Goal: Task Accomplishment & Management: Manage account settings

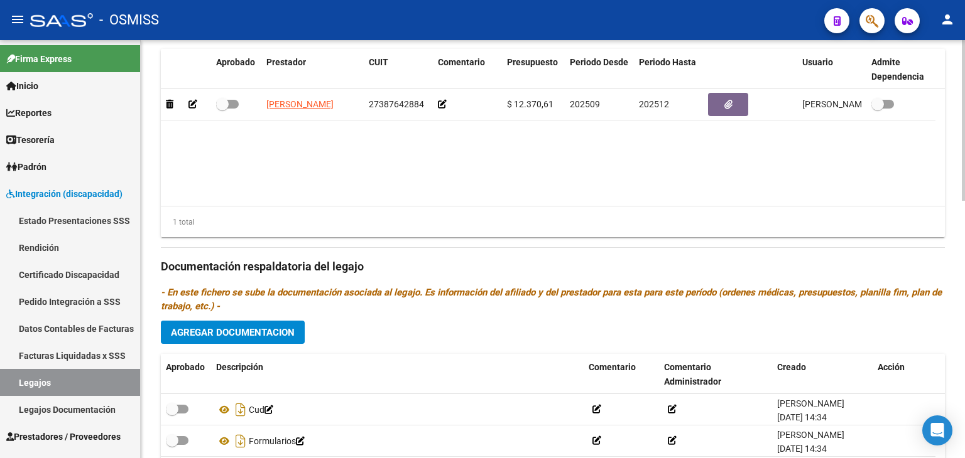
scroll to position [545, 0]
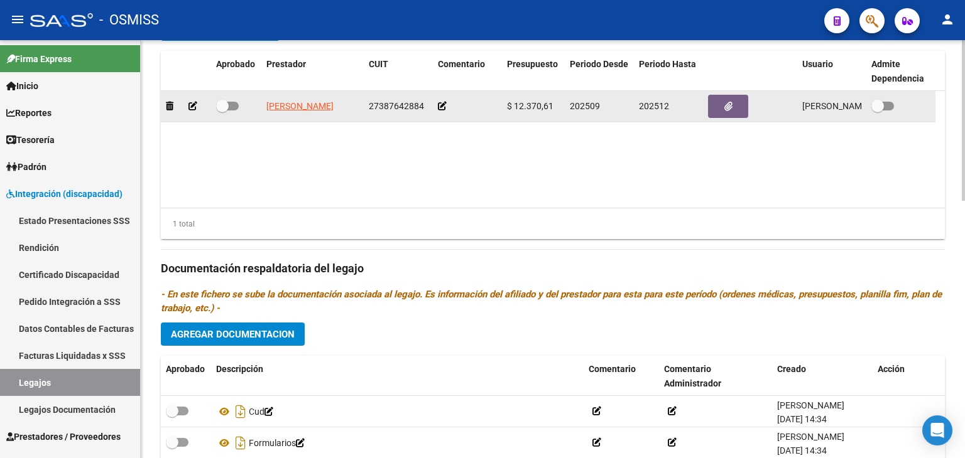
click at [196, 106] on icon at bounding box center [192, 106] width 9 height 9
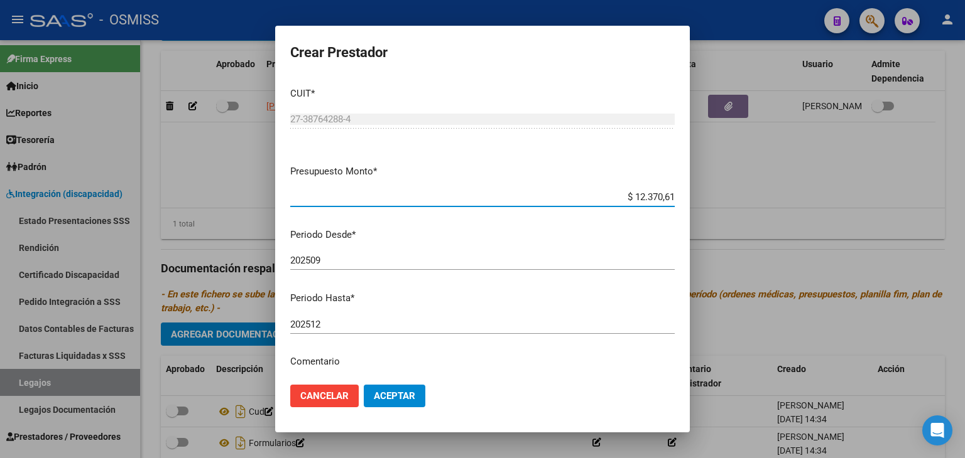
click at [361, 256] on input "202509" at bounding box center [482, 260] width 384 height 11
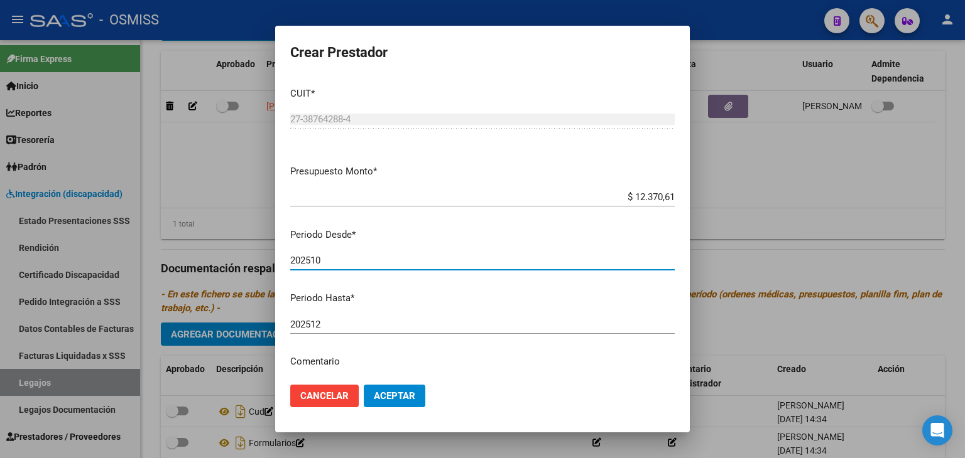
type input "202510"
click at [397, 399] on span "Aceptar" at bounding box center [394, 396] width 41 height 11
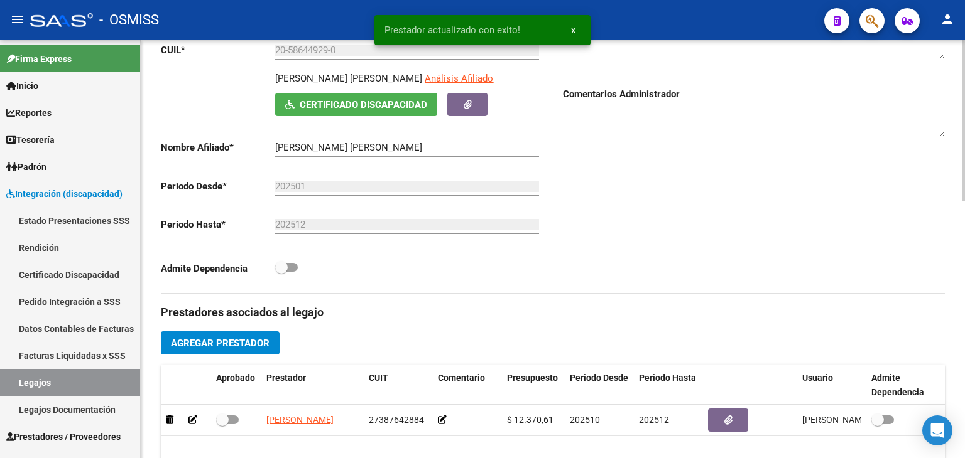
scroll to position [106, 0]
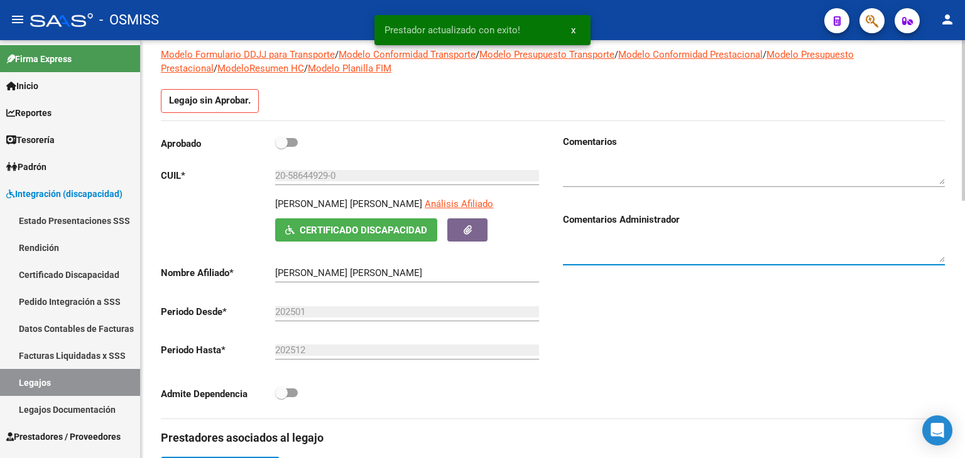
click at [644, 244] on textarea at bounding box center [754, 249] width 382 height 25
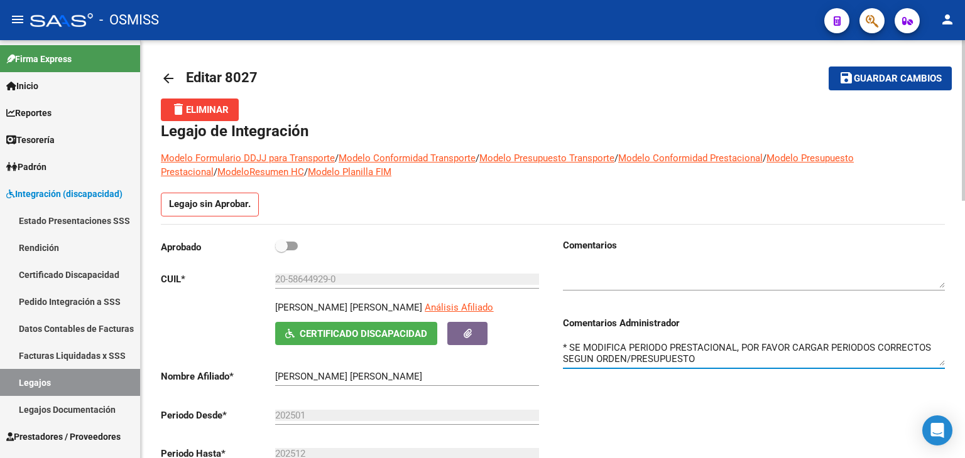
scroll to position [0, 0]
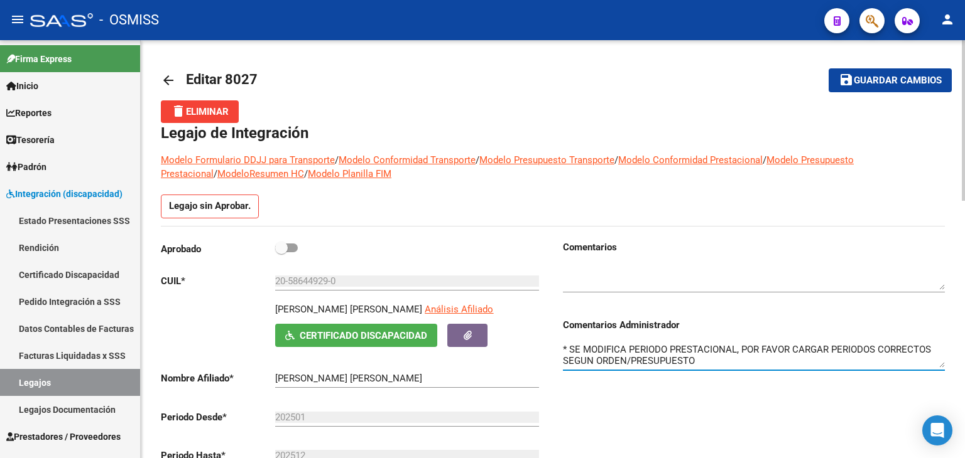
type textarea "* SE MODIFICA PERIODO PRESTACIONAL, POR FAVOR CARGAR PERIODOS CORRECTOS SEGUN O…"
click at [899, 89] on button "save Guardar cambios" at bounding box center [889, 79] width 123 height 23
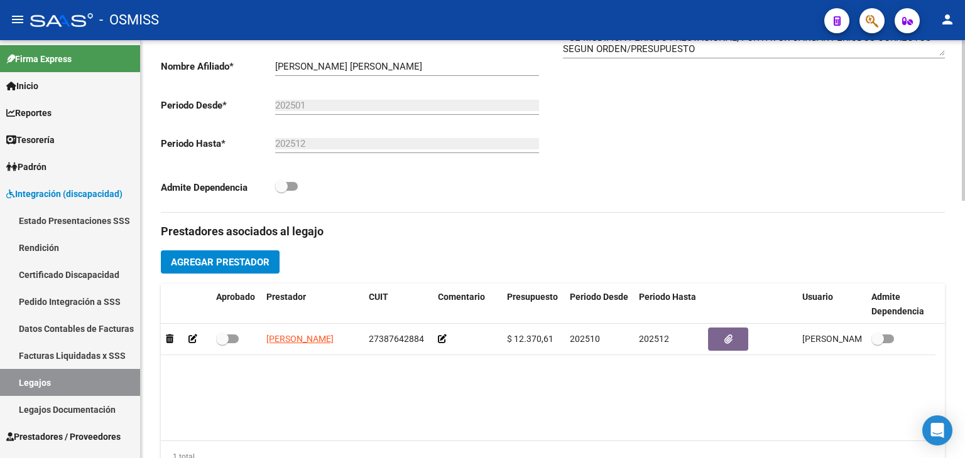
scroll to position [314, 0]
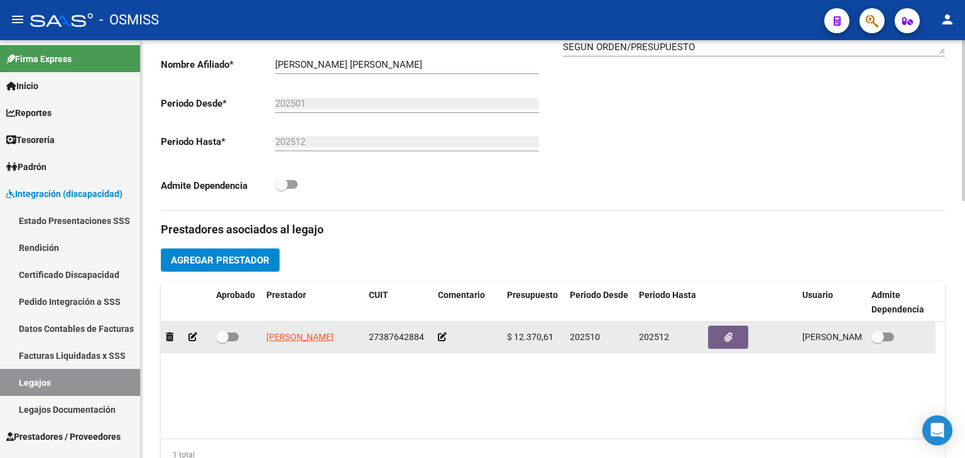
click at [448, 338] on div at bounding box center [467, 337] width 59 height 14
click at [438, 335] on icon at bounding box center [442, 337] width 9 height 9
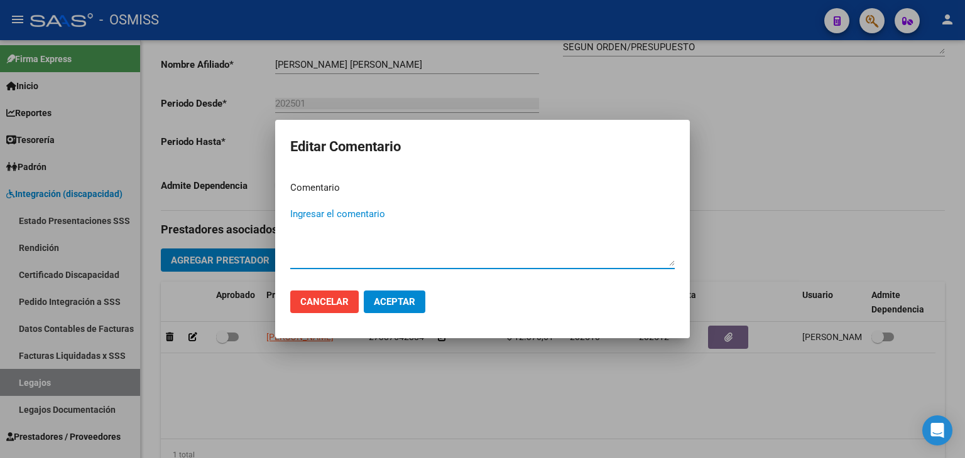
paste textarea "460057300"
type textarea "CUE 00460057300"
click at [391, 307] on button "Aceptar" at bounding box center [395, 302] width 62 height 23
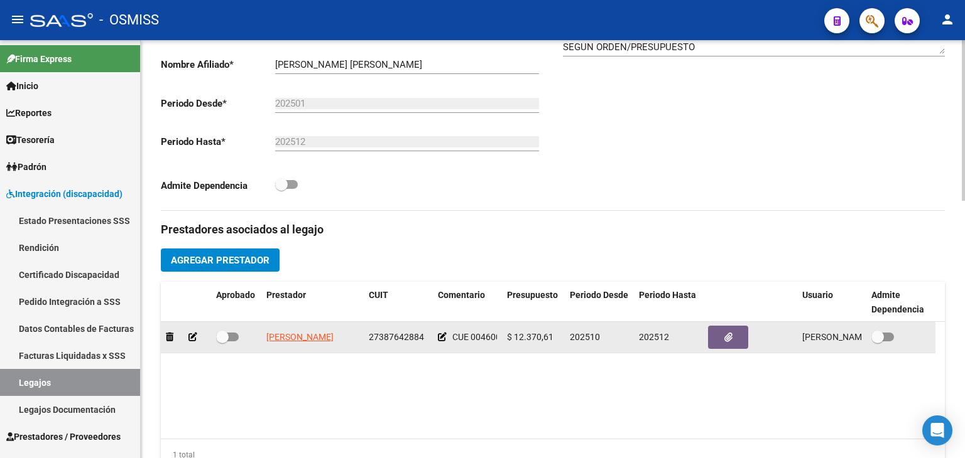
click at [443, 337] on icon at bounding box center [442, 337] width 9 height 9
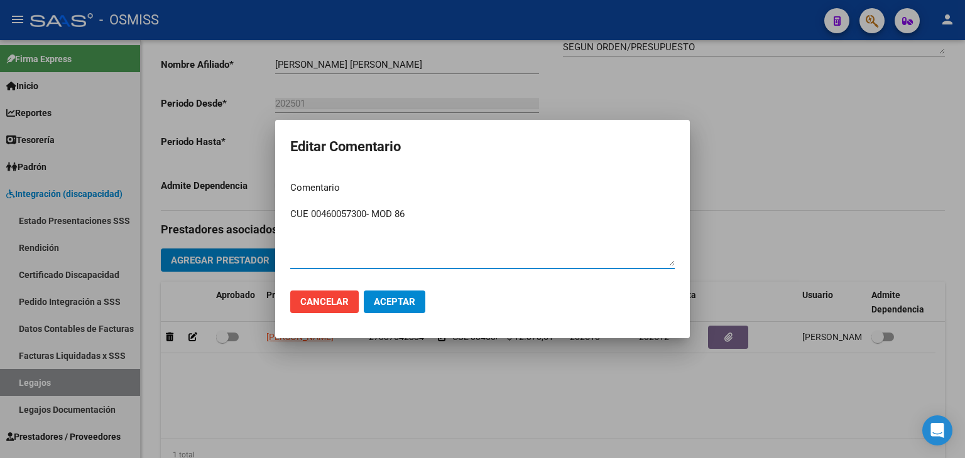
click at [367, 214] on textarea "CUE 00460057300- MOD 86" at bounding box center [482, 236] width 384 height 59
type textarea "CUE 00460057300 (VERIFICAR CODIGO 98 JARDIN)- MOD 86"
click at [414, 308] on button "Aceptar" at bounding box center [395, 302] width 62 height 23
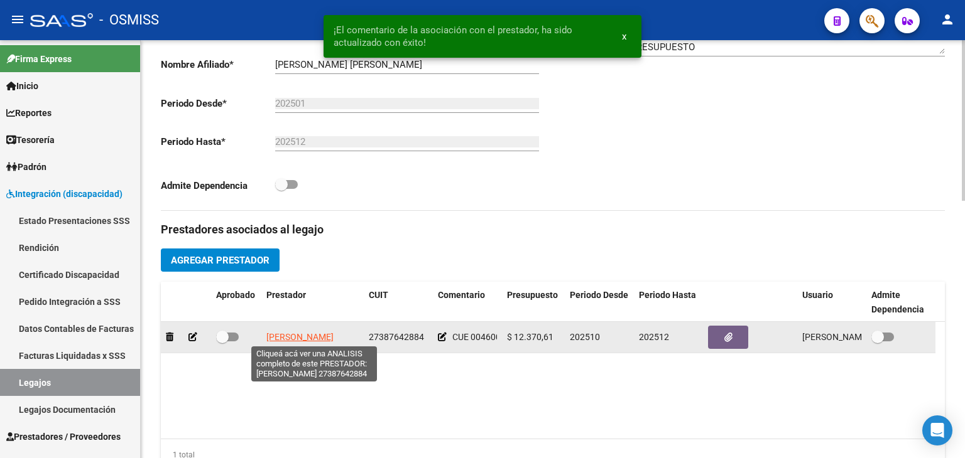
click at [318, 339] on span "[PERSON_NAME]" at bounding box center [299, 337] width 67 height 10
type textarea "27387642884"
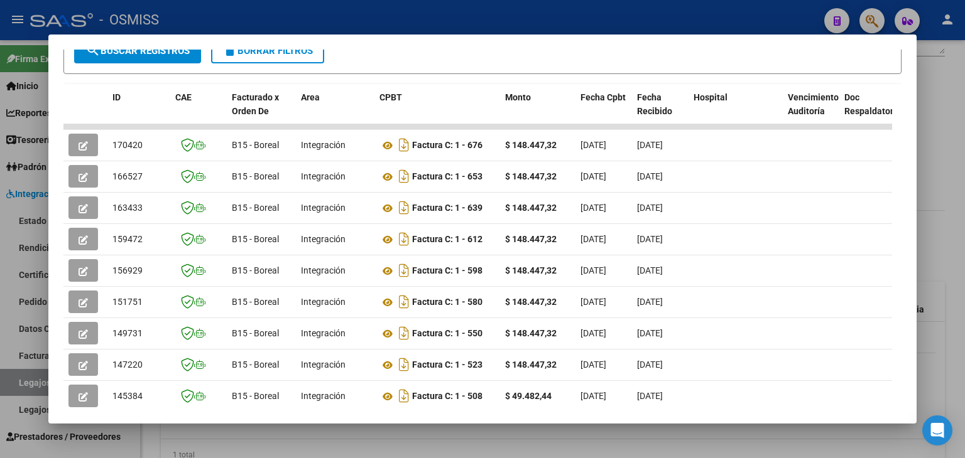
scroll to position [368, 0]
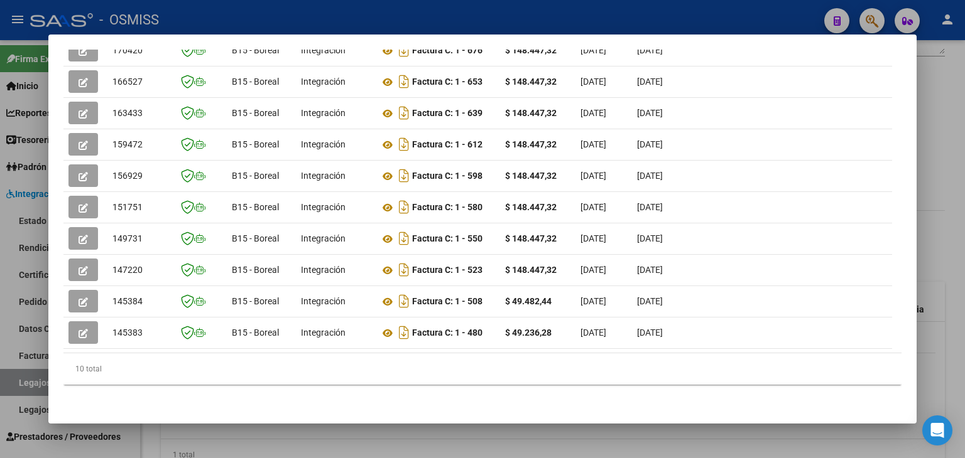
click at [418, 414] on mat-dialog-container "Análisis Prestador - CUIT: 27387642884 cloud_download Exportar CSV ABM ARCA Imp…" at bounding box center [482, 230] width 868 height 390
drag, startPoint x: 310, startPoint y: 435, endPoint x: 309, endPoint y: 428, distance: 7.0
click at [310, 435] on div at bounding box center [482, 229] width 965 height 458
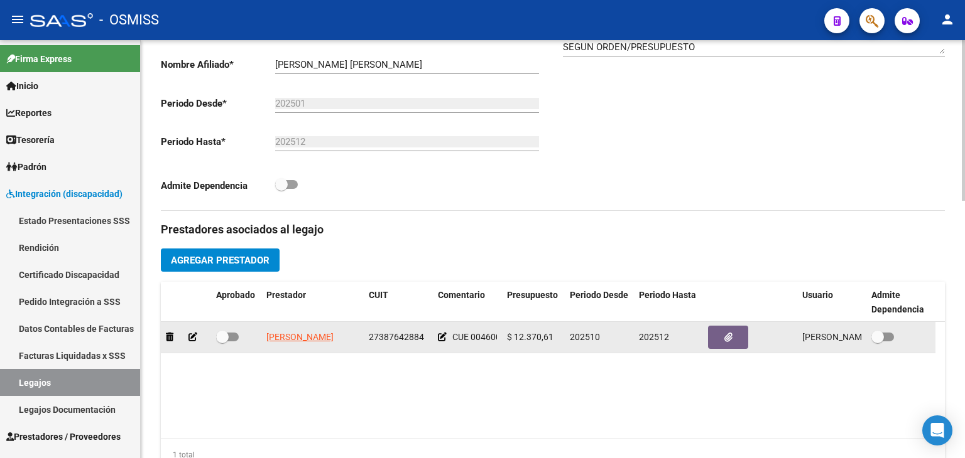
click at [239, 333] on div at bounding box center [236, 338] width 40 height 16
click at [236, 335] on span at bounding box center [227, 337] width 23 height 9
click at [222, 342] on input "checkbox" at bounding box center [222, 342] width 1 height 1
checkbox input "true"
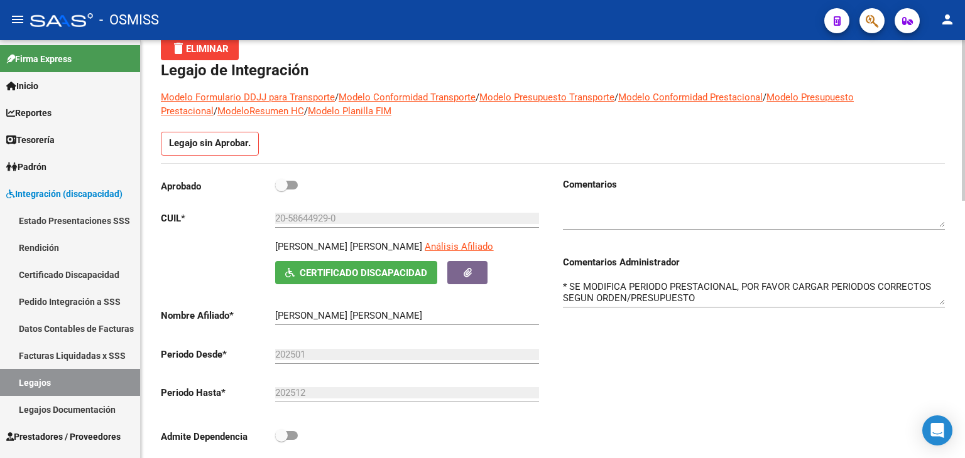
scroll to position [0, 0]
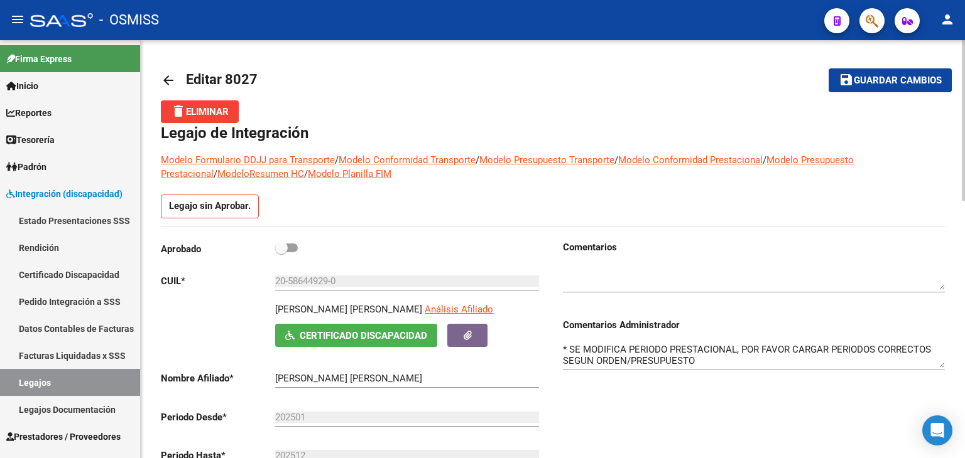
click at [286, 249] on span at bounding box center [281, 248] width 13 height 13
click at [281, 252] on input "checkbox" at bounding box center [281, 252] width 1 height 1
checkbox input "true"
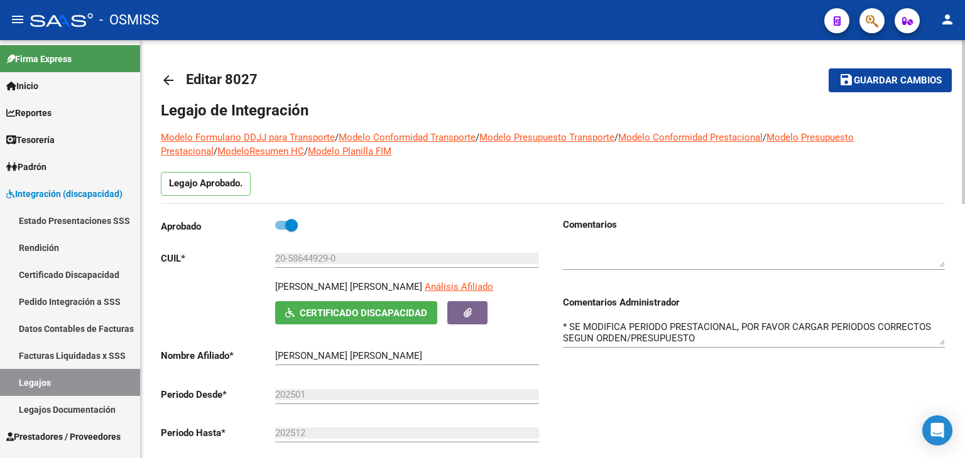
click at [872, 86] on span "Guardar cambios" at bounding box center [897, 80] width 88 height 11
click at [873, 84] on span "Guardar cambios" at bounding box center [897, 80] width 88 height 11
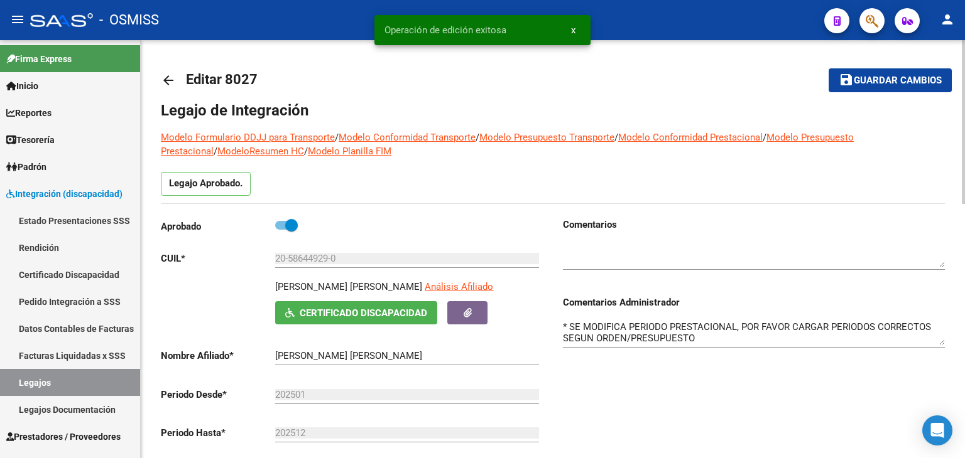
drag, startPoint x: 48, startPoint y: 377, endPoint x: 149, endPoint y: 284, distance: 137.8
click at [48, 377] on link "Legajos" at bounding box center [70, 382] width 140 height 27
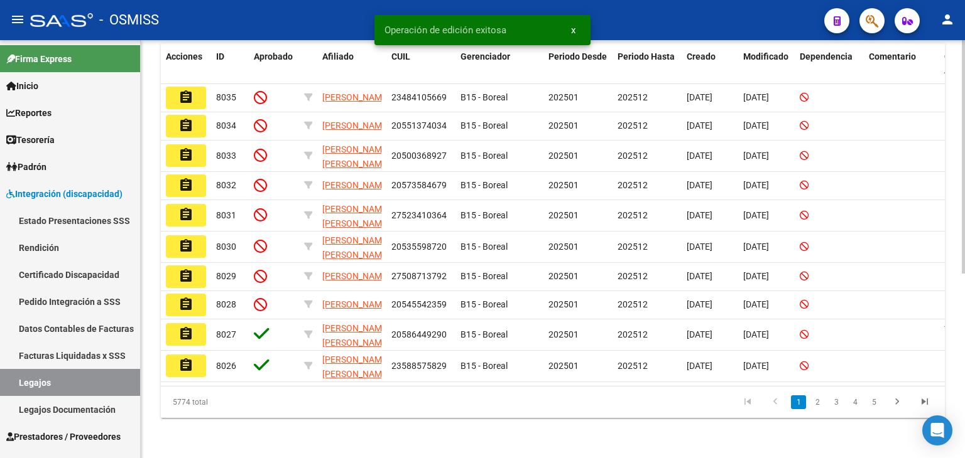
scroll to position [331, 0]
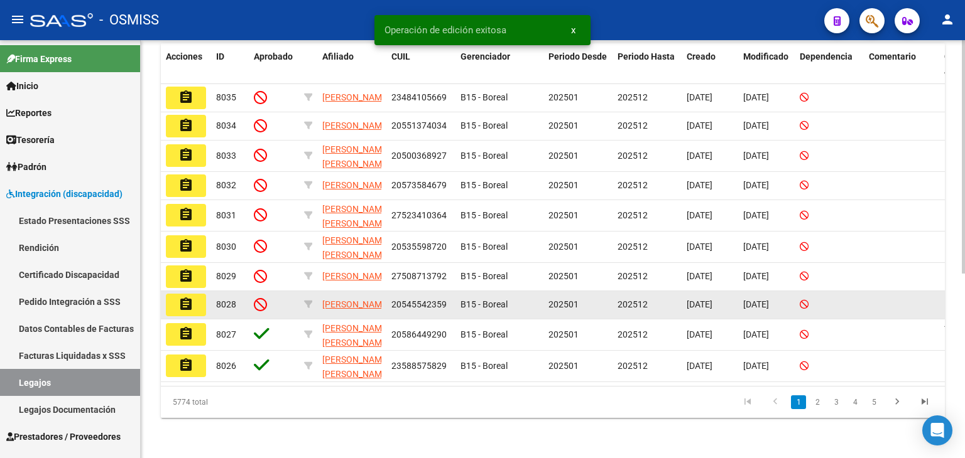
click at [191, 298] on mat-icon "assignment" at bounding box center [185, 304] width 15 height 15
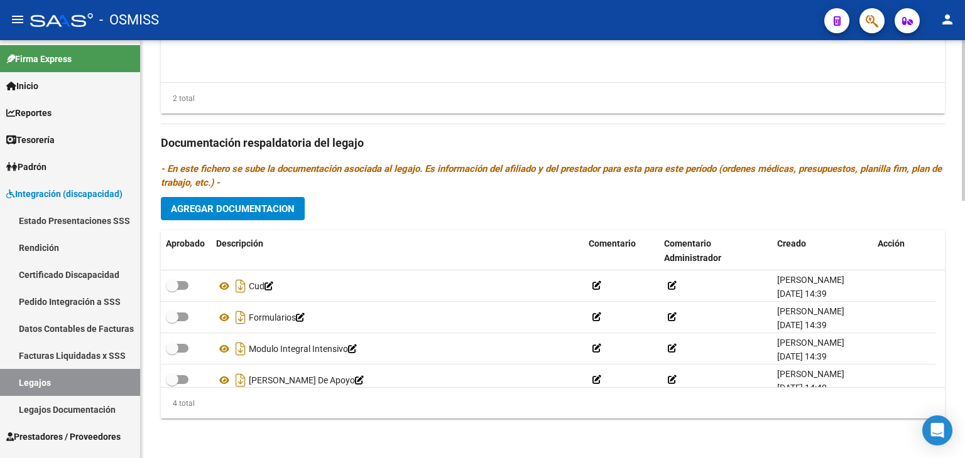
scroll to position [545, 0]
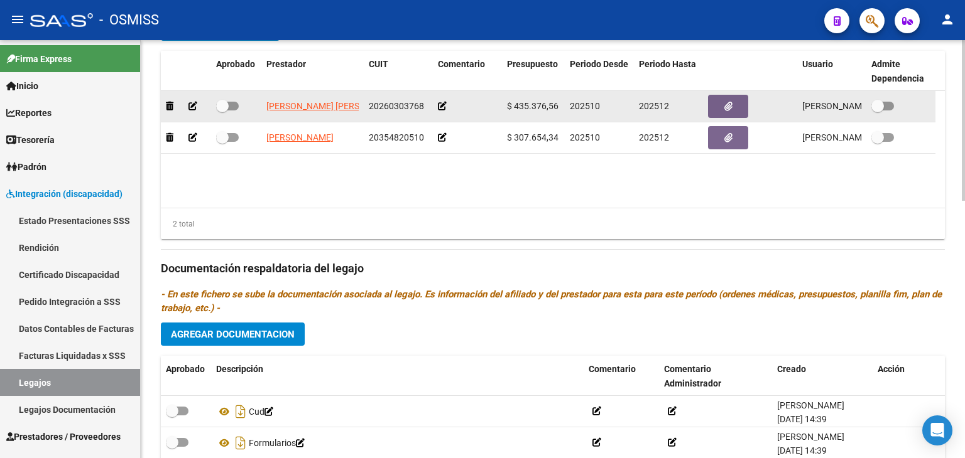
click at [407, 102] on span "20260303768" at bounding box center [396, 106] width 55 height 10
copy span "20260303768"
click at [443, 103] on icon at bounding box center [442, 106] width 9 height 9
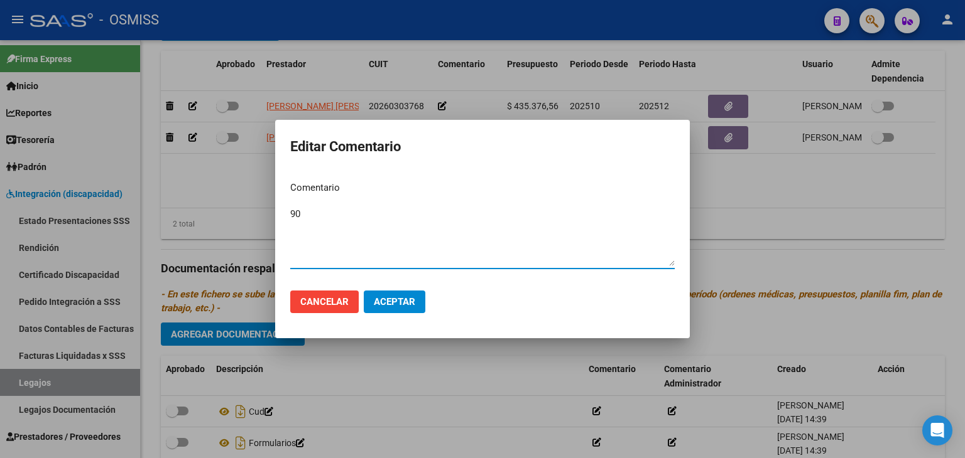
type textarea "90"
click at [382, 298] on span "Aceptar" at bounding box center [394, 301] width 41 height 11
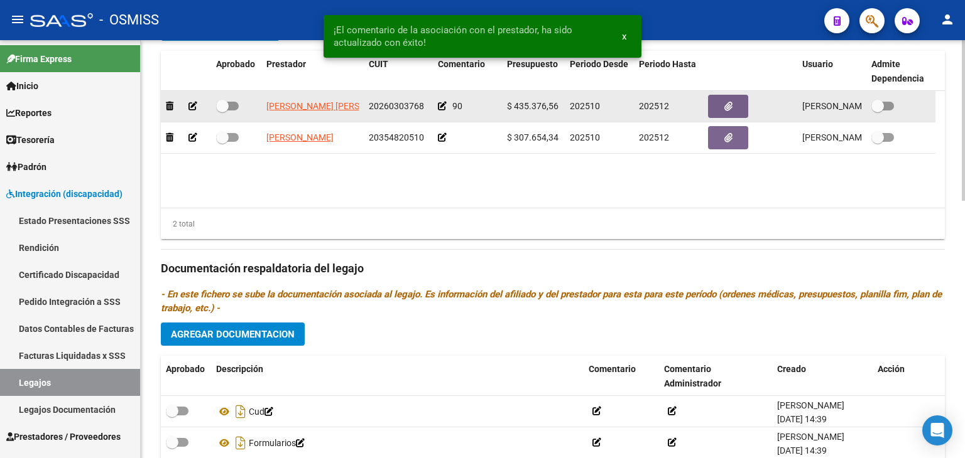
click at [226, 104] on span at bounding box center [222, 106] width 13 height 13
click at [222, 111] on input "checkbox" at bounding box center [222, 111] width 1 height 1
checkbox input "true"
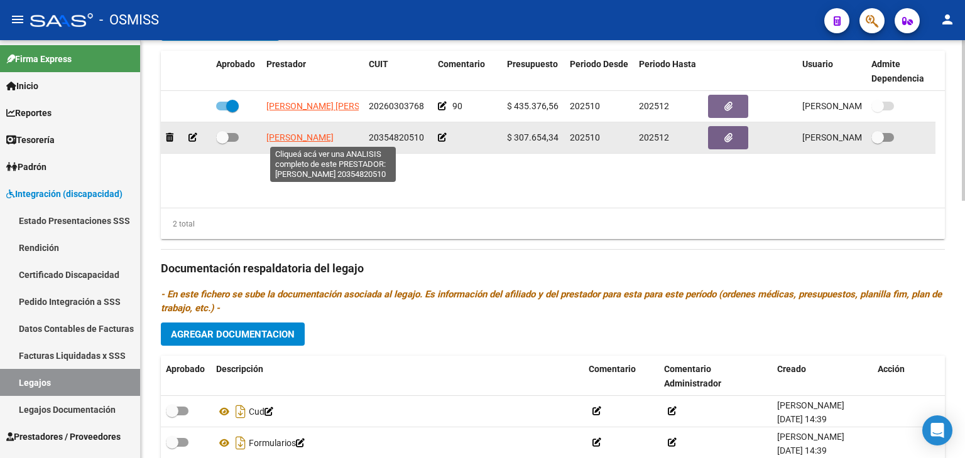
click at [324, 139] on span "[PERSON_NAME]" at bounding box center [299, 138] width 67 height 10
type textarea "20354820510"
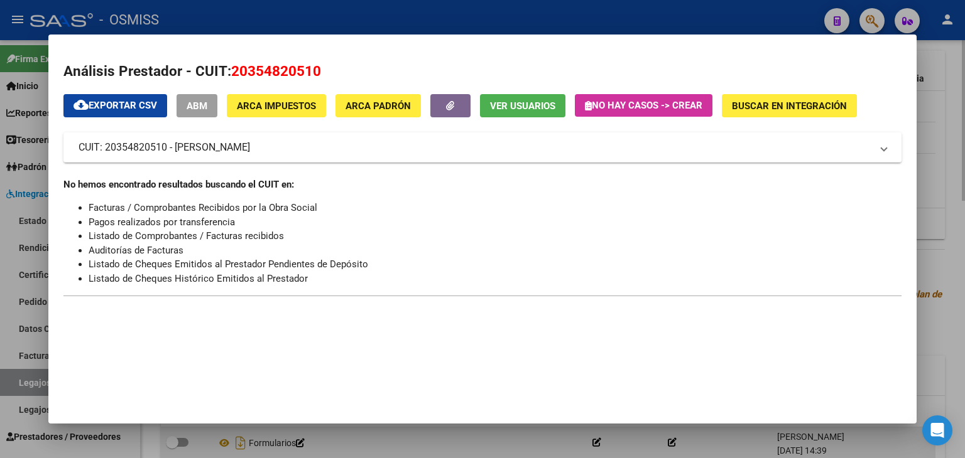
click at [413, 428] on div at bounding box center [482, 229] width 965 height 458
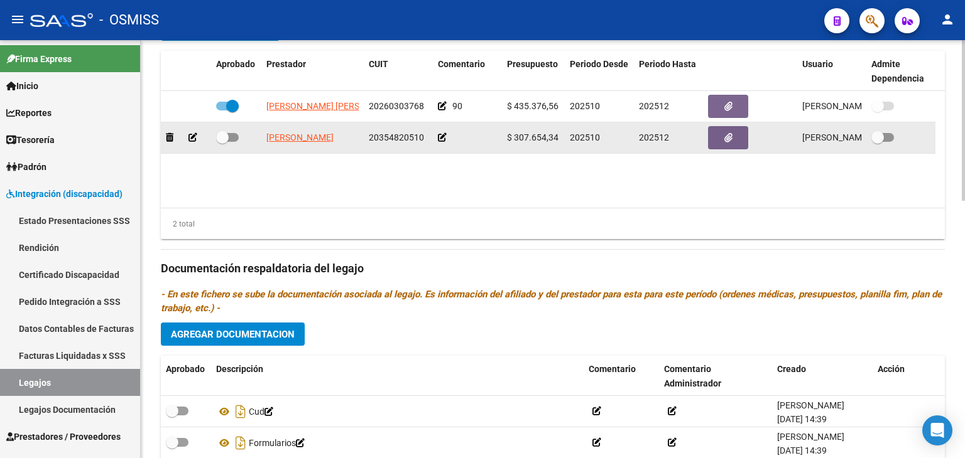
click at [441, 144] on datatable-body-cell at bounding box center [467, 137] width 69 height 31
click at [442, 141] on icon at bounding box center [442, 137] width 9 height 9
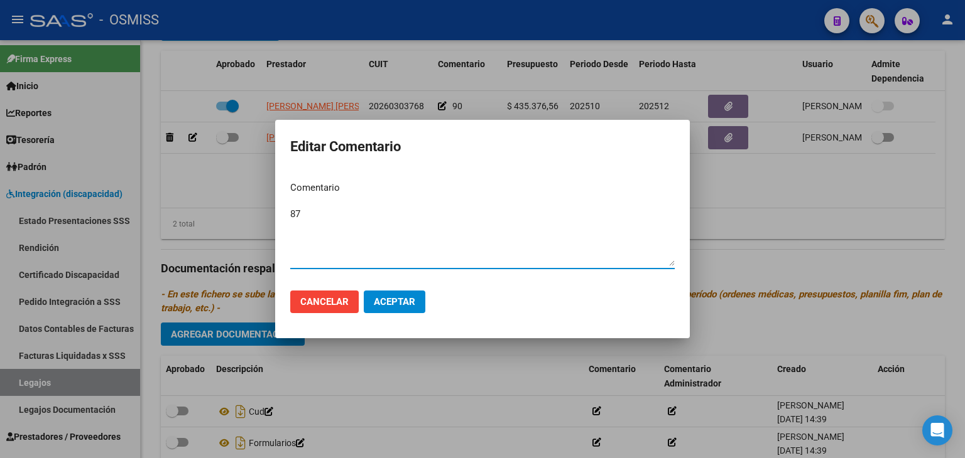
type textarea "87"
drag, startPoint x: 404, startPoint y: 302, endPoint x: 420, endPoint y: 281, distance: 26.5
click at [407, 302] on span "Aceptar" at bounding box center [394, 301] width 41 height 11
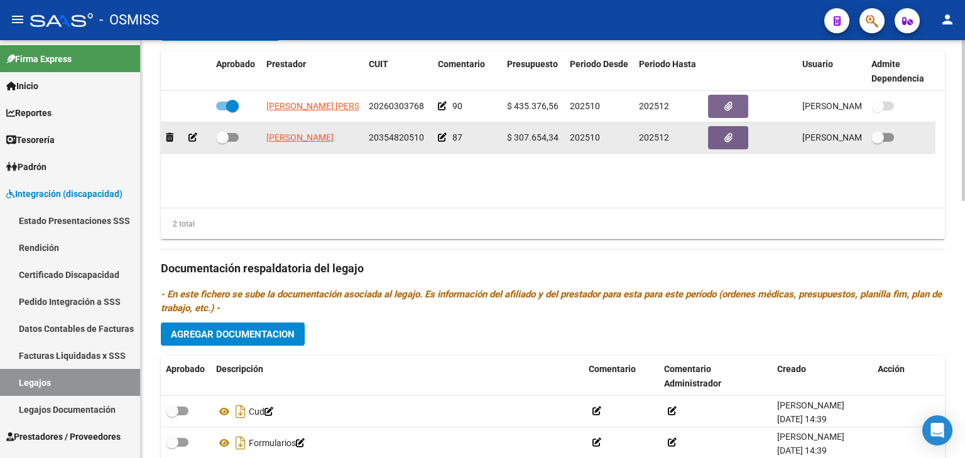
click at [234, 139] on span at bounding box center [227, 137] width 23 height 9
click at [222, 142] on input "checkbox" at bounding box center [222, 142] width 1 height 1
checkbox input "true"
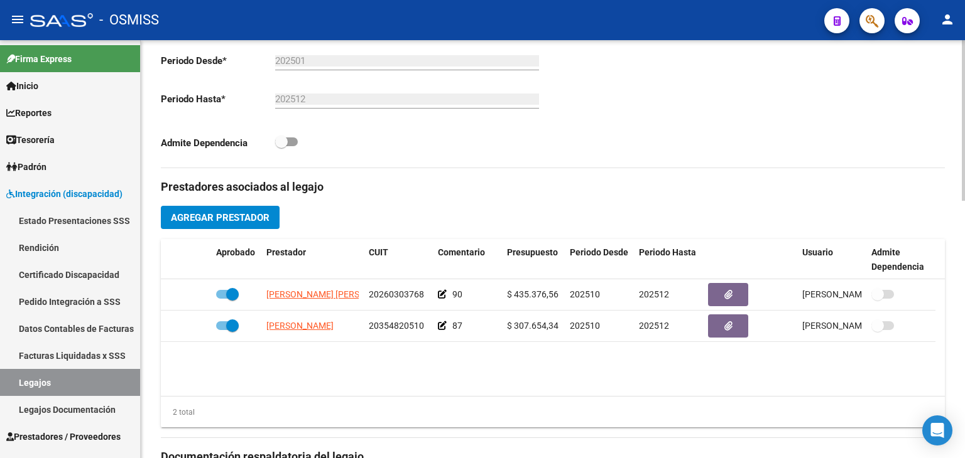
scroll to position [168, 0]
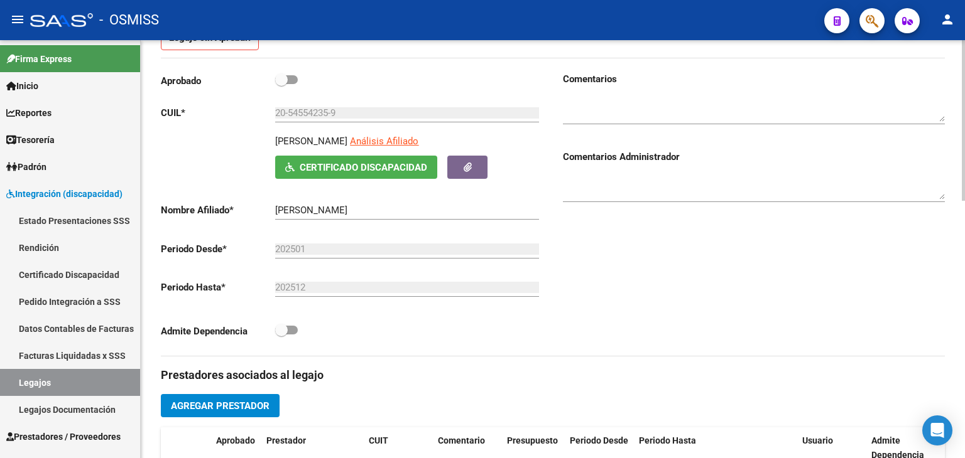
click at [296, 80] on span at bounding box center [286, 79] width 23 height 9
click at [281, 84] on input "checkbox" at bounding box center [281, 84] width 1 height 1
checkbox input "true"
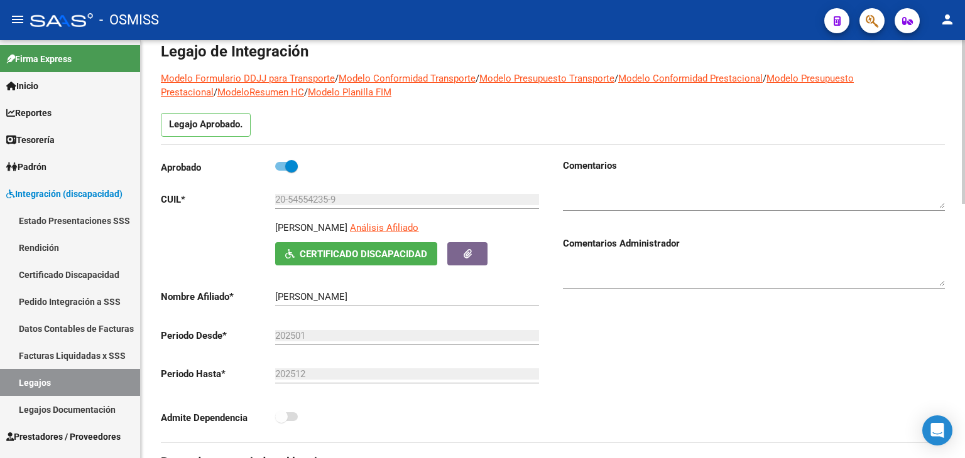
scroll to position [0, 0]
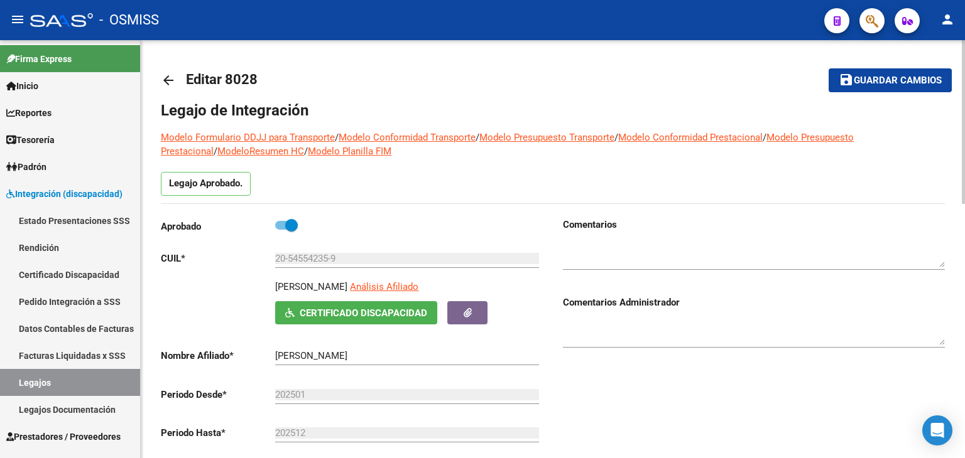
click at [889, 75] on span "Guardar cambios" at bounding box center [897, 80] width 88 height 11
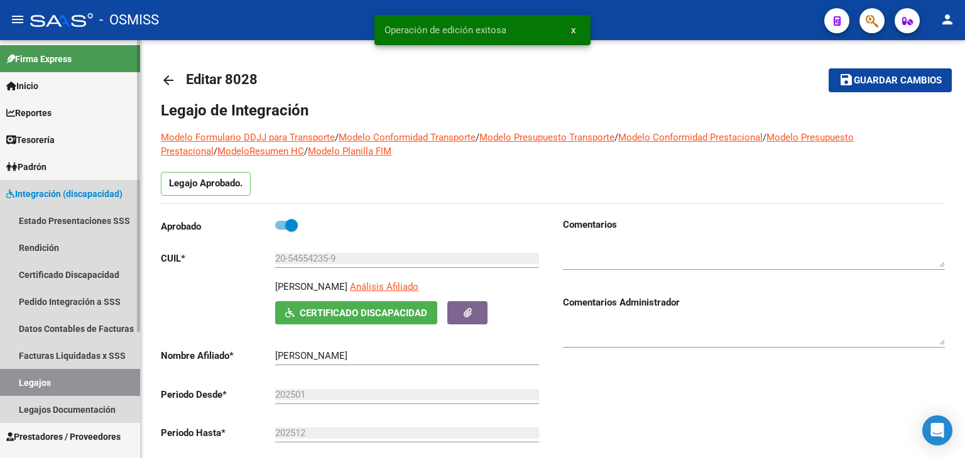
click at [62, 385] on link "Legajos" at bounding box center [70, 382] width 140 height 27
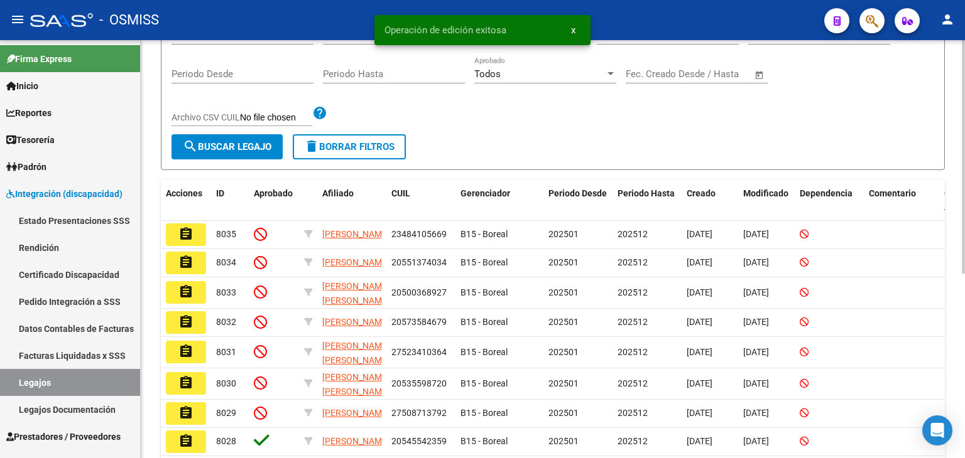
scroll to position [314, 0]
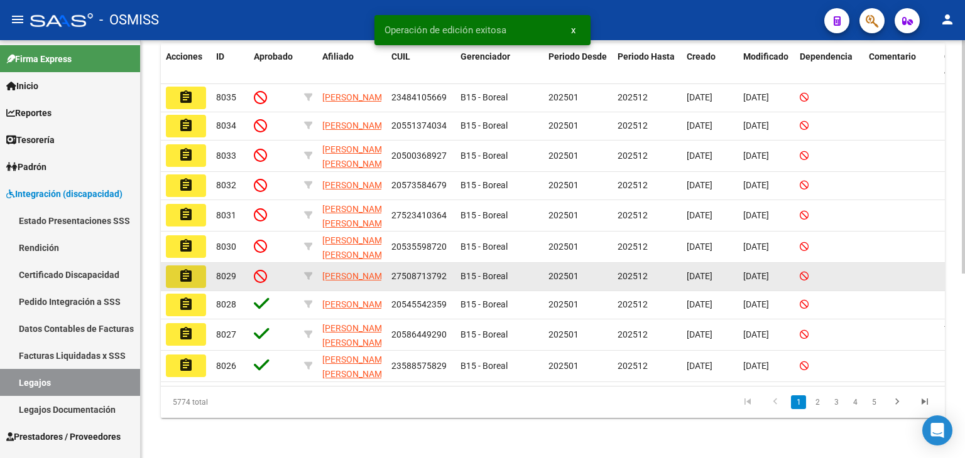
click at [186, 279] on mat-icon "assignment" at bounding box center [185, 276] width 15 height 15
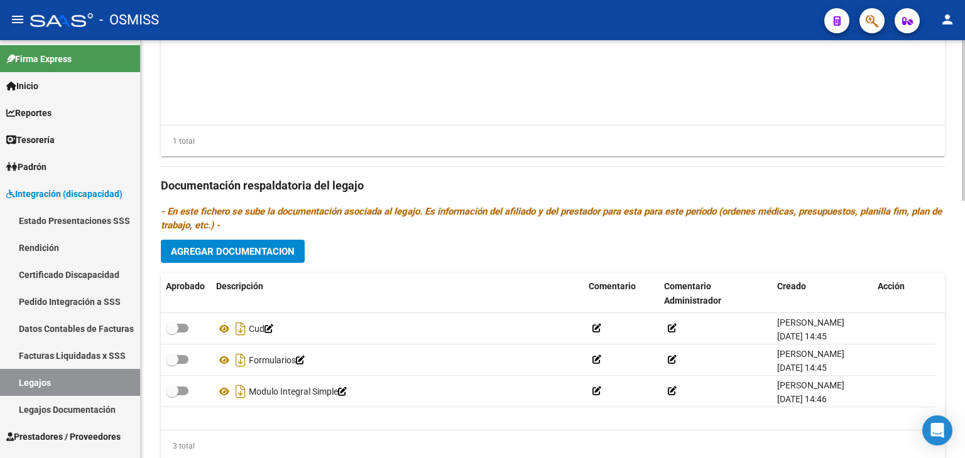
scroll to position [502, 0]
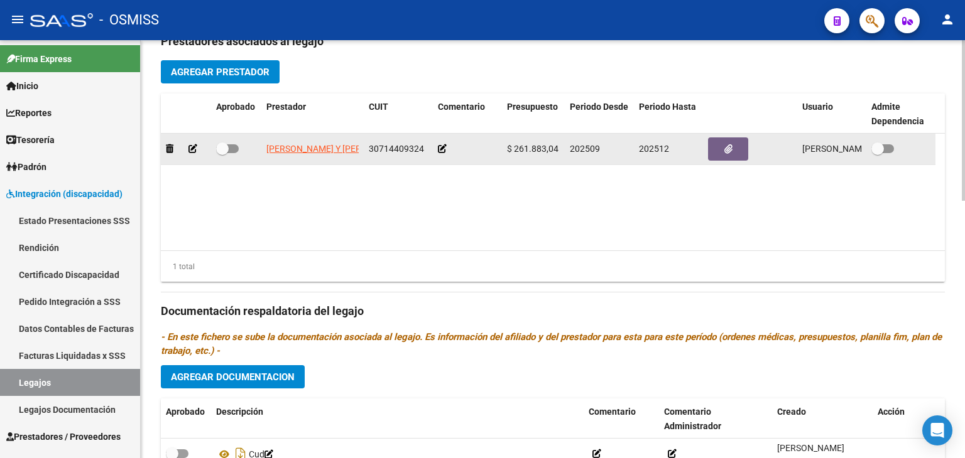
click at [392, 144] on span "30714409324" at bounding box center [396, 149] width 55 height 10
copy span "30714409324"
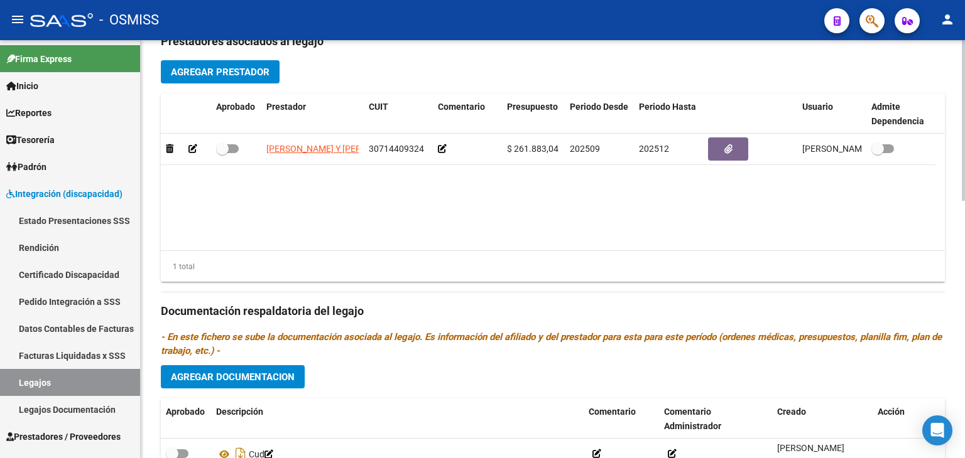
click at [390, 203] on datatable-body "[PERSON_NAME] Y [PERSON_NAME] SOCIEDAD DE HECHO 30714409324 $ 261.883,04 202509…" at bounding box center [553, 192] width 784 height 117
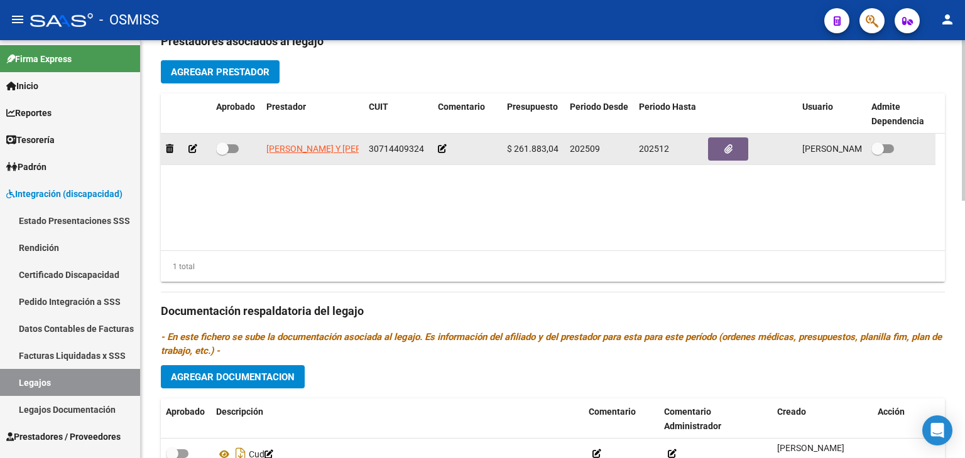
click at [440, 146] on icon at bounding box center [442, 148] width 9 height 9
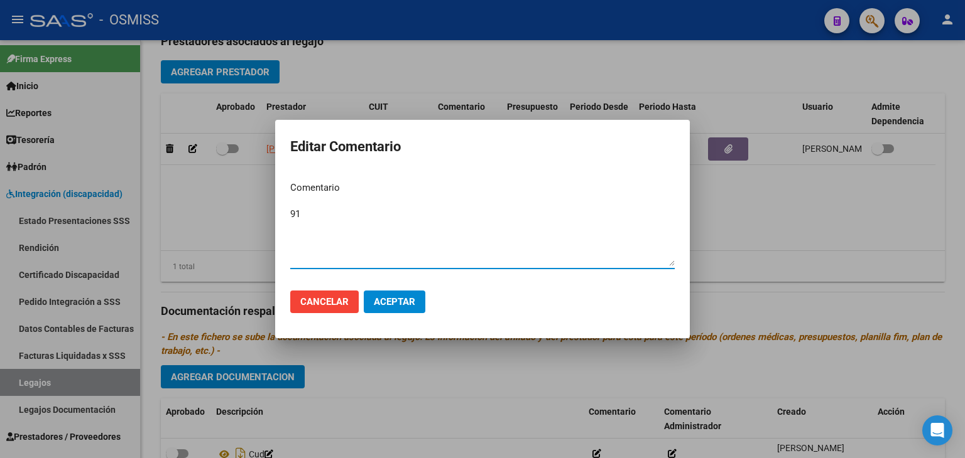
type textarea "91"
click at [397, 303] on span "Aceptar" at bounding box center [394, 301] width 41 height 11
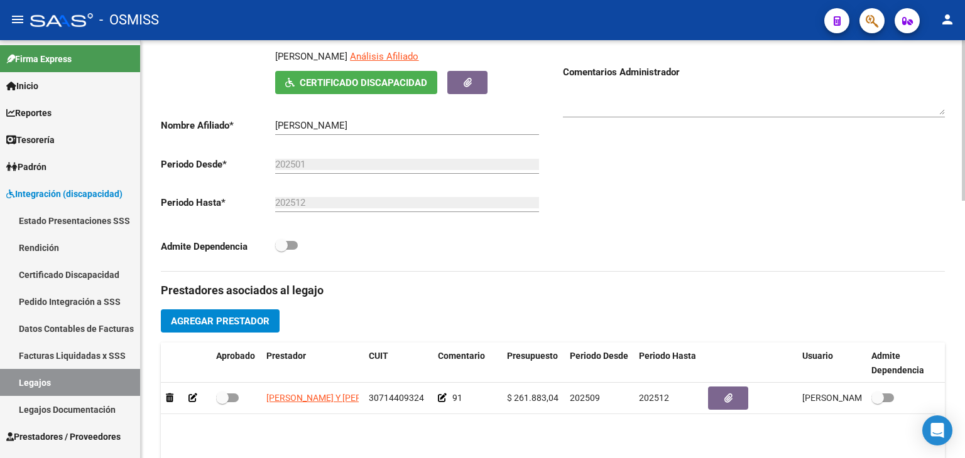
scroll to position [188, 0]
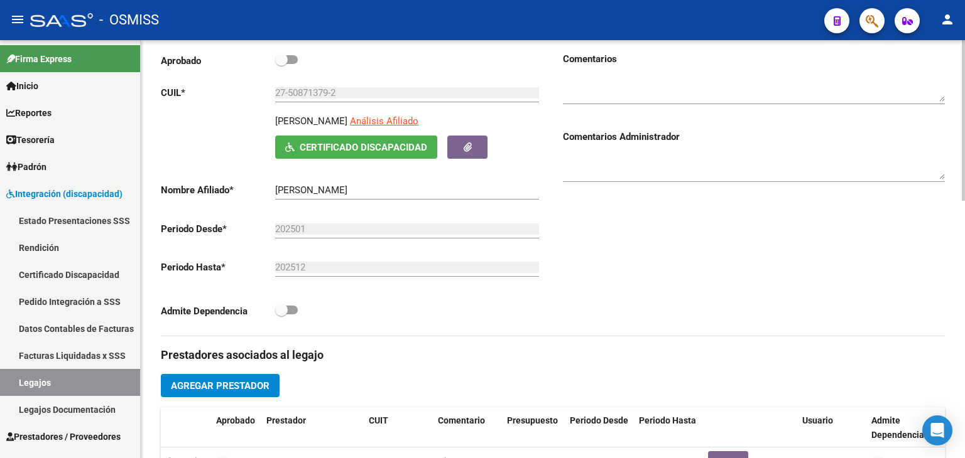
click at [689, 151] on div at bounding box center [754, 163] width 382 height 38
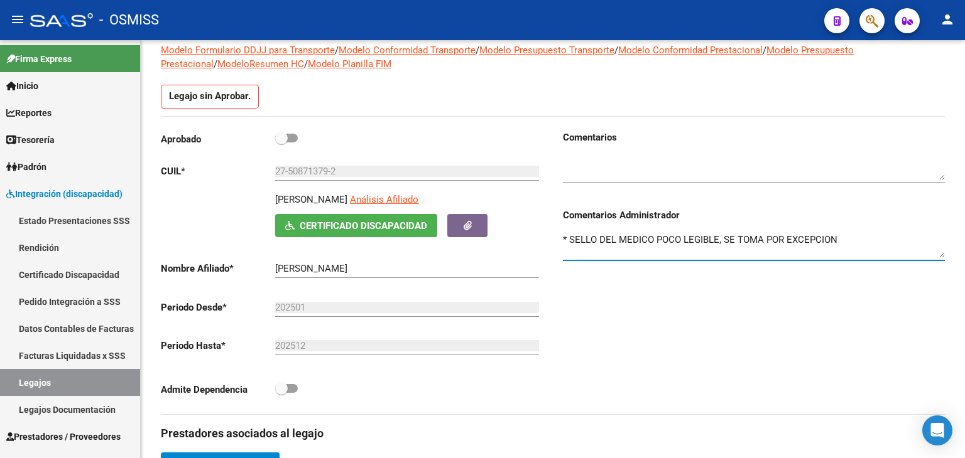
scroll to position [0, 0]
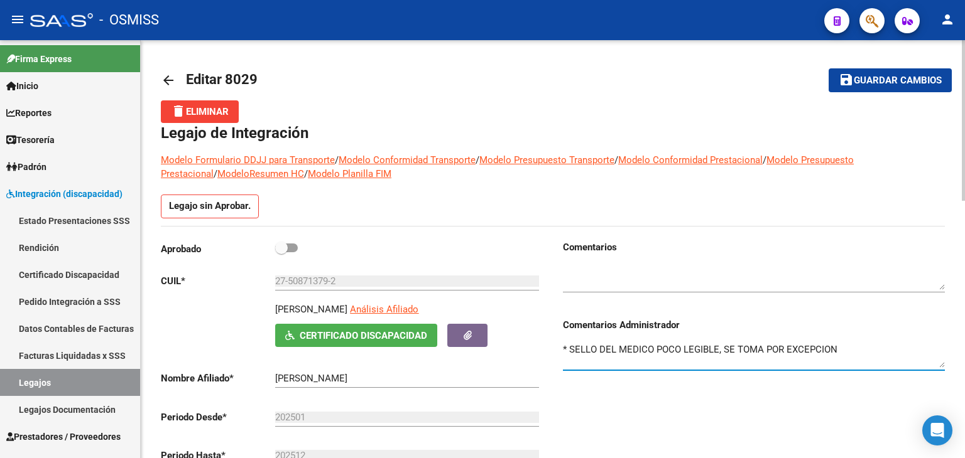
type textarea "* SELLO DEL MEDICO POCO LEGIBLE, SE TOMA POR EXCEPCION"
click at [885, 85] on span "Guardar cambios" at bounding box center [897, 80] width 88 height 11
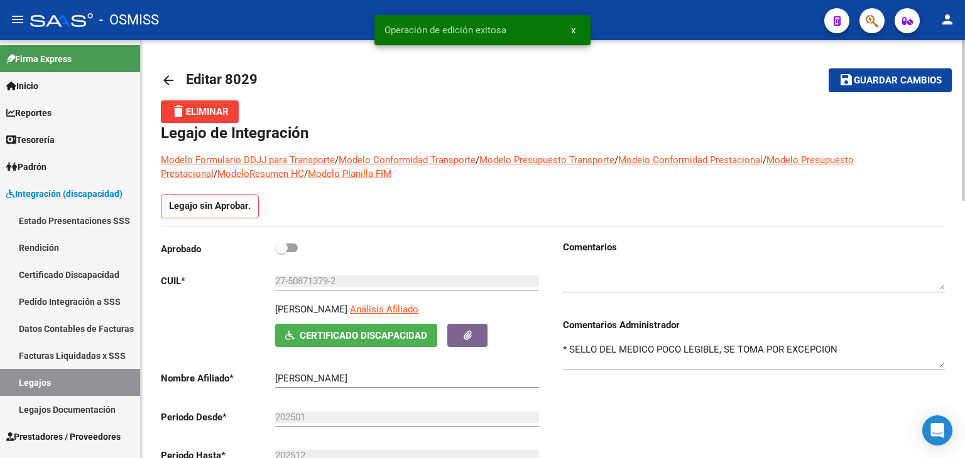
click at [290, 242] on label at bounding box center [286, 248] width 23 height 15
click at [281, 252] on input "checkbox" at bounding box center [281, 252] width 1 height 1
checkbox input "true"
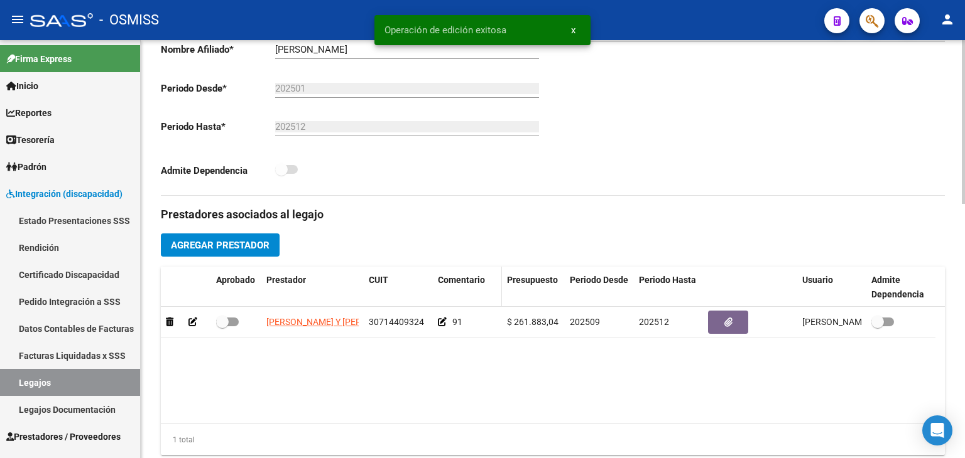
scroll to position [314, 0]
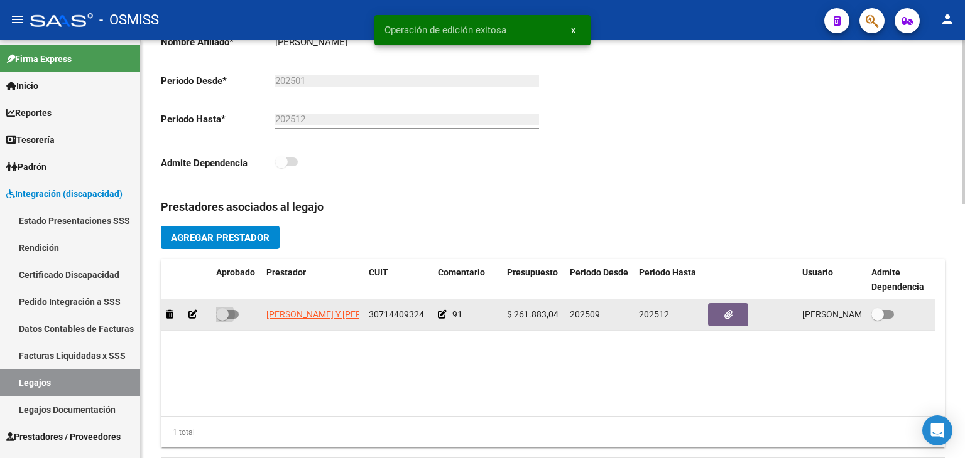
click at [230, 318] on label at bounding box center [227, 314] width 23 height 15
click at [222, 319] on input "checkbox" at bounding box center [222, 319] width 1 height 1
checkbox input "true"
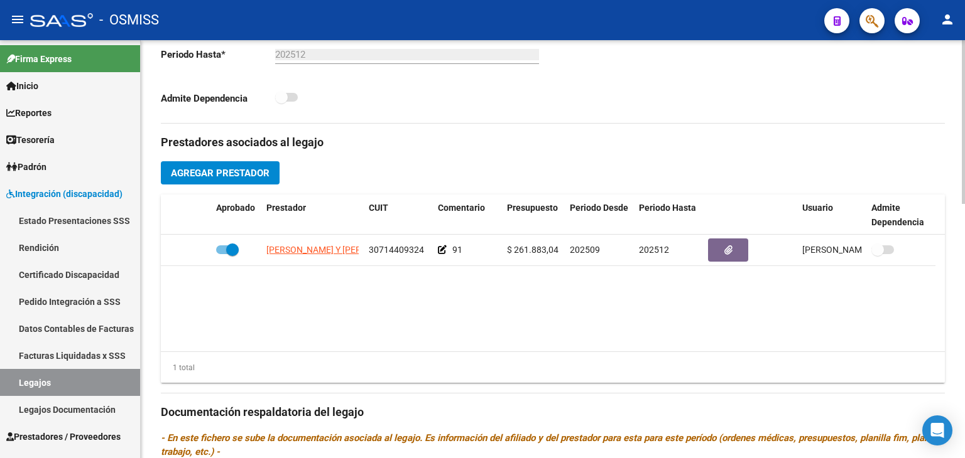
scroll to position [377, 0]
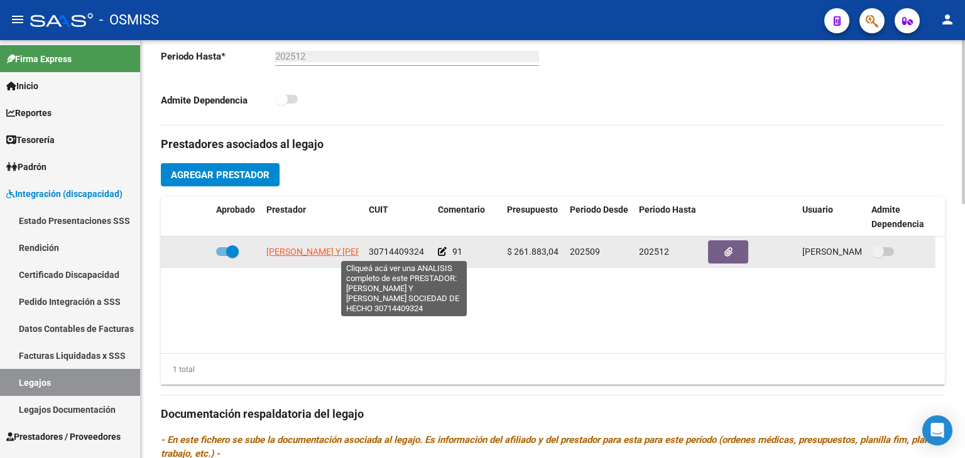
click at [314, 254] on span "[PERSON_NAME] Y [PERSON_NAME] SOCIEDAD DE HECHO" at bounding box center [381, 252] width 230 height 10
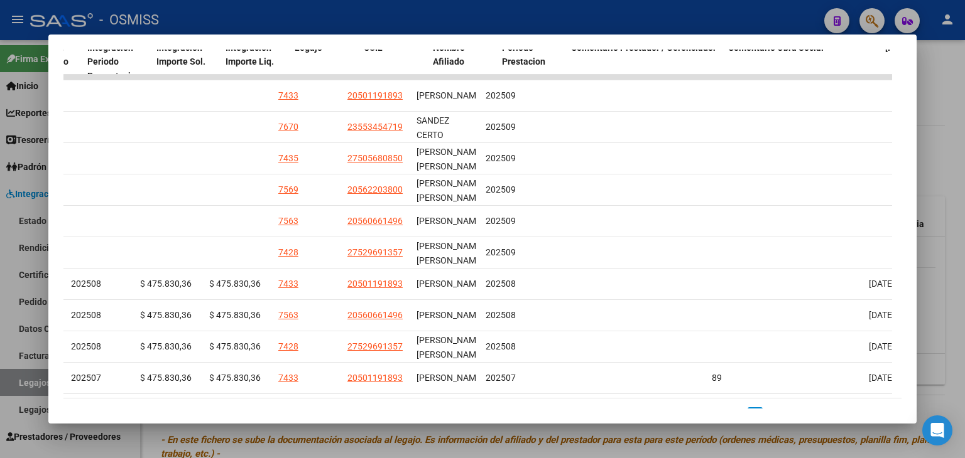
scroll to position [0, 1783]
click at [532, 456] on div at bounding box center [482, 229] width 965 height 458
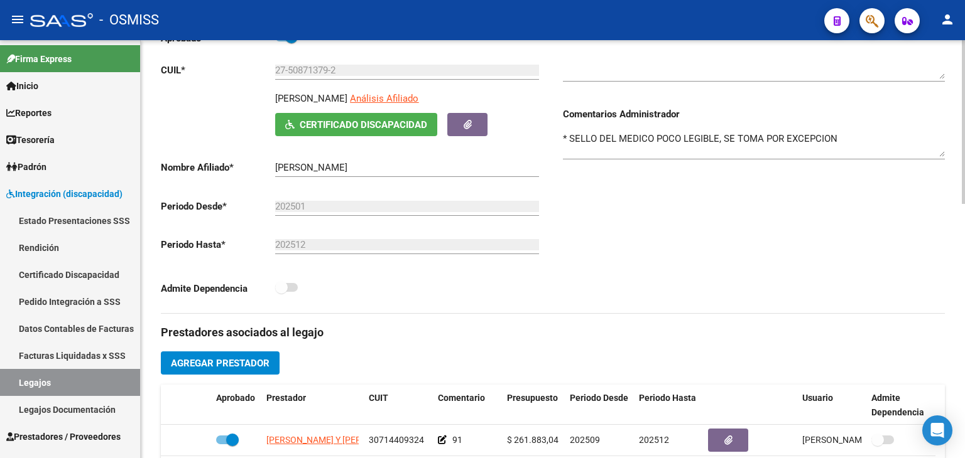
scroll to position [0, 0]
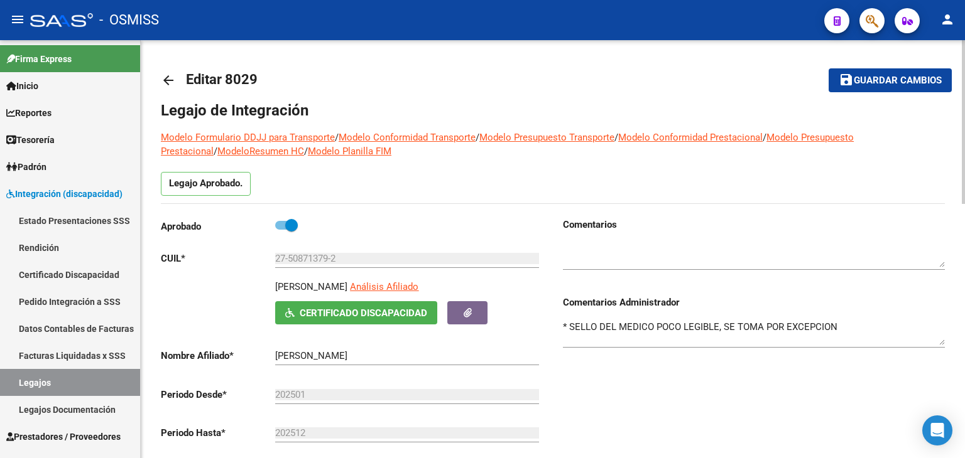
click at [890, 79] on span "Guardar cambios" at bounding box center [897, 80] width 88 height 11
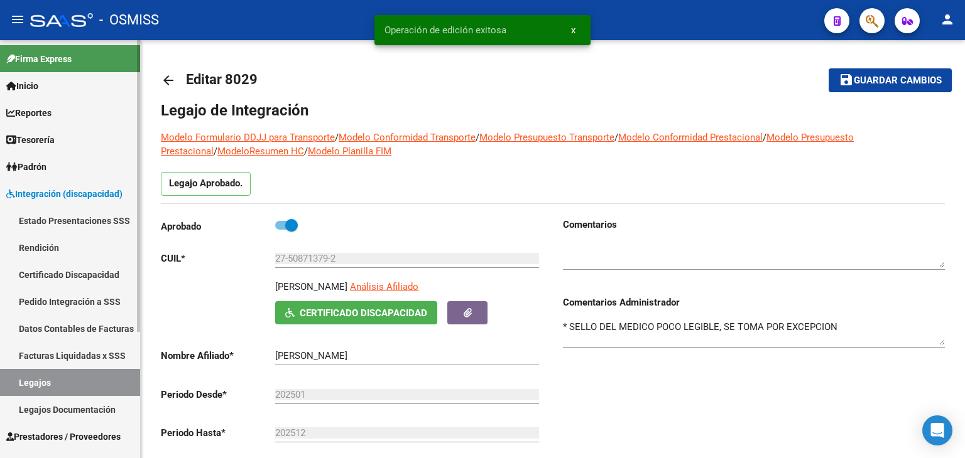
click at [30, 380] on link "Legajos" at bounding box center [70, 382] width 140 height 27
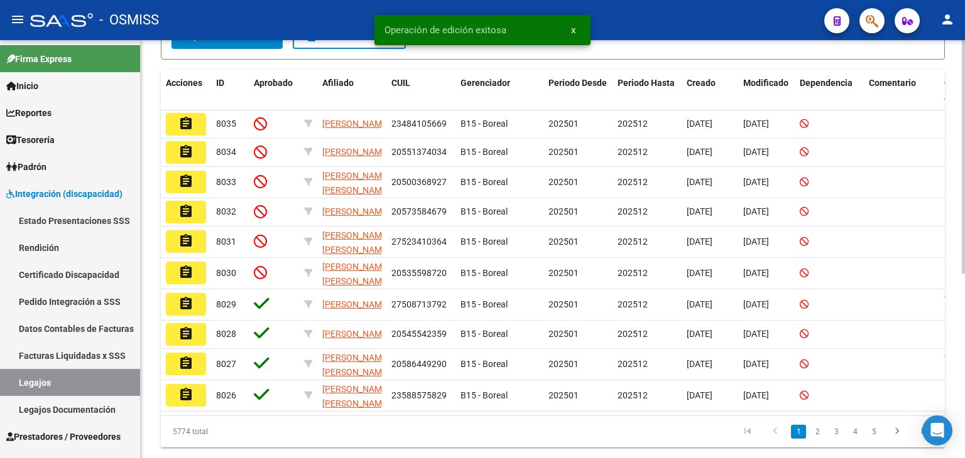
scroll to position [314, 0]
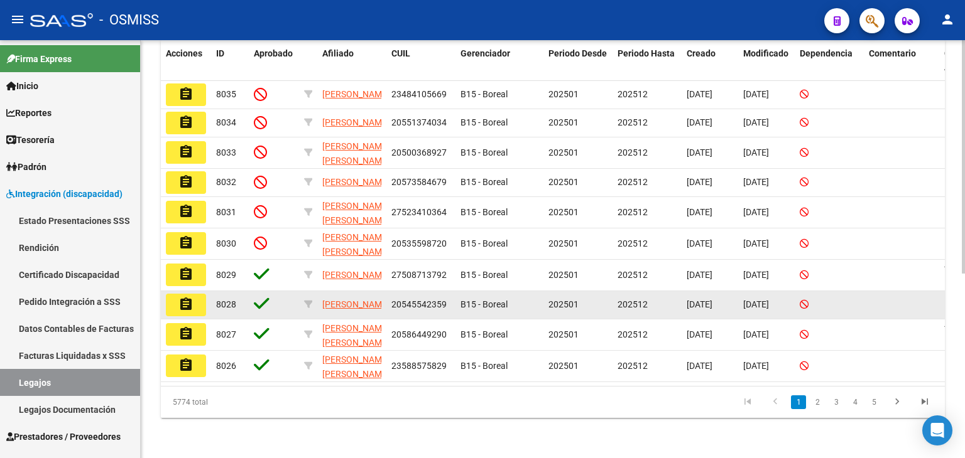
click at [189, 312] on mat-icon "assignment" at bounding box center [185, 304] width 15 height 15
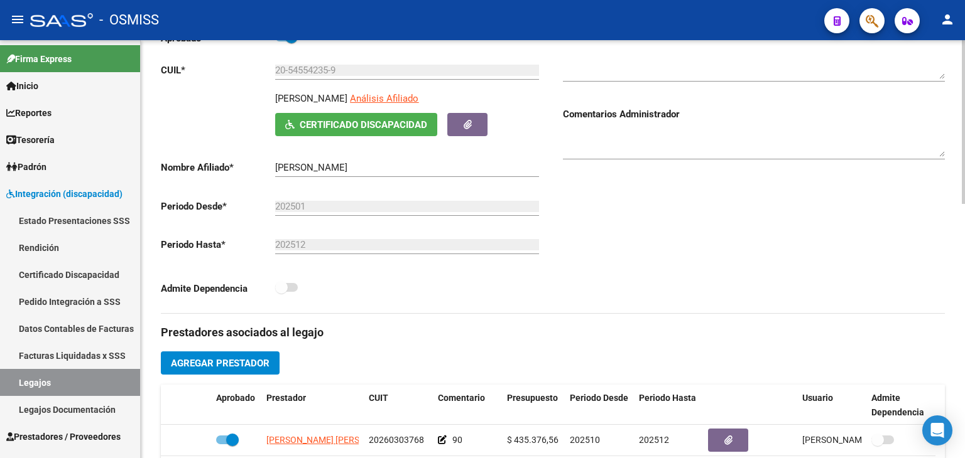
scroll to position [314, 0]
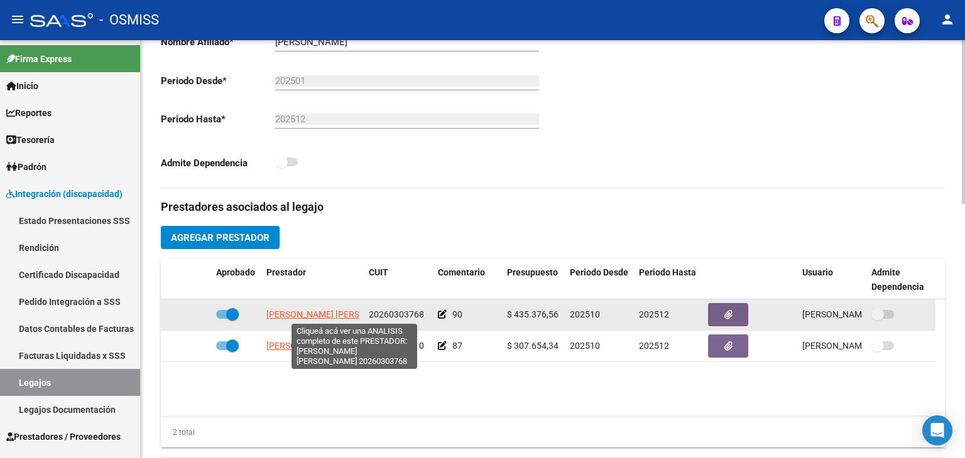
click at [315, 313] on span "[PERSON_NAME] [PERSON_NAME]" at bounding box center [334, 315] width 136 height 10
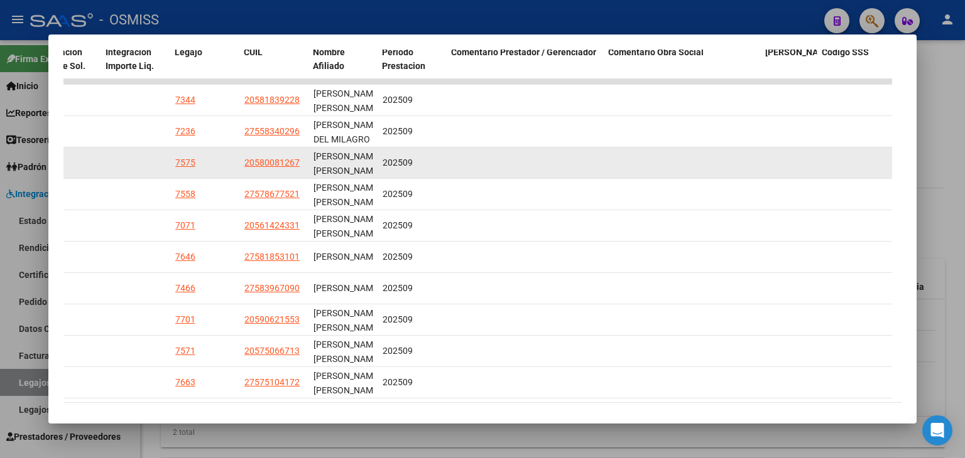
scroll to position [226, 0]
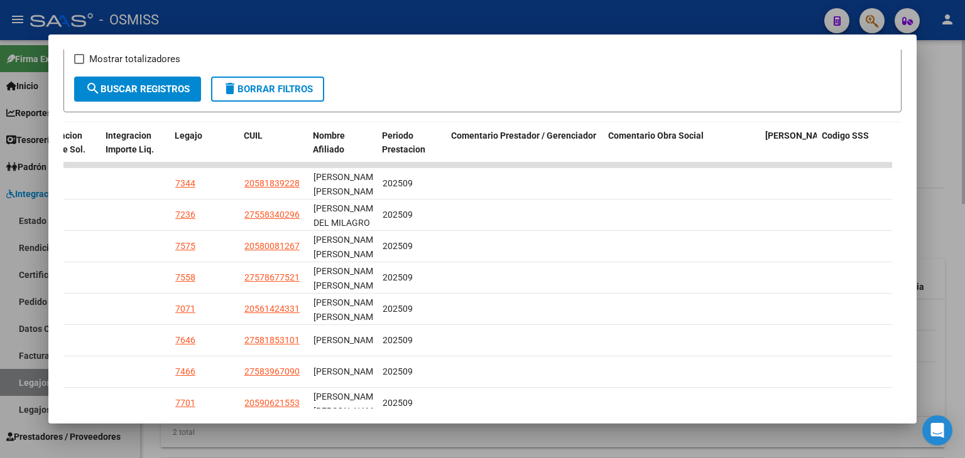
click at [342, 440] on div at bounding box center [482, 229] width 965 height 458
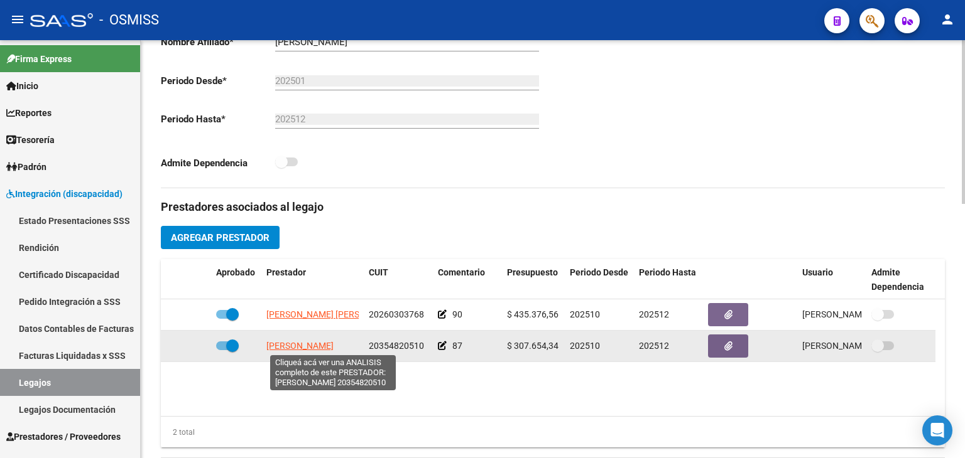
click at [288, 345] on span "[PERSON_NAME]" at bounding box center [299, 346] width 67 height 10
type textarea "20354820510"
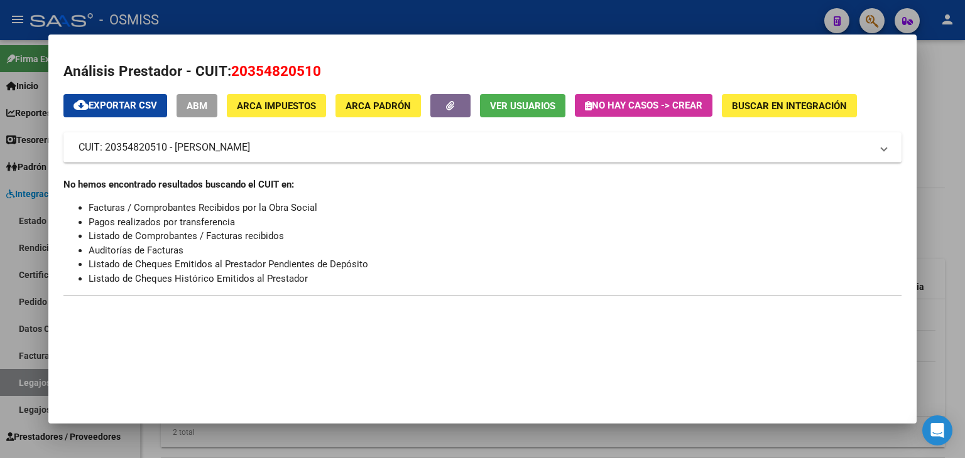
click at [196, 443] on div at bounding box center [482, 229] width 965 height 458
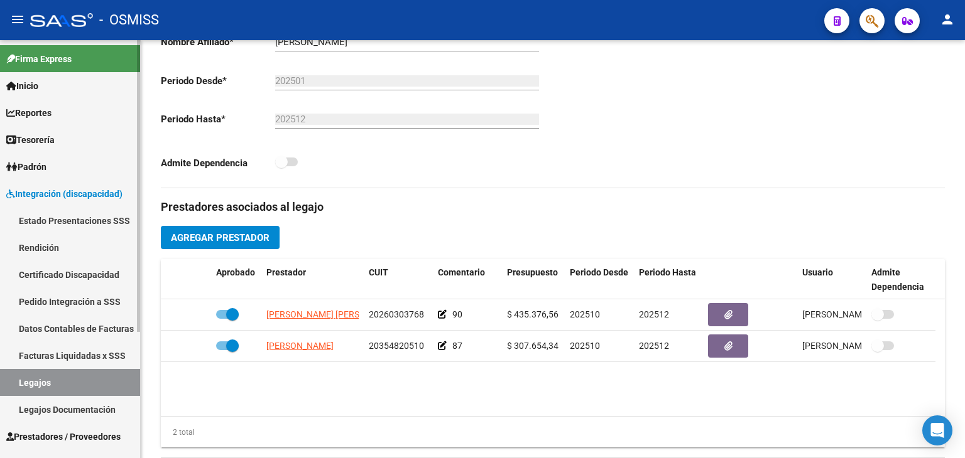
click at [73, 377] on link "Legajos" at bounding box center [70, 382] width 140 height 27
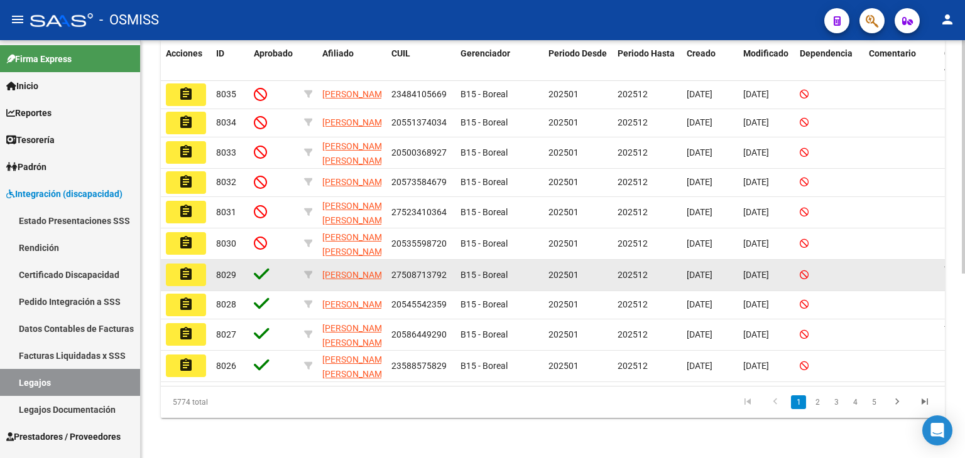
scroll to position [331, 0]
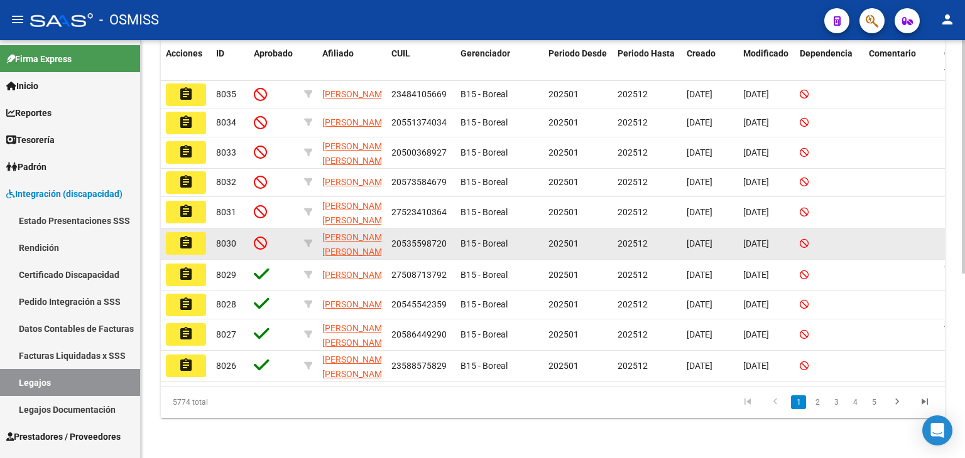
click at [190, 236] on mat-icon "assignment" at bounding box center [185, 243] width 15 height 15
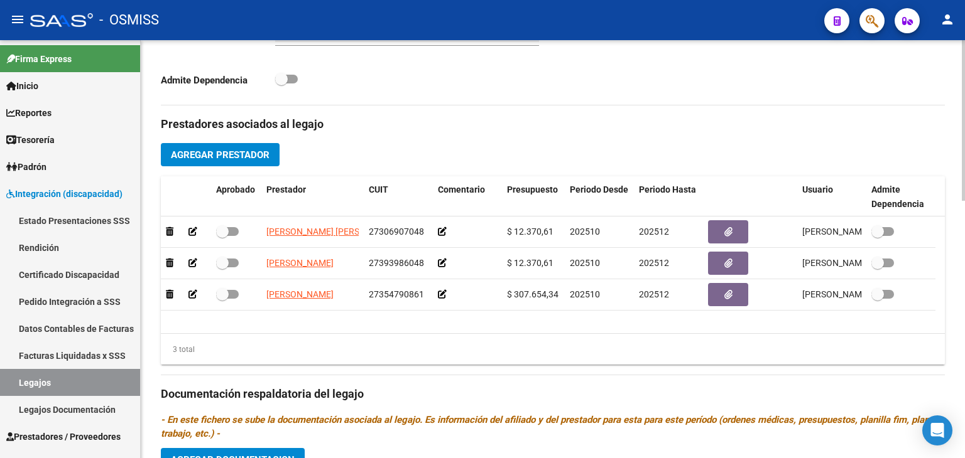
scroll to position [671, 0]
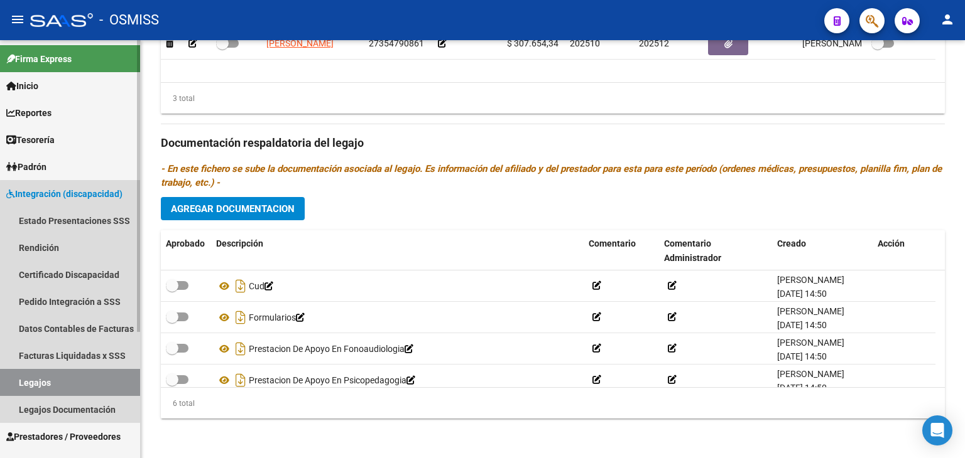
click at [104, 378] on link "Legajos" at bounding box center [70, 382] width 140 height 27
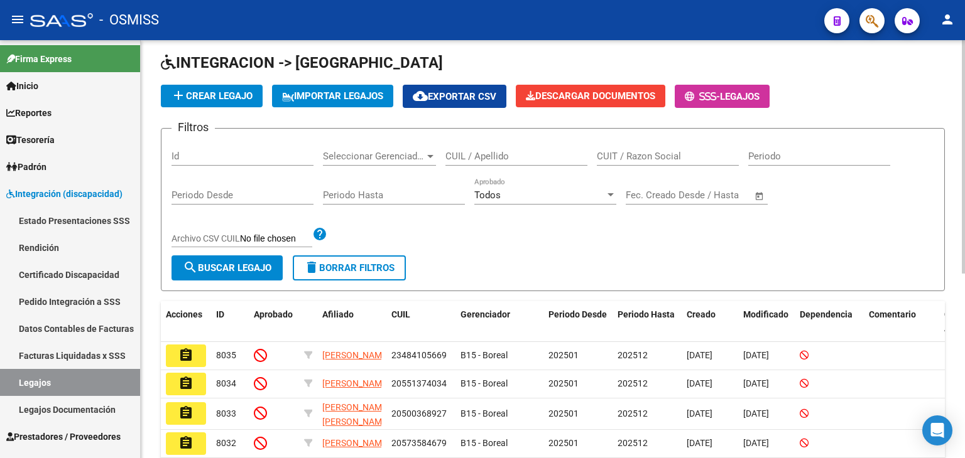
scroll to position [188, 0]
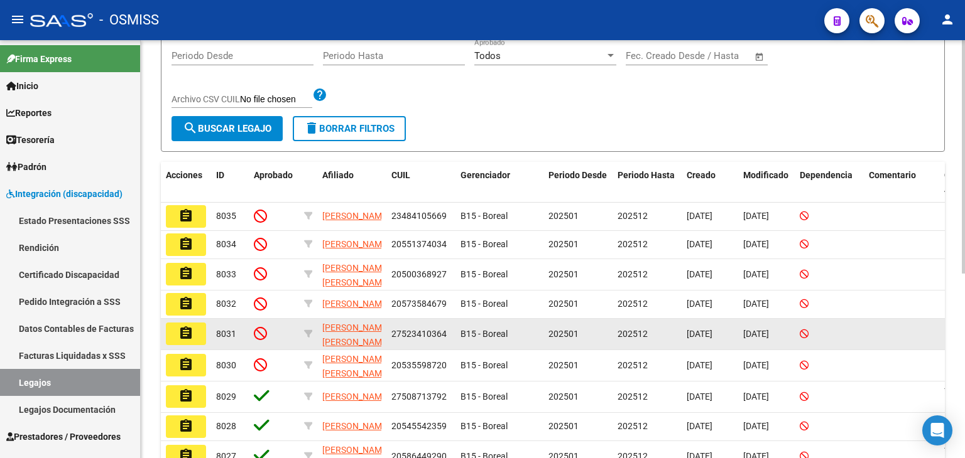
click at [190, 340] on mat-icon "assignment" at bounding box center [185, 333] width 15 height 15
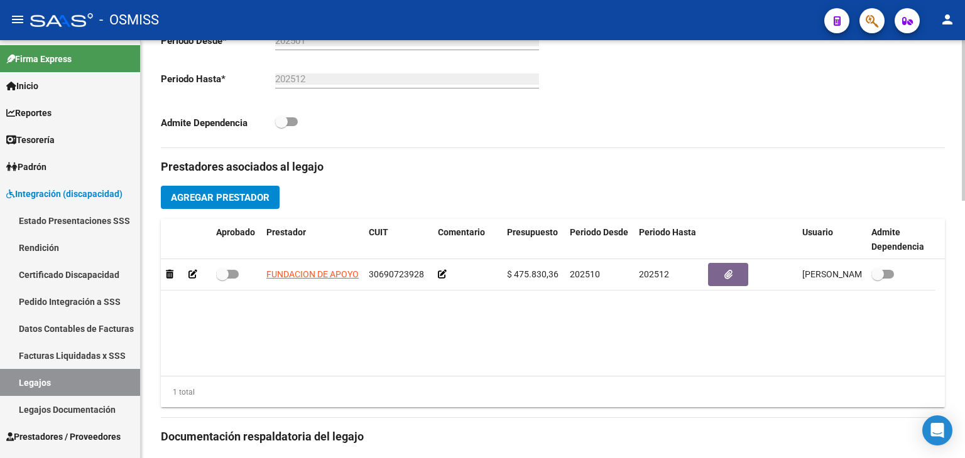
scroll to position [357, 0]
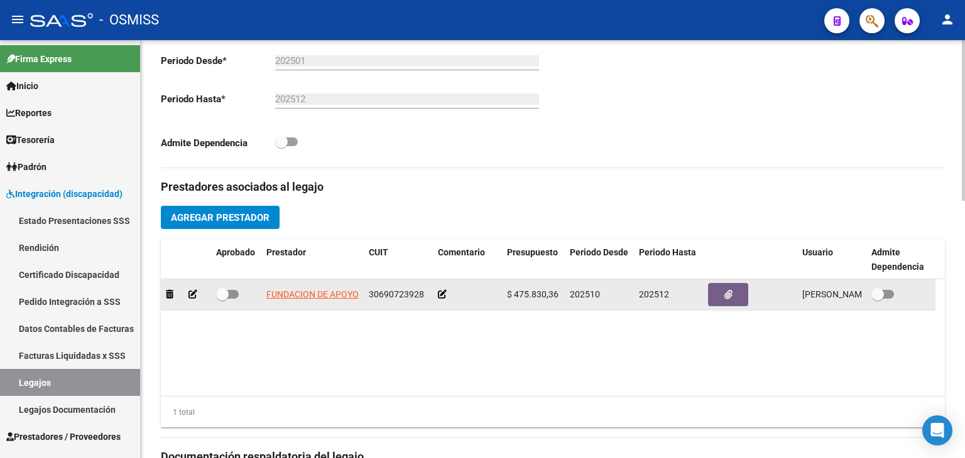
click at [403, 297] on span "30690723928" at bounding box center [396, 295] width 55 height 10
click at [401, 297] on span "30690723928" at bounding box center [396, 295] width 55 height 10
click at [398, 293] on span "30690723928" at bounding box center [396, 295] width 55 height 10
copy span "30690723928"
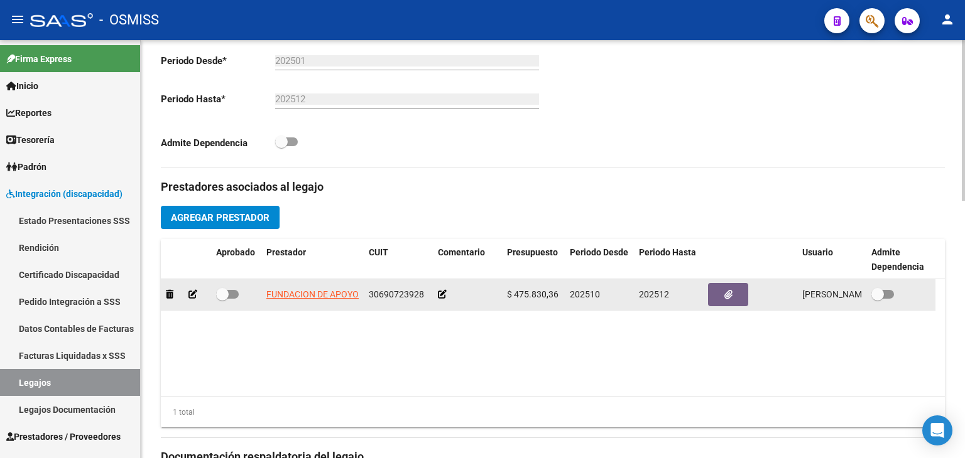
click at [440, 293] on icon at bounding box center [442, 294] width 9 height 9
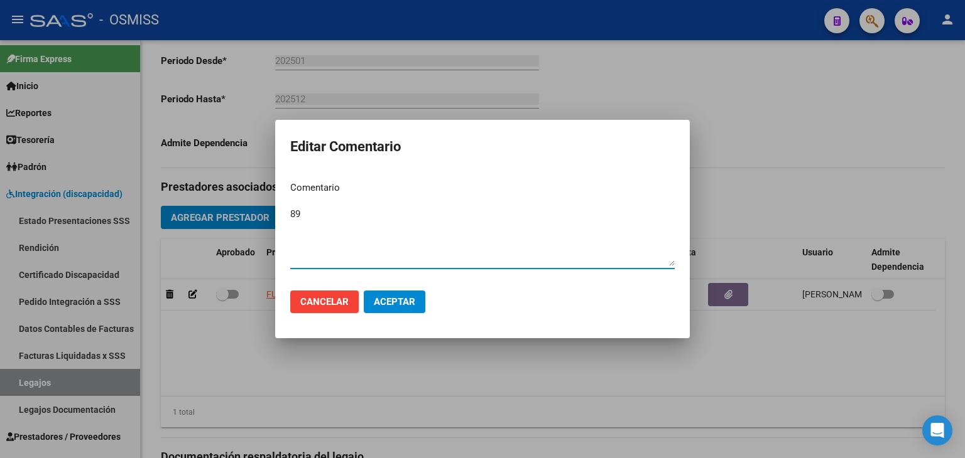
type textarea "89"
click at [398, 312] on button "Aceptar" at bounding box center [395, 302] width 62 height 23
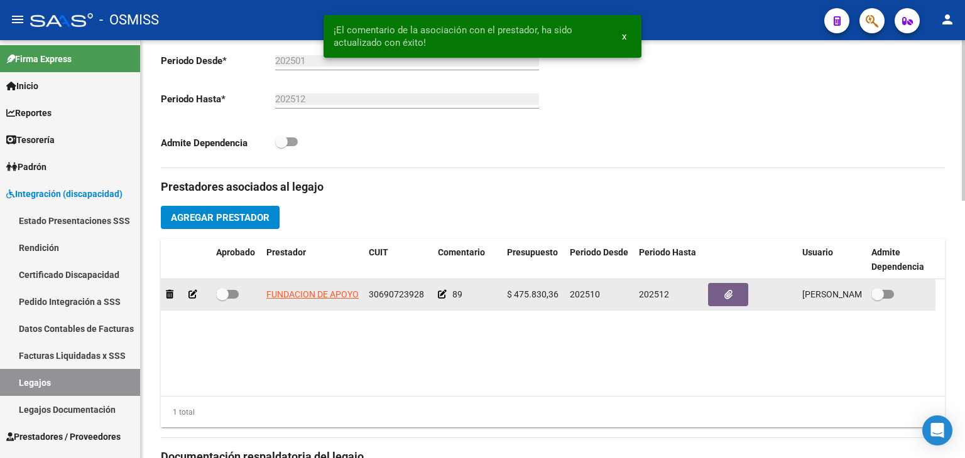
drag, startPoint x: 229, startPoint y: 295, endPoint x: 236, endPoint y: 293, distance: 6.4
click at [230, 295] on span at bounding box center [227, 294] width 23 height 9
click at [222, 299] on input "checkbox" at bounding box center [222, 299] width 1 height 1
checkbox input "true"
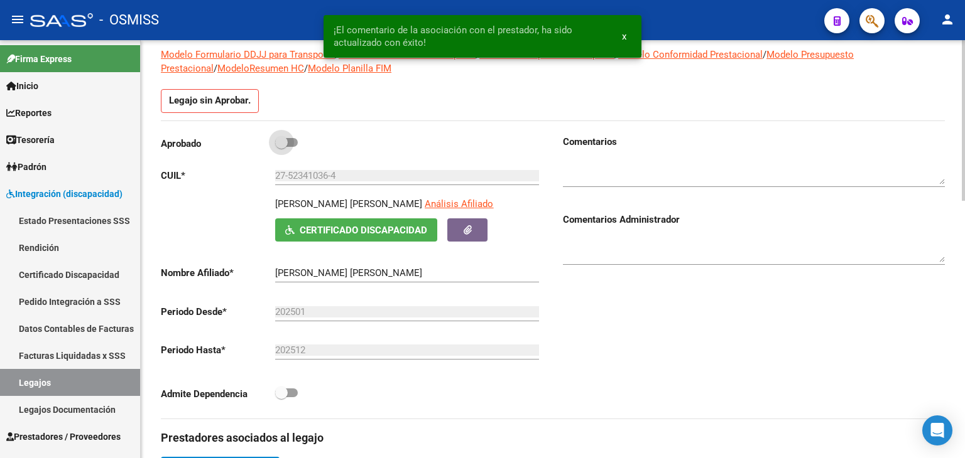
click at [283, 138] on span at bounding box center [281, 142] width 13 height 13
click at [281, 147] on input "checkbox" at bounding box center [281, 147] width 1 height 1
checkbox input "true"
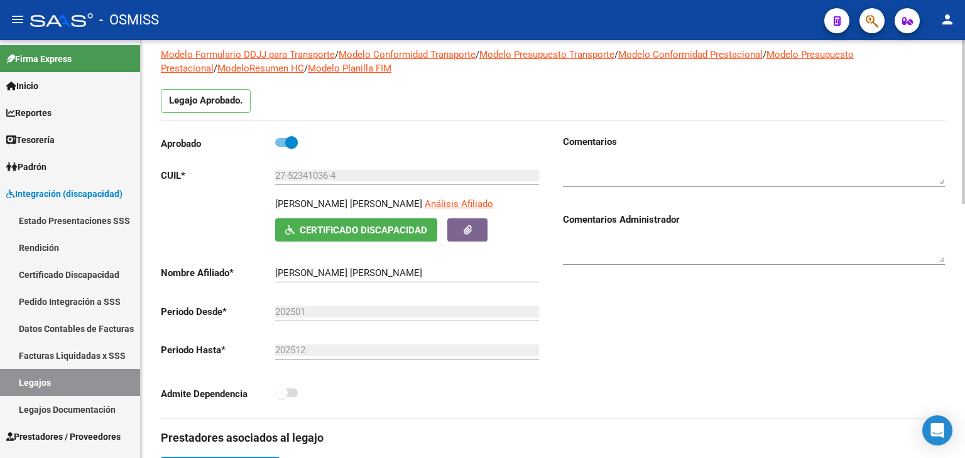
scroll to position [397, 0]
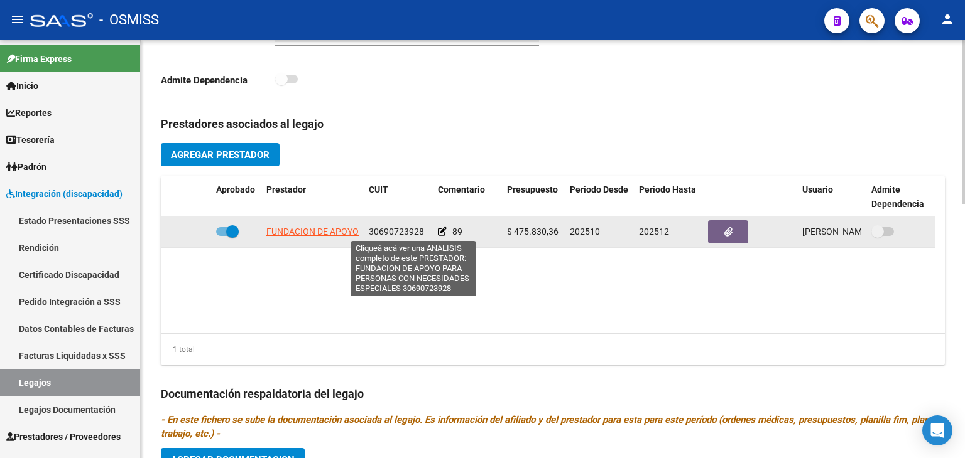
click at [319, 230] on span "FUNDACION DE APOYO PARA PERSONAS CON NECESIDADES ESPECIALES" at bounding box center [412, 232] width 293 height 10
type textarea "30690723928"
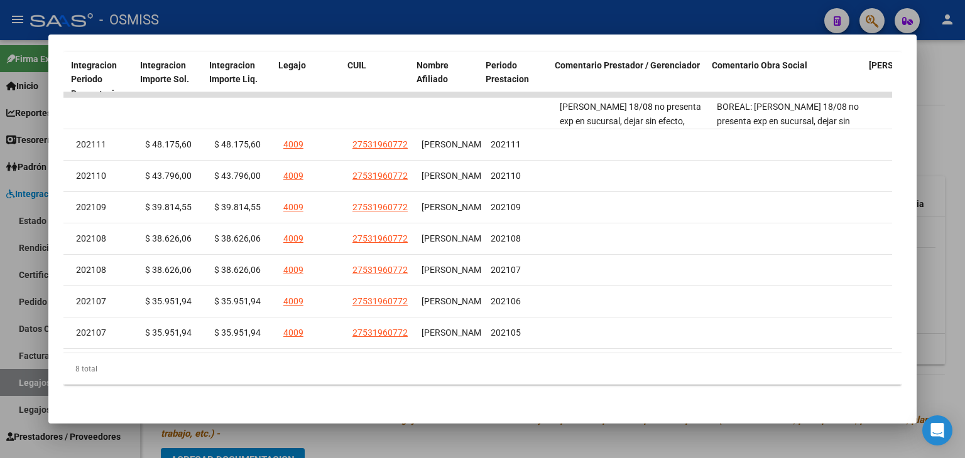
scroll to position [0, 1784]
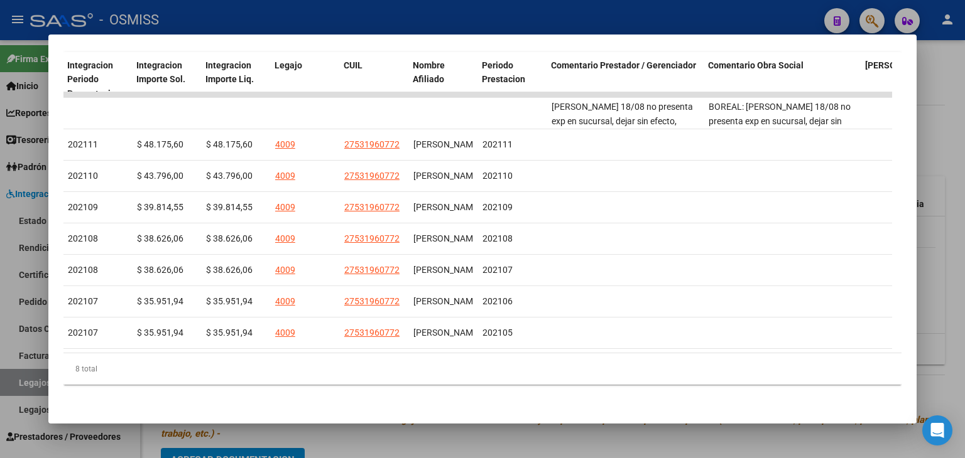
click at [142, 433] on div at bounding box center [482, 229] width 965 height 458
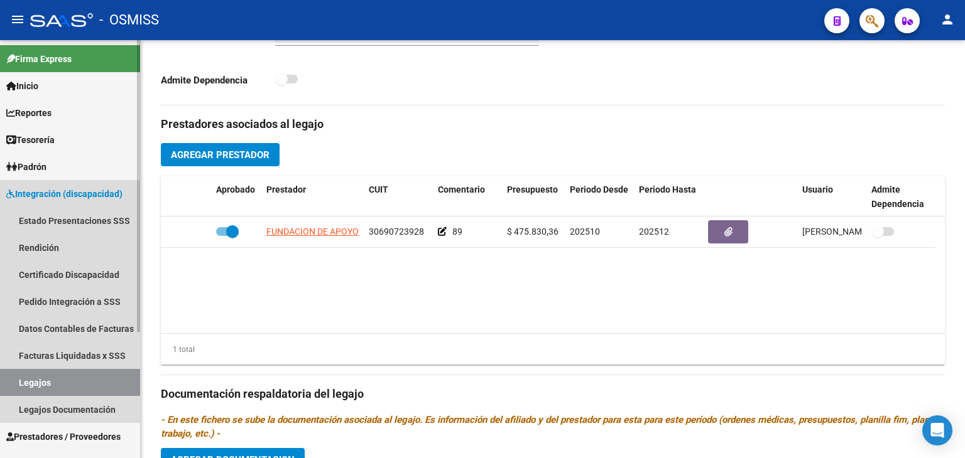
click at [67, 376] on link "Legajos" at bounding box center [70, 382] width 140 height 27
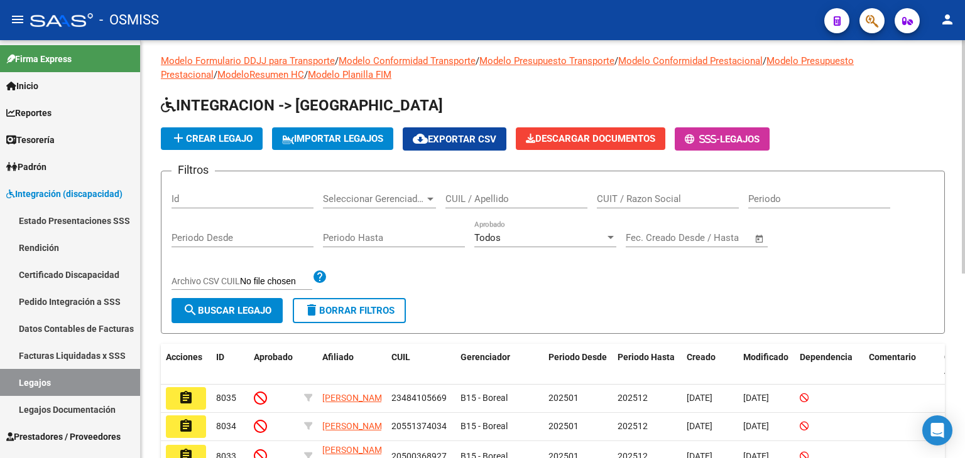
scroll to position [331, 0]
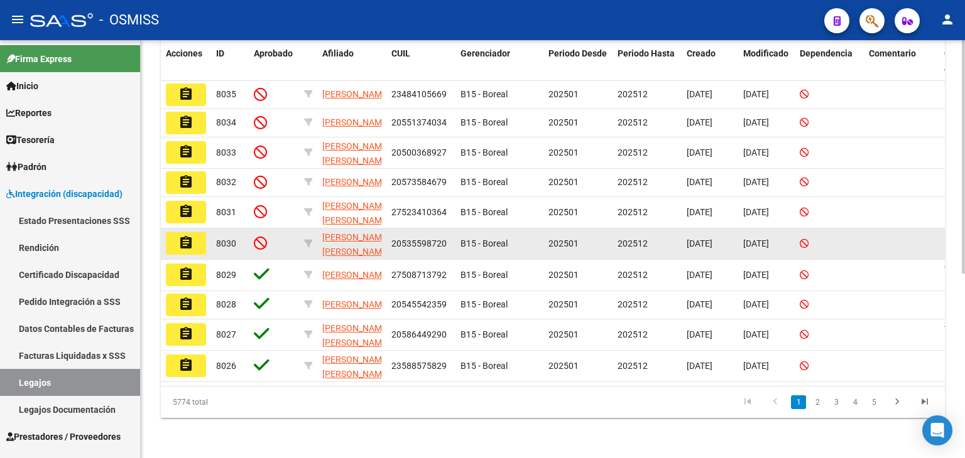
click at [194, 232] on button "assignment" at bounding box center [186, 243] width 40 height 23
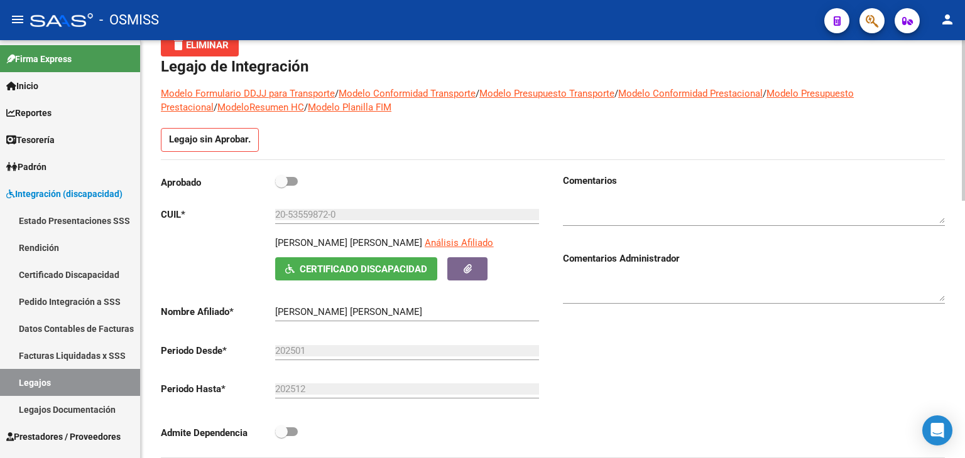
scroll to position [314, 0]
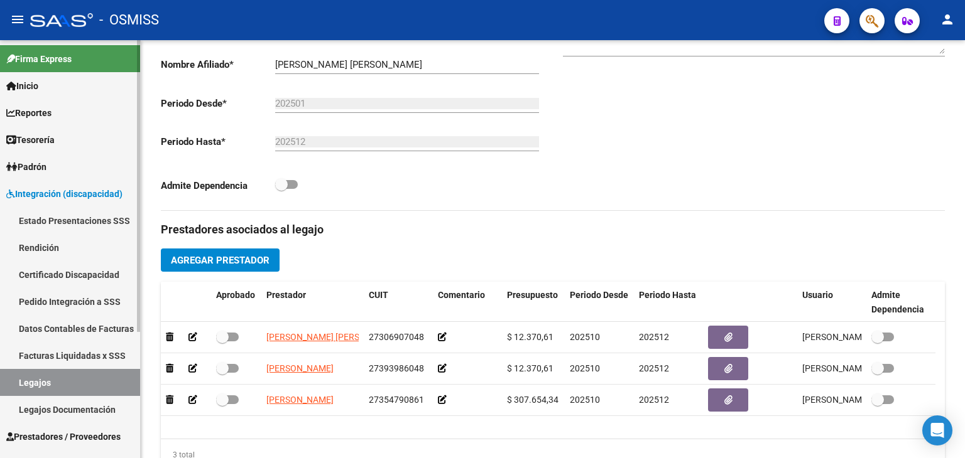
click at [70, 387] on link "Legajos" at bounding box center [70, 382] width 140 height 27
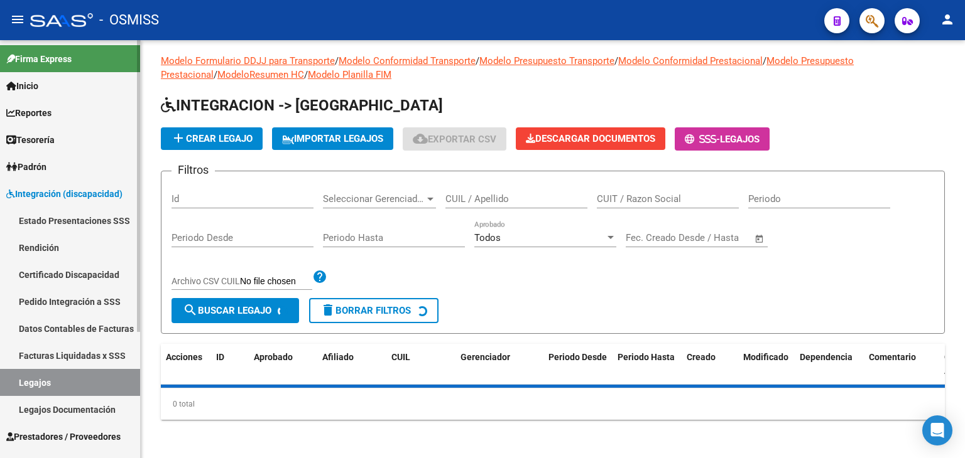
scroll to position [314, 0]
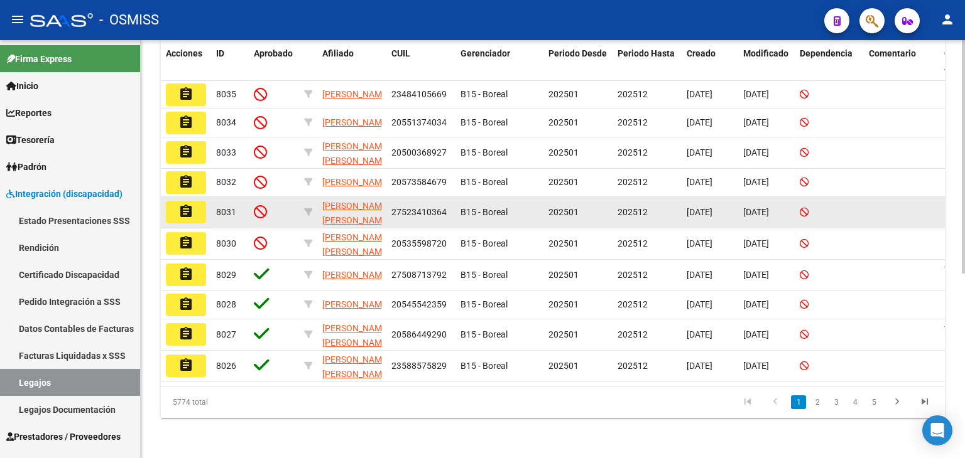
click at [193, 214] on mat-icon "assignment" at bounding box center [185, 211] width 15 height 15
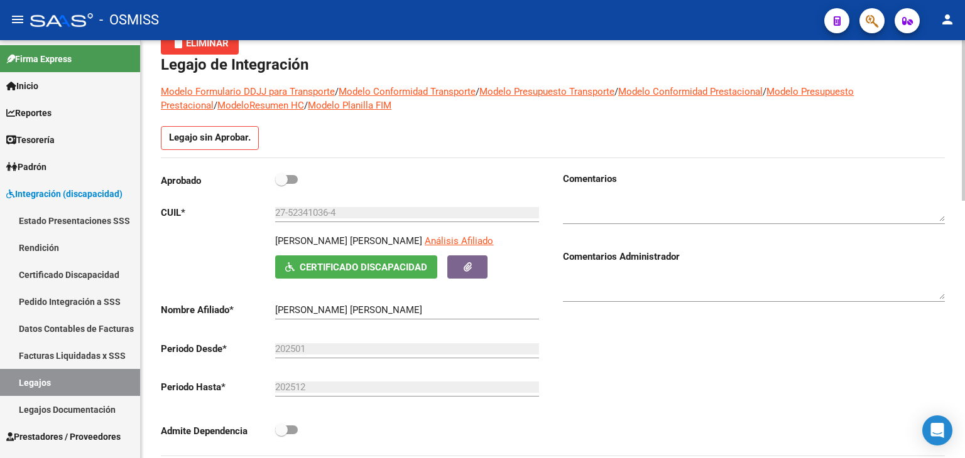
scroll to position [63, 0]
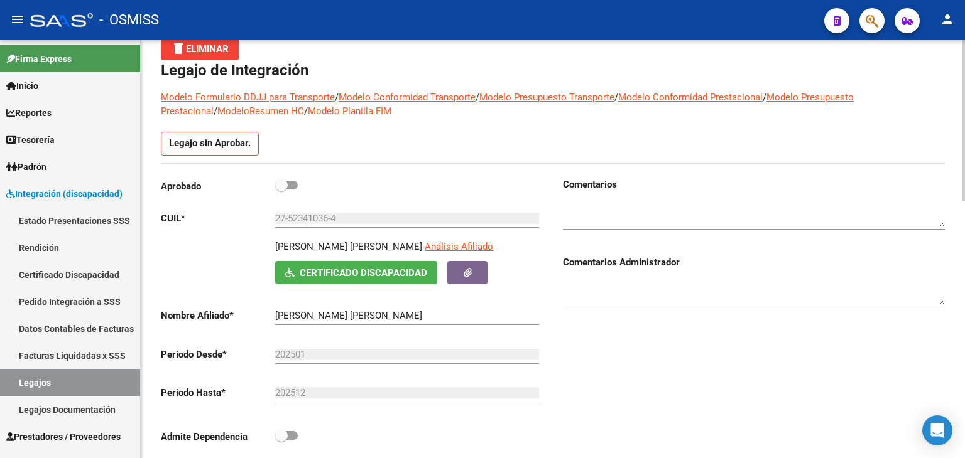
click at [291, 181] on span at bounding box center [286, 185] width 23 height 9
click at [281, 190] on input "checkbox" at bounding box center [281, 190] width 1 height 1
checkbox input "true"
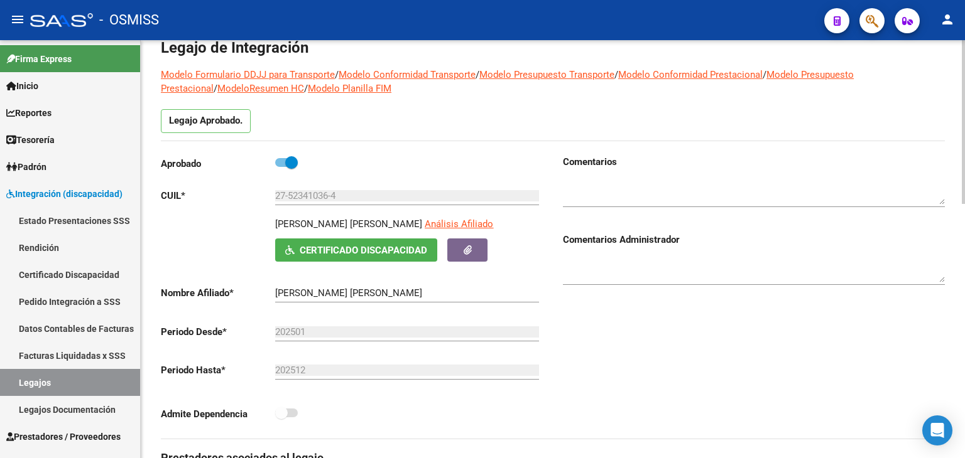
scroll to position [0, 0]
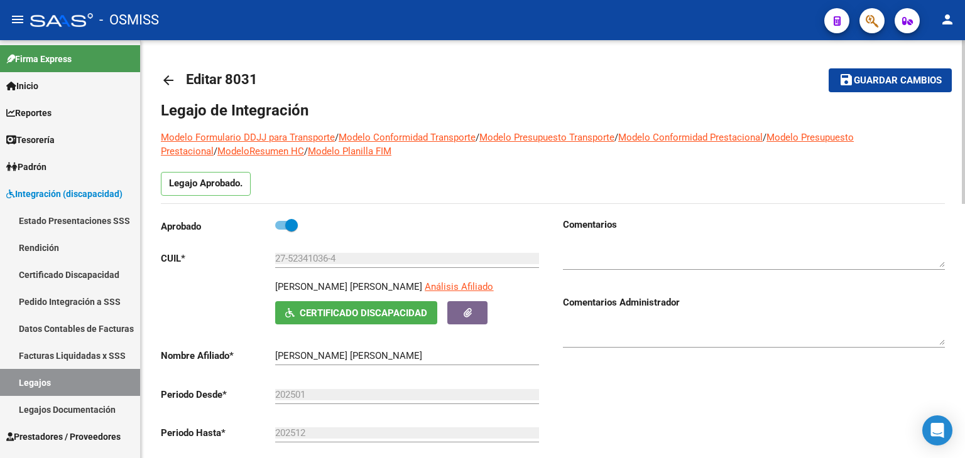
click at [907, 77] on span "Guardar cambios" at bounding box center [897, 80] width 88 height 11
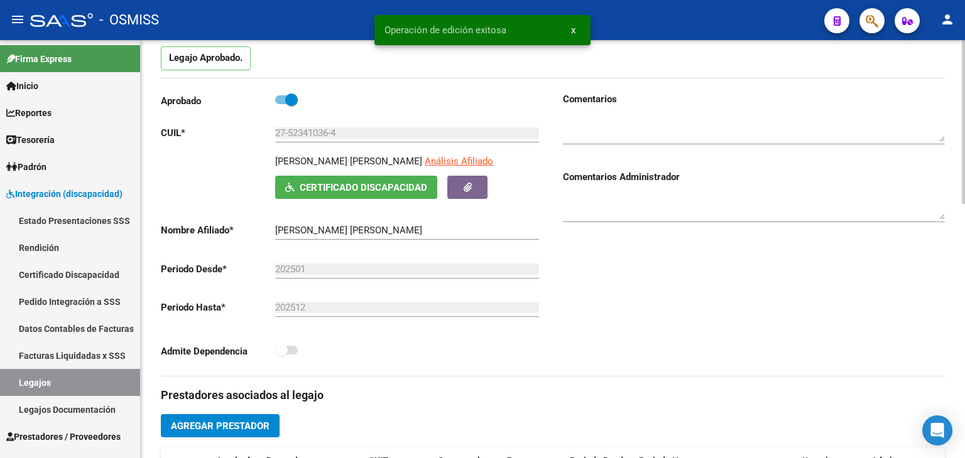
scroll to position [314, 0]
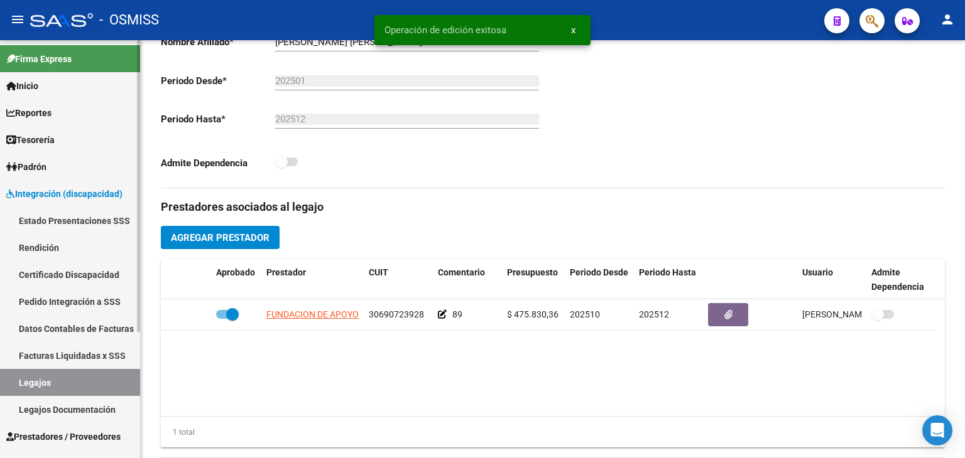
click at [97, 383] on link "Legajos" at bounding box center [70, 382] width 140 height 27
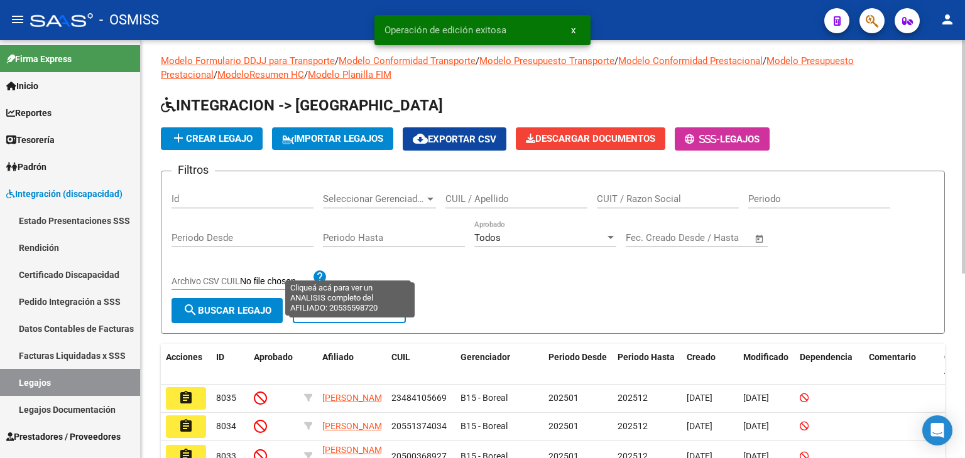
scroll to position [314, 0]
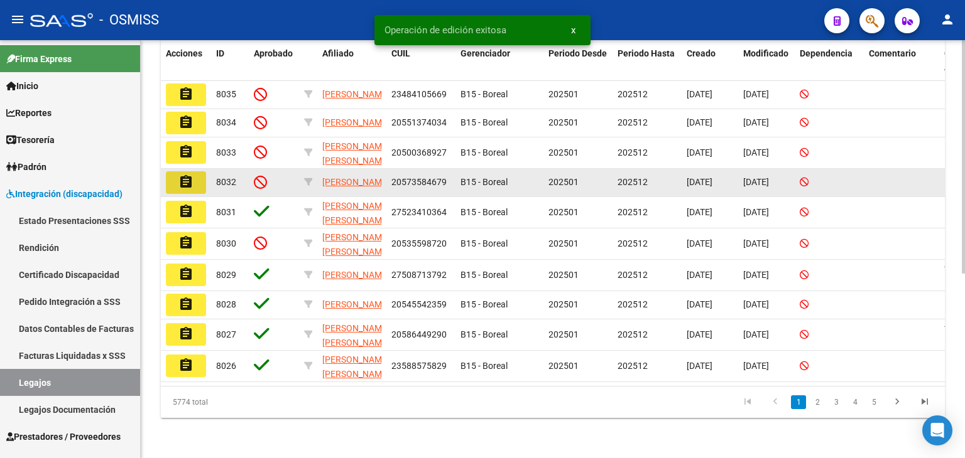
click at [193, 185] on button "assignment" at bounding box center [186, 182] width 40 height 23
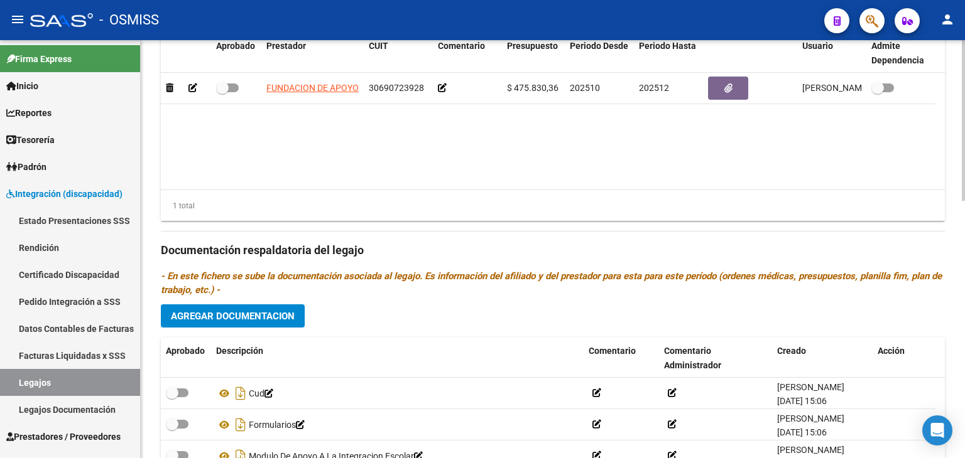
scroll to position [482, 0]
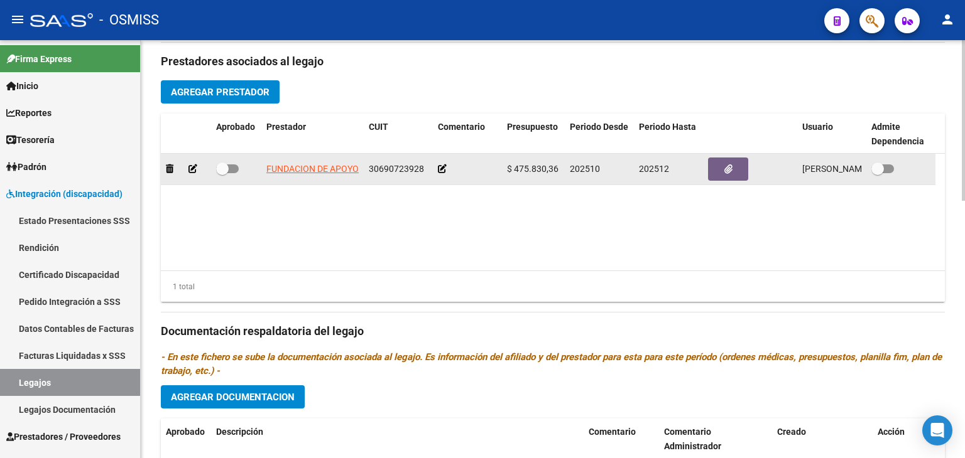
click at [441, 165] on icon at bounding box center [442, 169] width 9 height 9
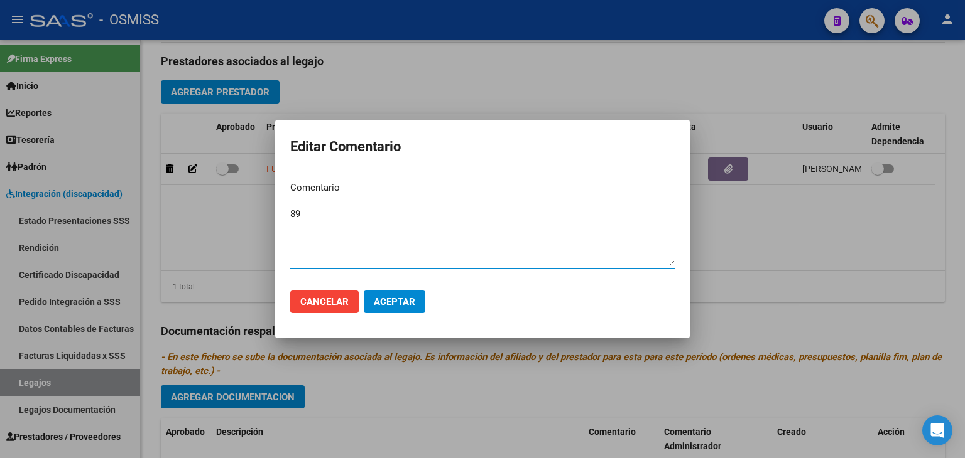
type textarea "89"
click at [402, 311] on button "Aceptar" at bounding box center [395, 302] width 62 height 23
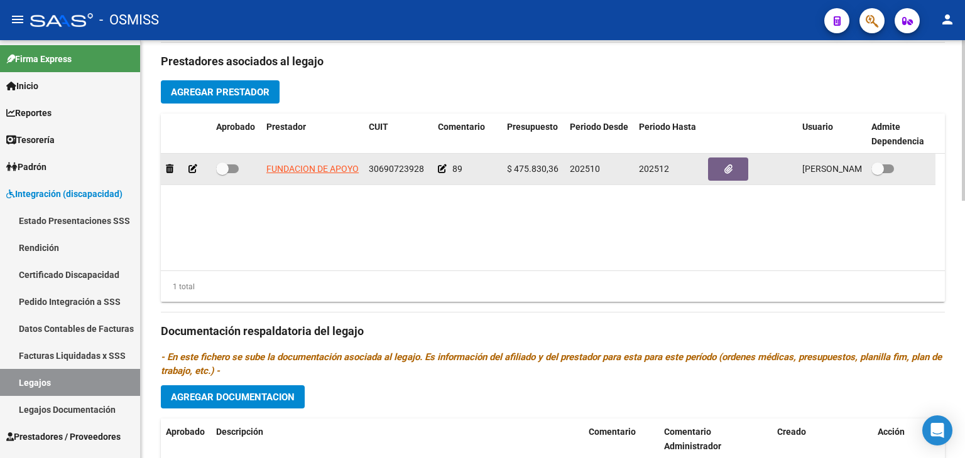
click at [229, 173] on label at bounding box center [227, 168] width 23 height 15
click at [222, 173] on input "checkbox" at bounding box center [222, 173] width 1 height 1
checkbox input "true"
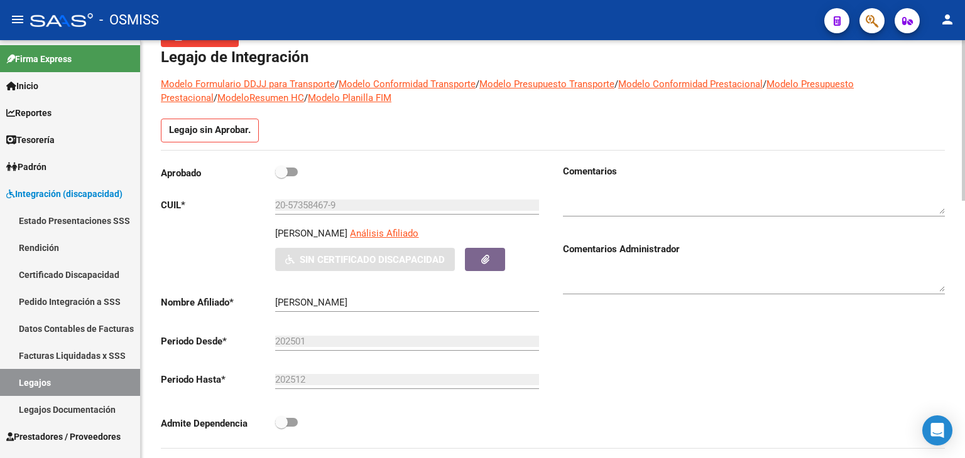
scroll to position [0, 0]
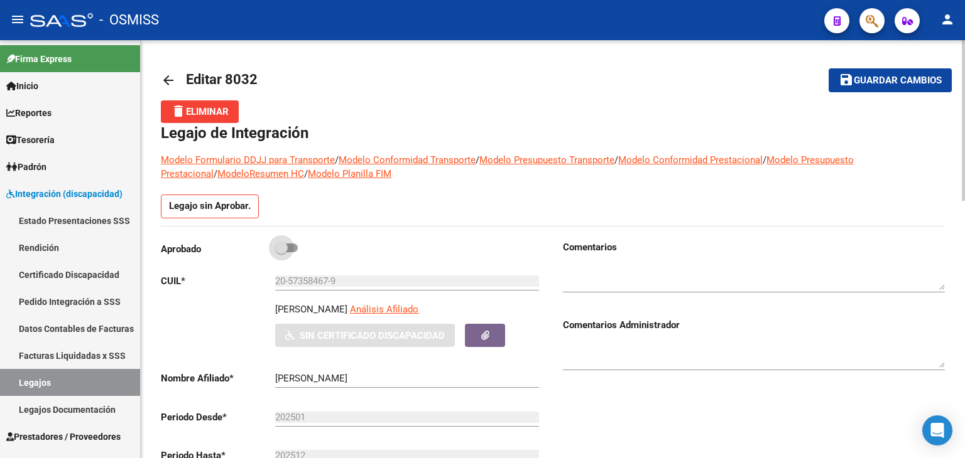
click at [290, 246] on span at bounding box center [286, 248] width 23 height 9
click at [281, 252] on input "checkbox" at bounding box center [281, 252] width 1 height 1
checkbox input "true"
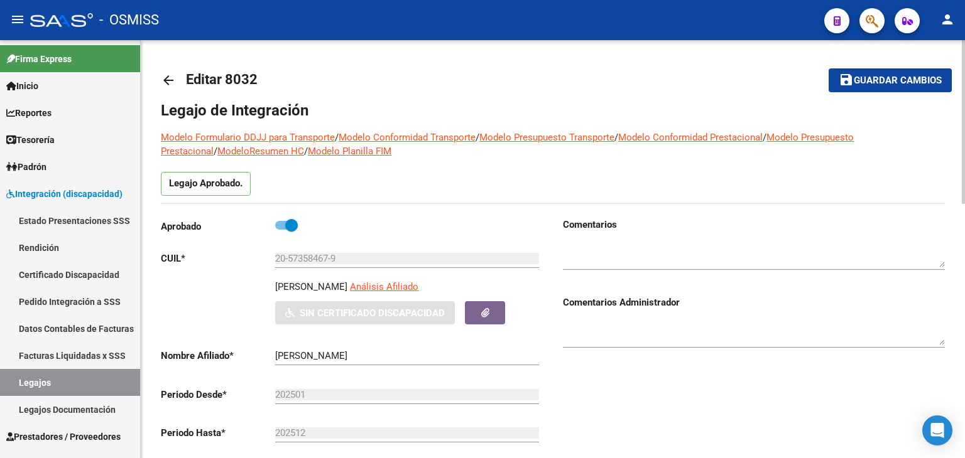
click at [906, 84] on span "Guardar cambios" at bounding box center [897, 80] width 88 height 11
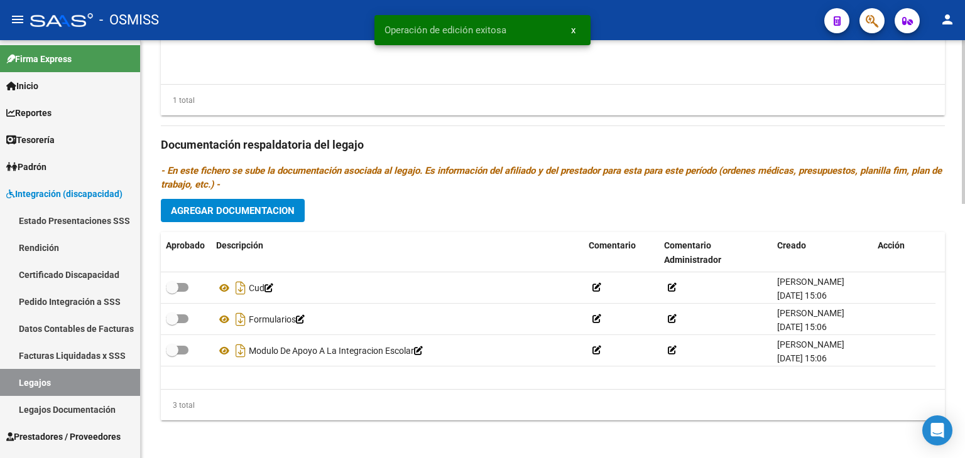
scroll to position [648, 0]
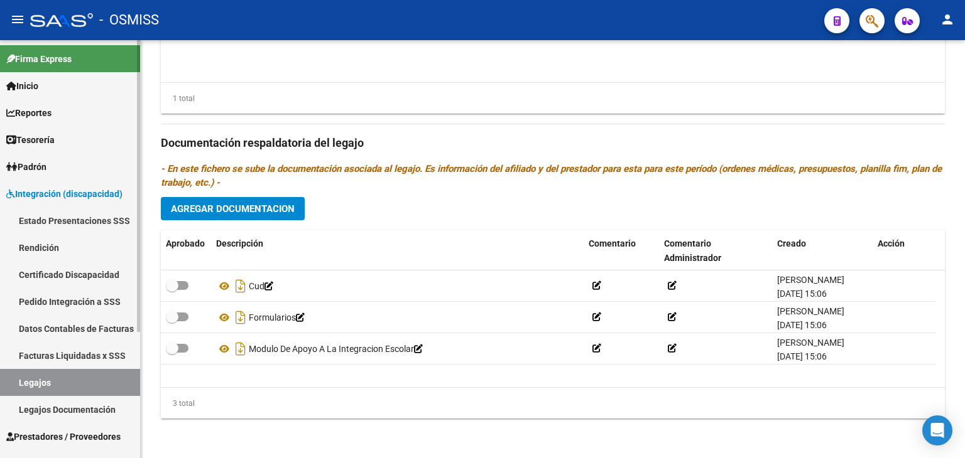
click at [40, 380] on link "Legajos" at bounding box center [70, 382] width 140 height 27
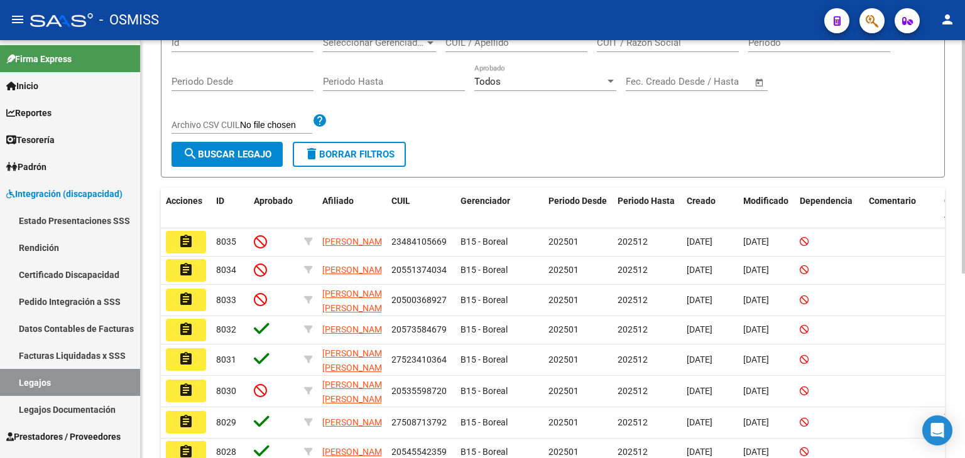
scroll to position [188, 0]
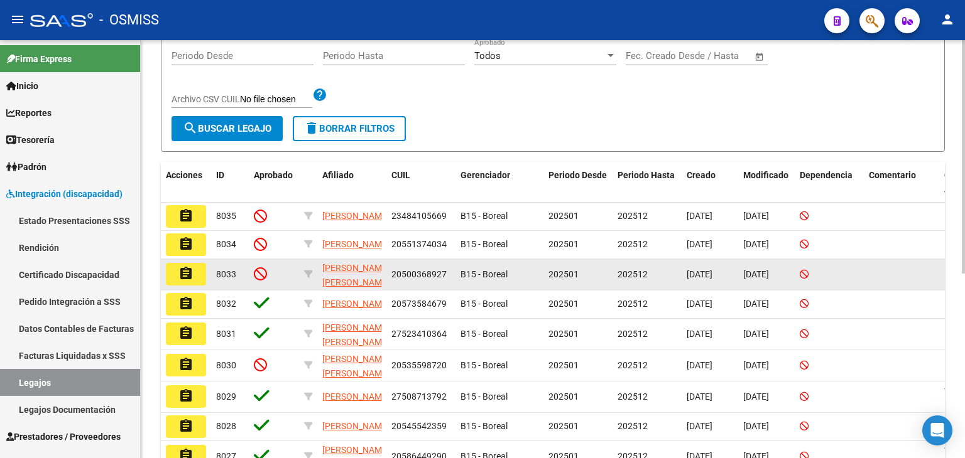
click at [192, 279] on mat-icon "assignment" at bounding box center [185, 273] width 15 height 15
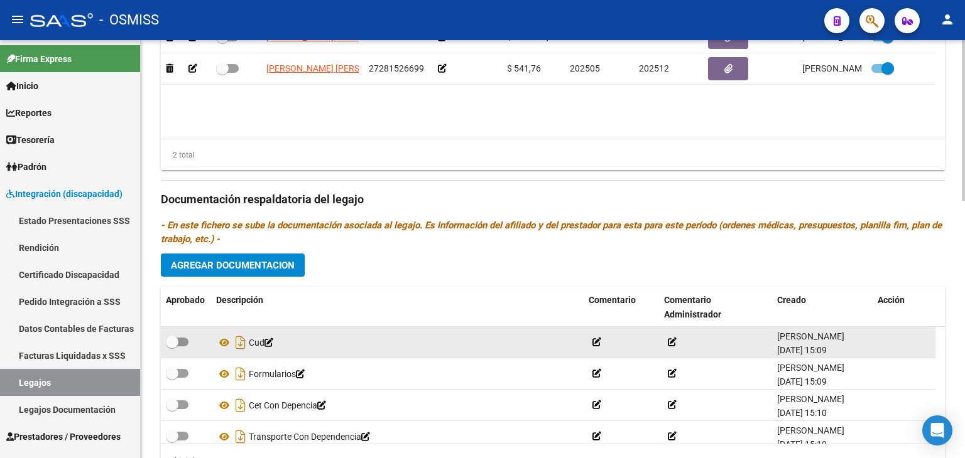
scroll to position [628, 0]
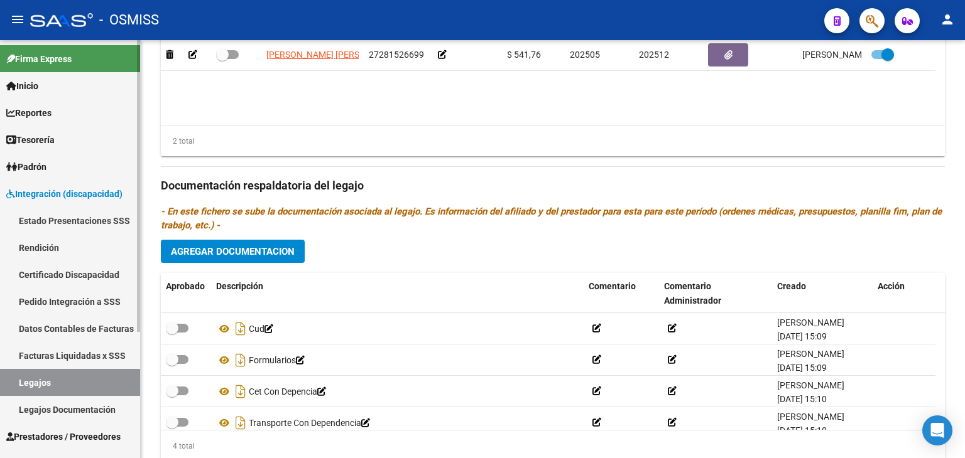
drag, startPoint x: 224, startPoint y: 390, endPoint x: 72, endPoint y: 384, distance: 152.1
click at [71, 385] on link "Legajos" at bounding box center [70, 382] width 140 height 27
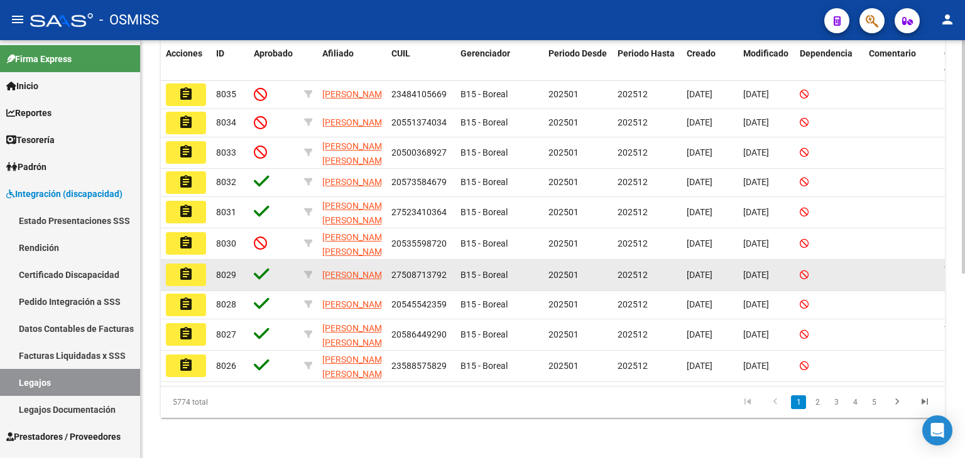
scroll to position [268, 0]
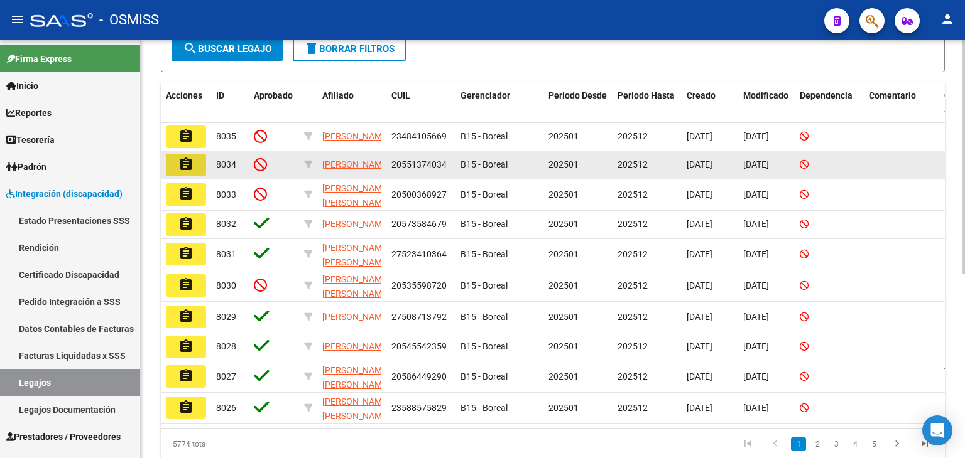
click at [183, 168] on mat-icon "assignment" at bounding box center [185, 164] width 15 height 15
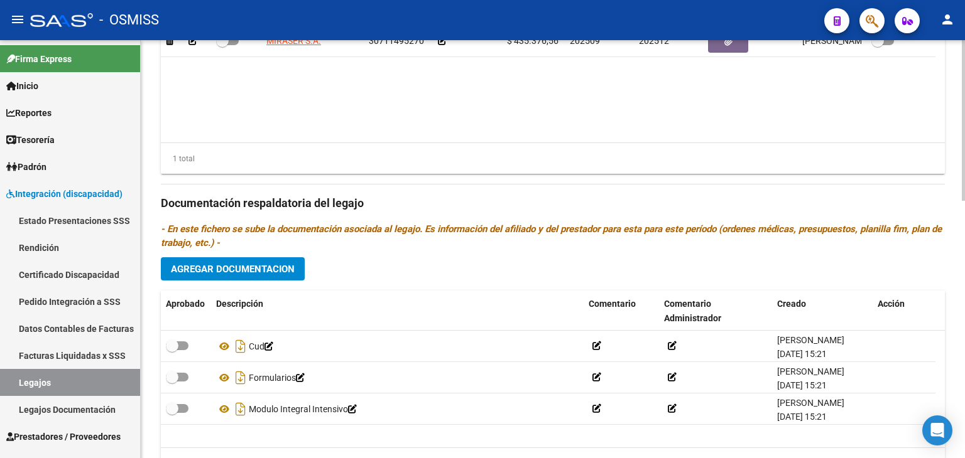
scroll to position [482, 0]
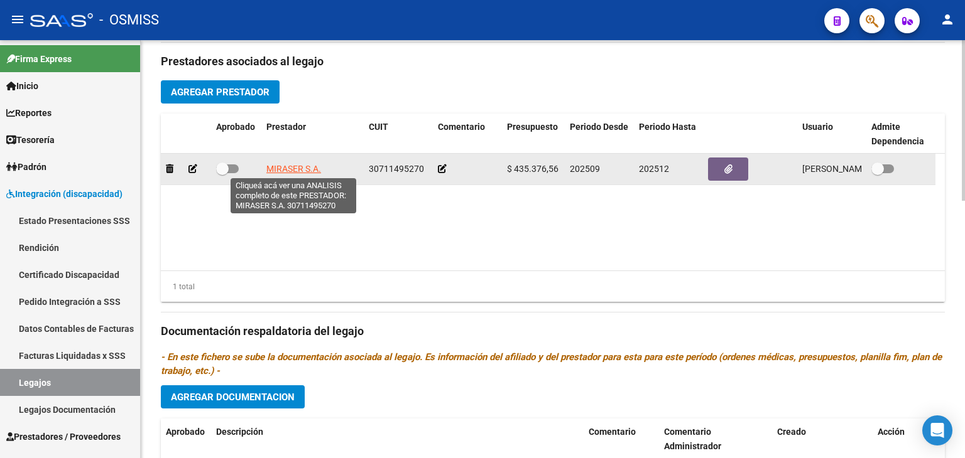
click at [296, 170] on span "MIRASER S.A." at bounding box center [293, 169] width 55 height 10
type textarea "30711495270"
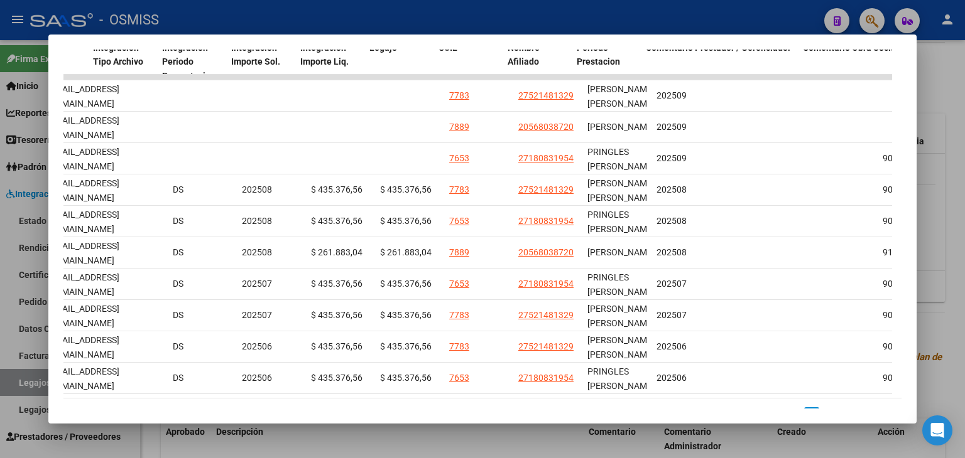
scroll to position [0, 1689]
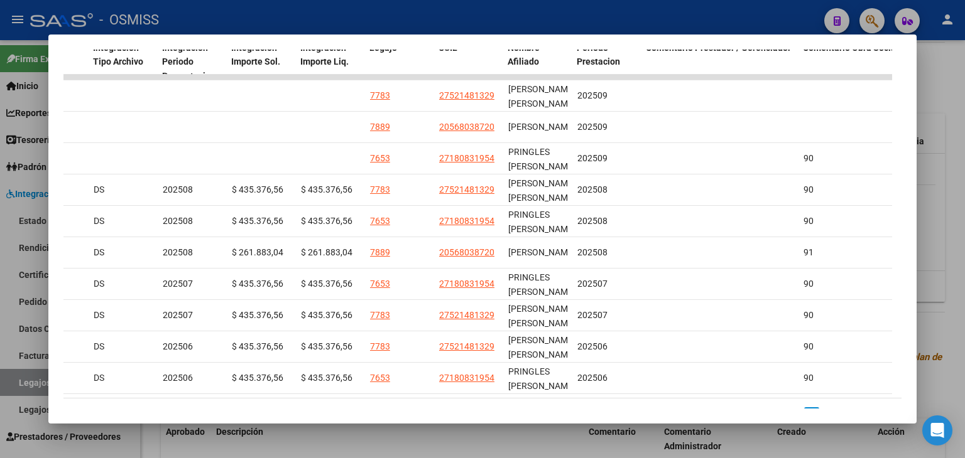
click at [462, 435] on div at bounding box center [482, 229] width 965 height 458
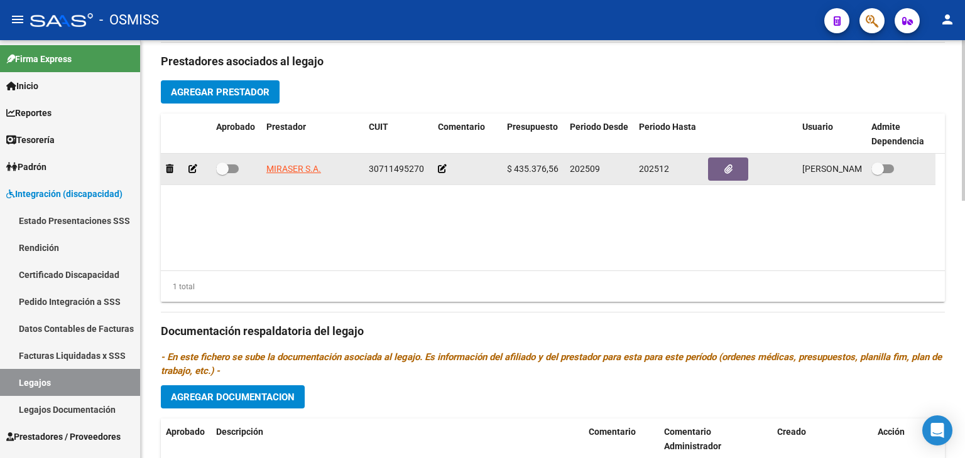
click at [393, 166] on span "30711495270" at bounding box center [396, 169] width 55 height 10
copy span "30711495270"
click at [441, 170] on icon at bounding box center [442, 169] width 9 height 9
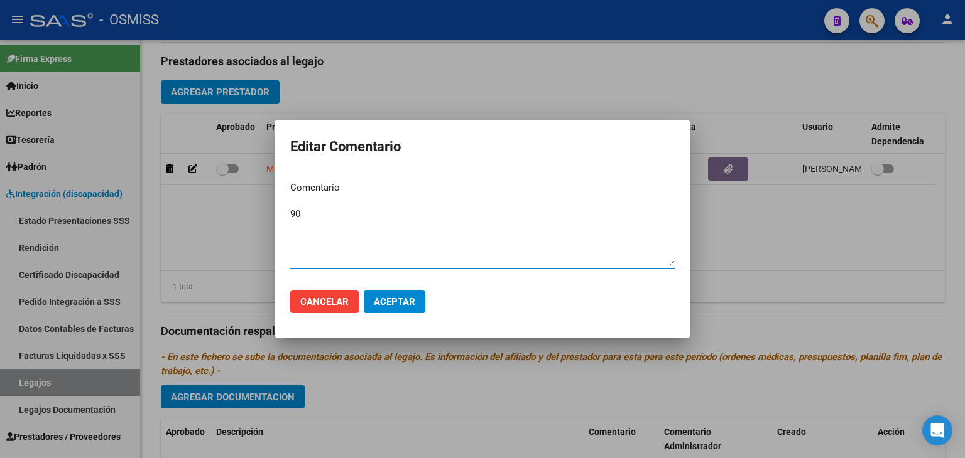
type textarea "90"
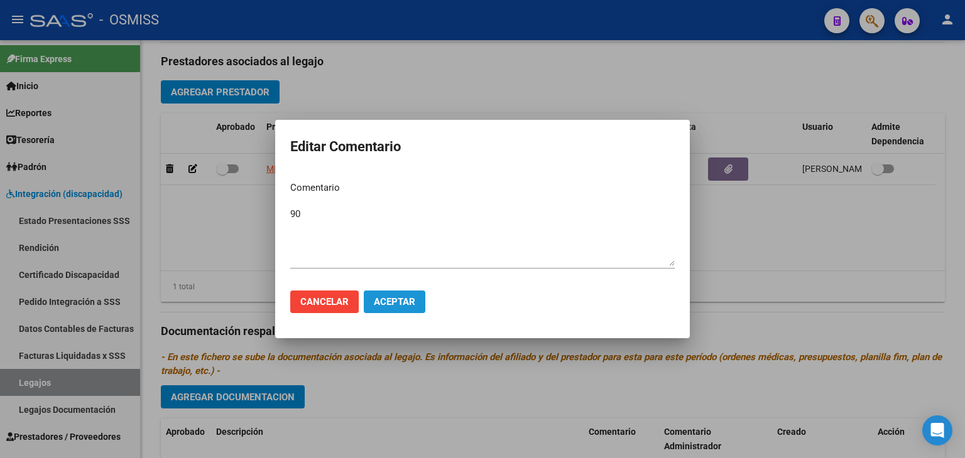
click at [398, 303] on span "Aceptar" at bounding box center [394, 301] width 41 height 11
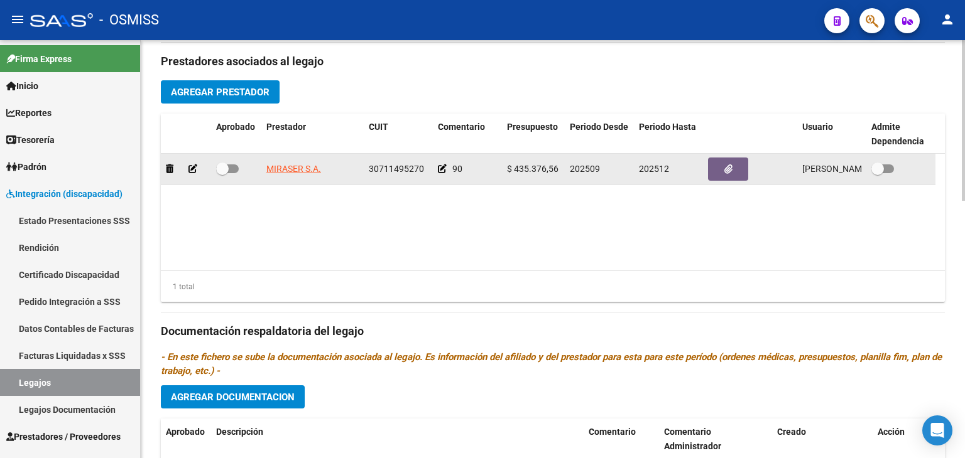
click at [442, 171] on icon at bounding box center [442, 169] width 9 height 9
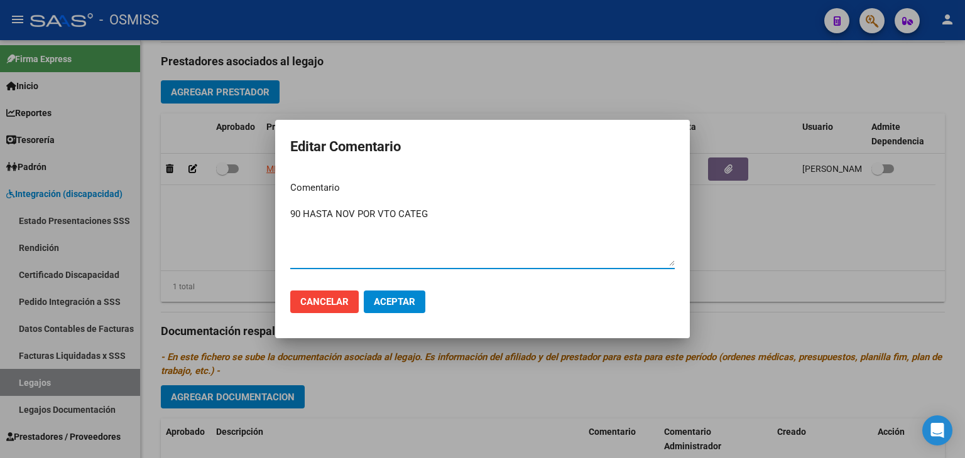
type textarea "90 HASTA NOV POR VTO CATEG"
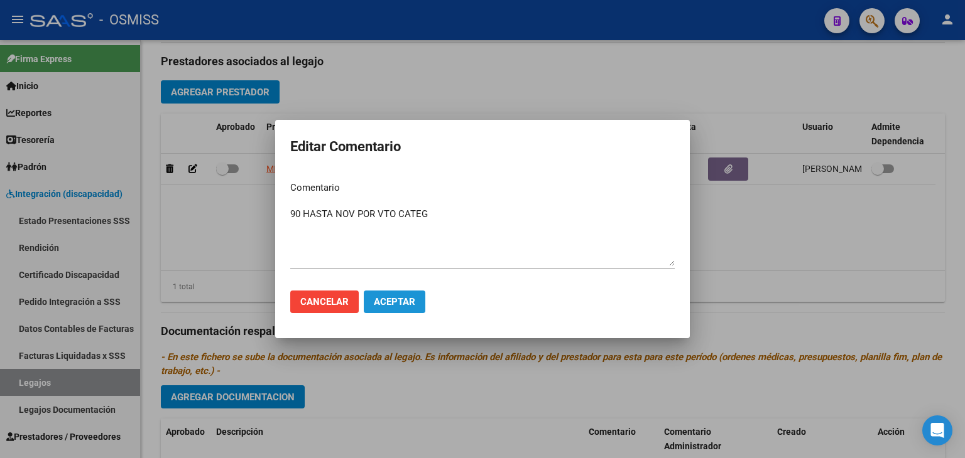
click at [399, 299] on span "Aceptar" at bounding box center [394, 301] width 41 height 11
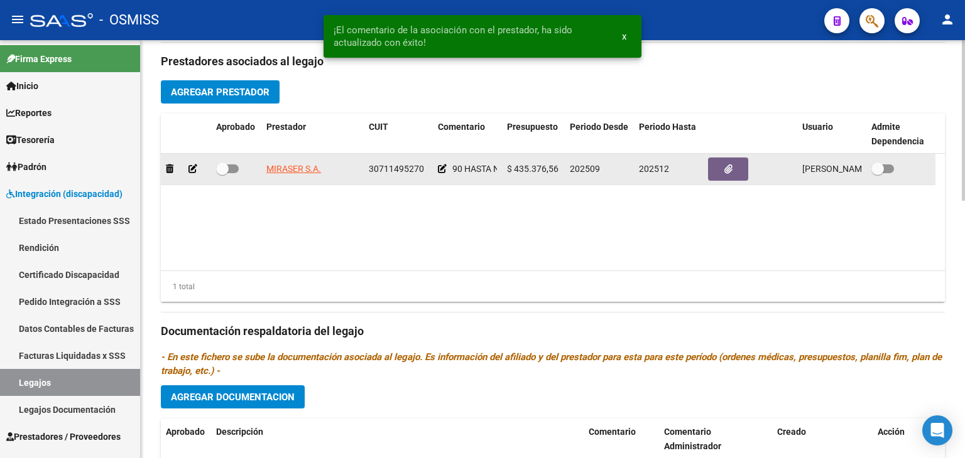
click at [190, 169] on icon at bounding box center [192, 169] width 9 height 9
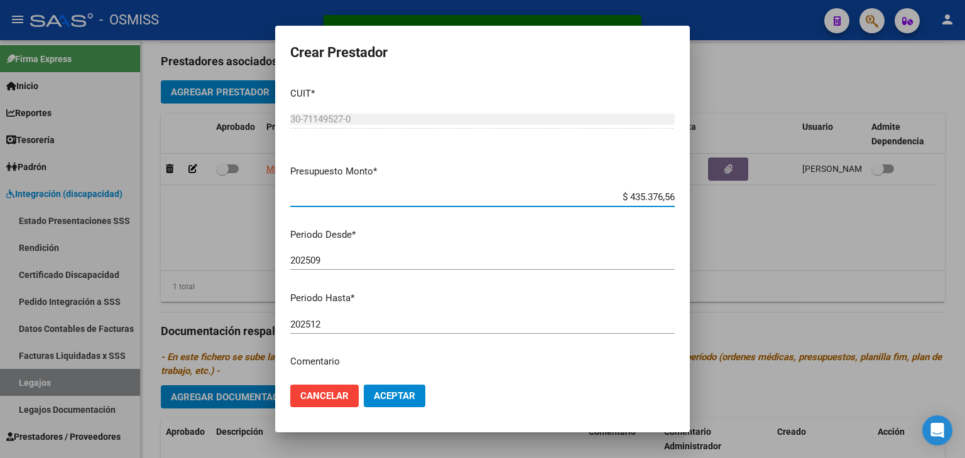
click at [377, 319] on input "202512" at bounding box center [482, 324] width 384 height 11
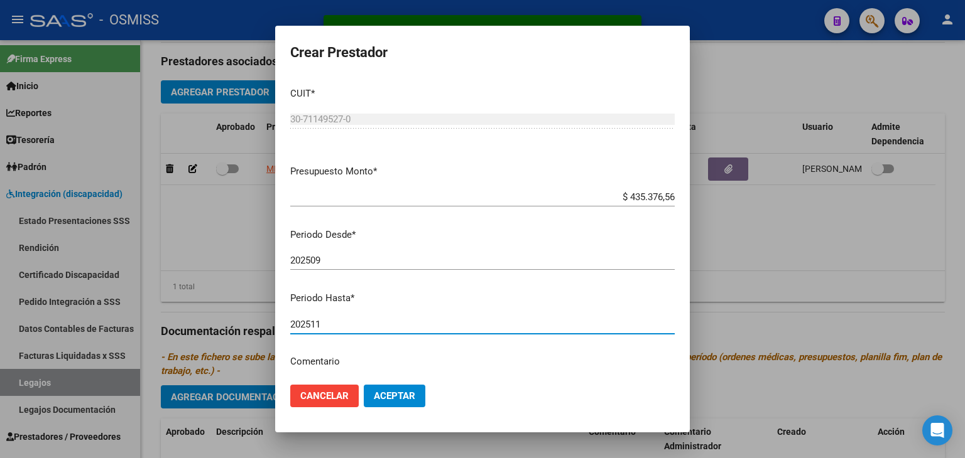
type input "202511"
click at [397, 398] on span "Aceptar" at bounding box center [394, 396] width 41 height 11
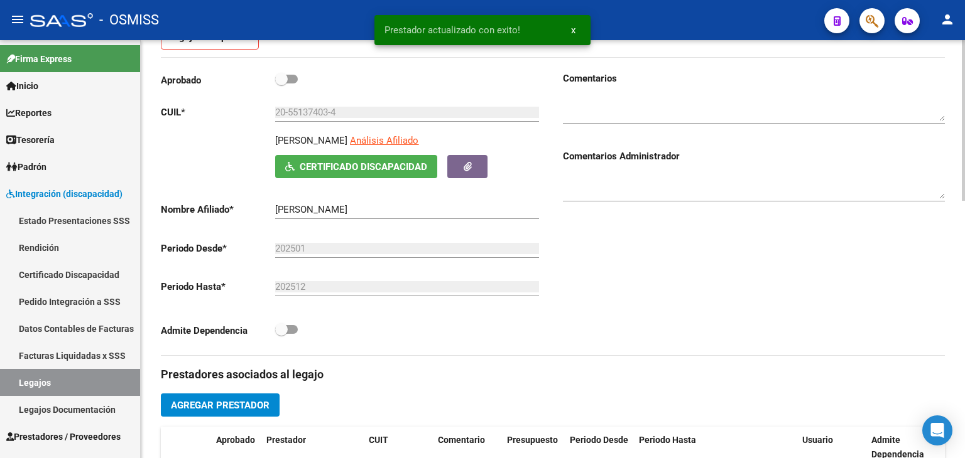
scroll to position [168, 0]
click at [652, 179] on textarea at bounding box center [754, 187] width 382 height 25
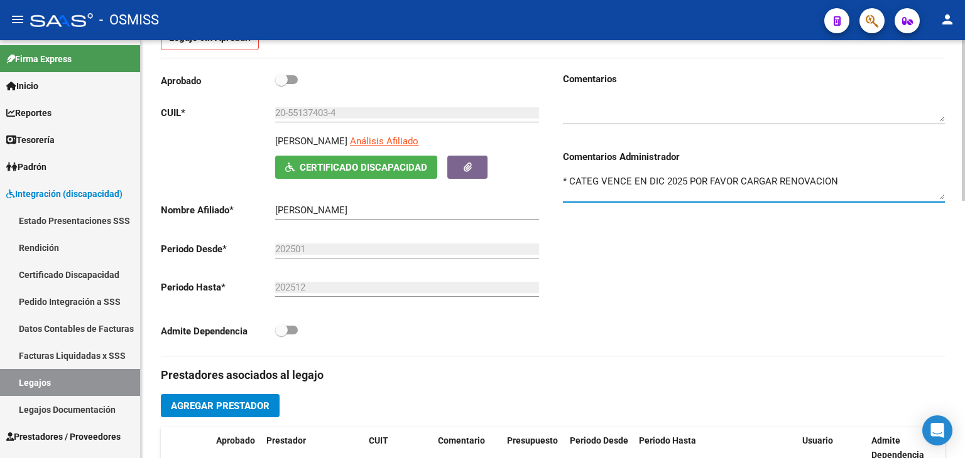
type textarea "* CATEG VENCE EN DIC 2025 POR FAVOR CARGAR RENOVACION"
click at [634, 99] on textarea at bounding box center [754, 109] width 382 height 25
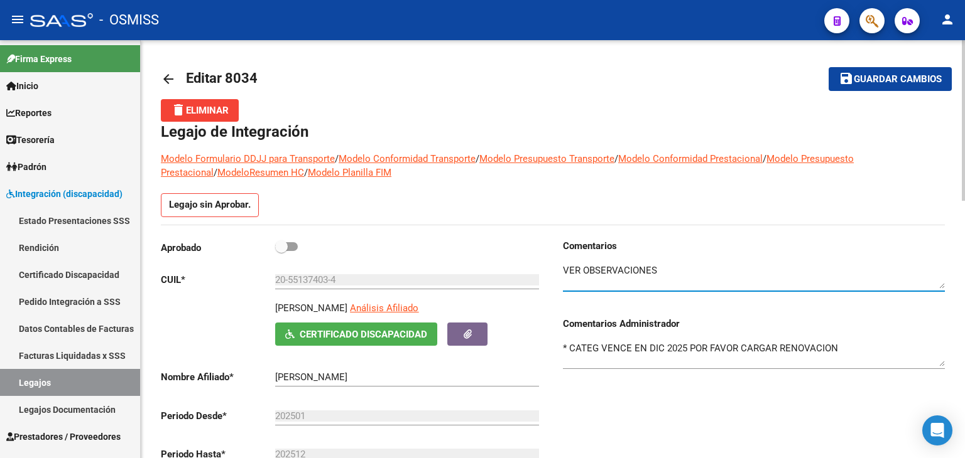
scroll to position [0, 0]
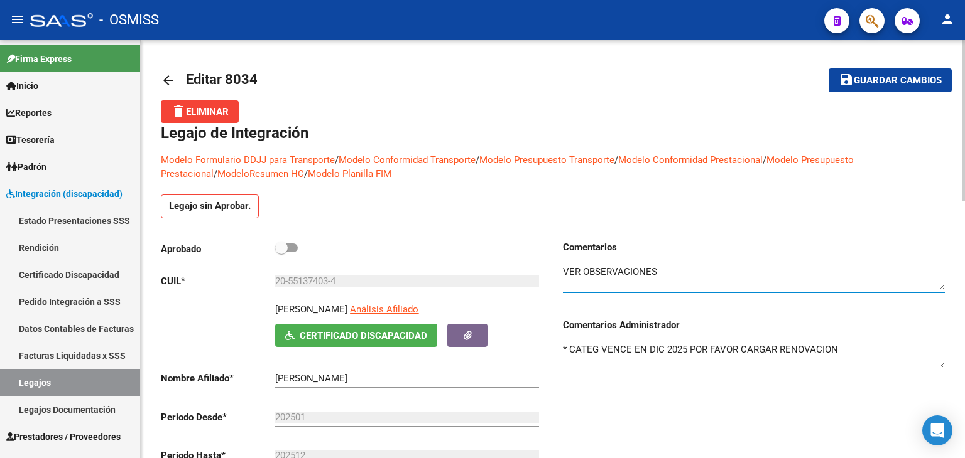
type textarea "VER OBSERVACIONES"
click at [870, 87] on button "save Guardar cambios" at bounding box center [889, 79] width 123 height 23
click at [283, 244] on span at bounding box center [281, 248] width 13 height 13
click at [281, 252] on input "checkbox" at bounding box center [281, 252] width 1 height 1
checkbox input "true"
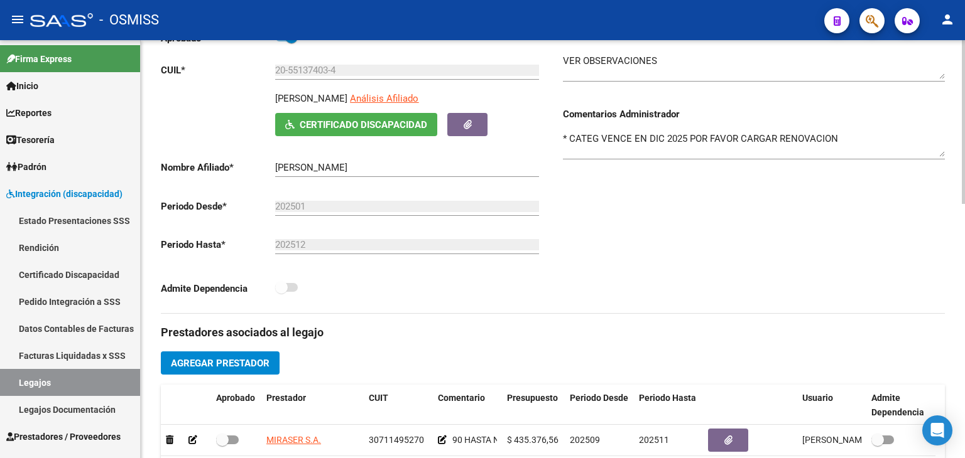
scroll to position [314, 0]
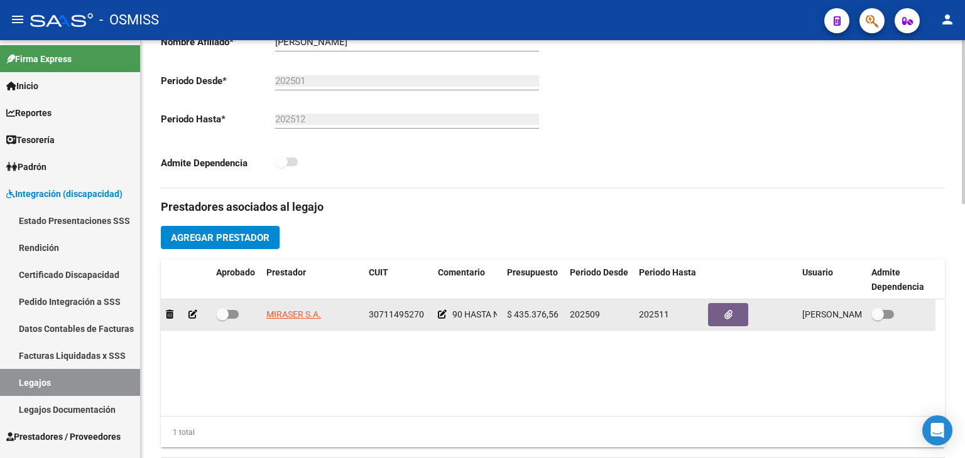
click at [232, 315] on span at bounding box center [227, 314] width 23 height 9
click at [222, 319] on input "checkbox" at bounding box center [222, 319] width 1 height 1
checkbox input "true"
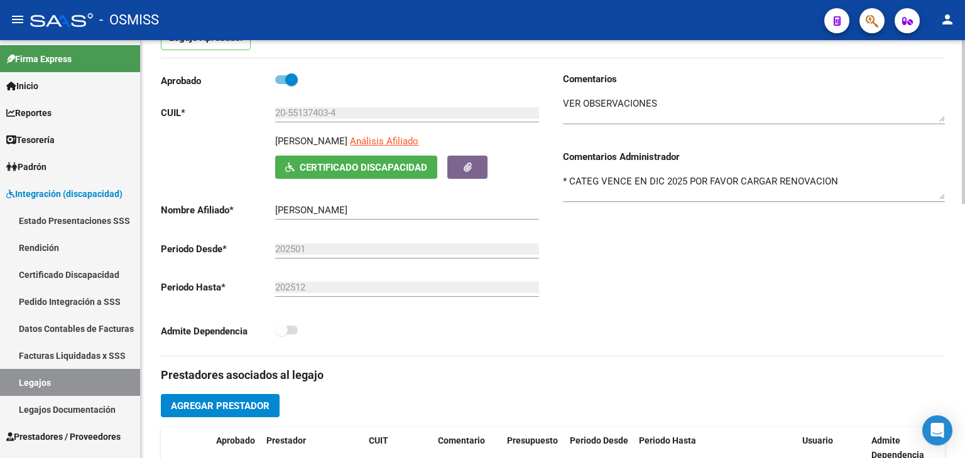
scroll to position [0, 0]
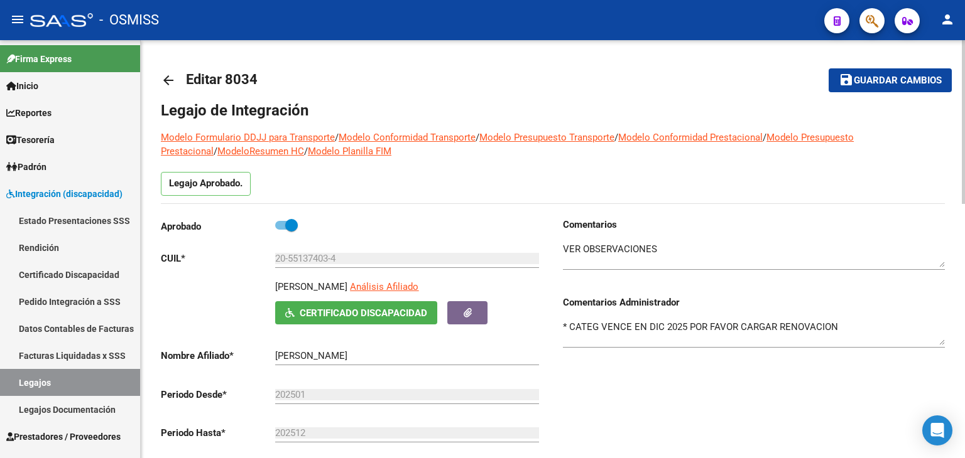
click at [882, 79] on span "Guardar cambios" at bounding box center [897, 80] width 88 height 11
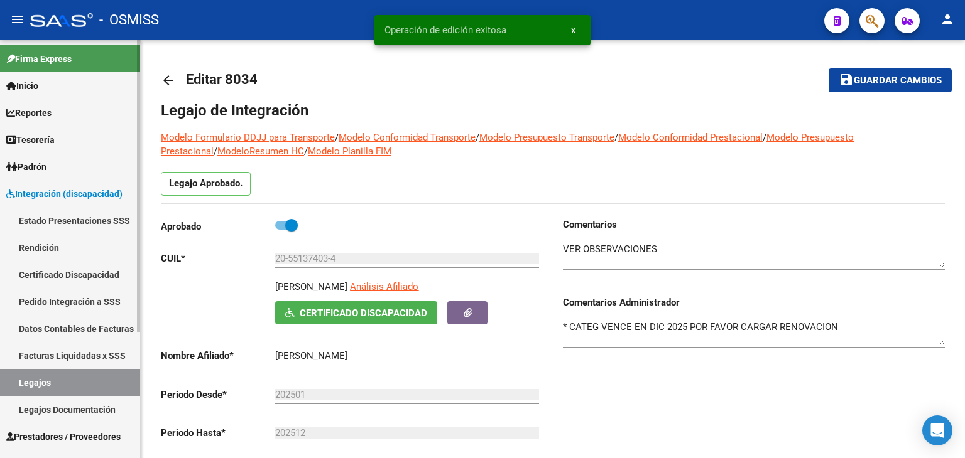
click at [39, 376] on link "Legajos" at bounding box center [70, 382] width 140 height 27
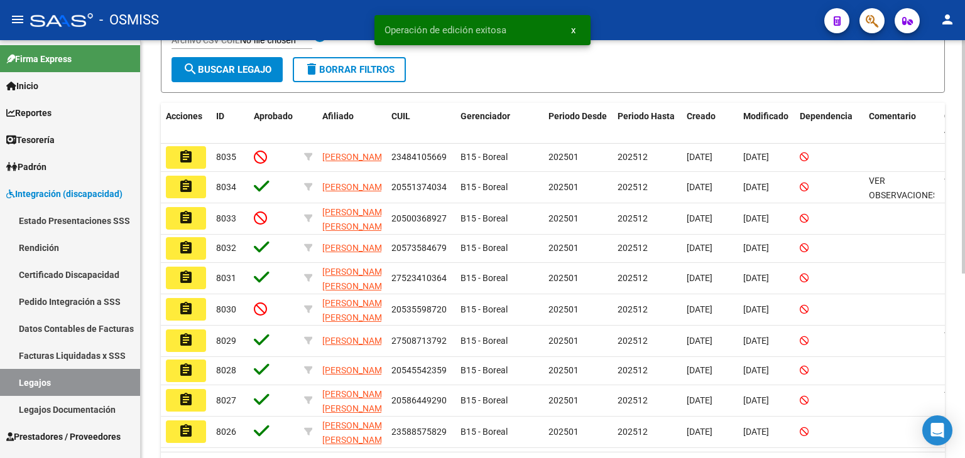
scroll to position [251, 0]
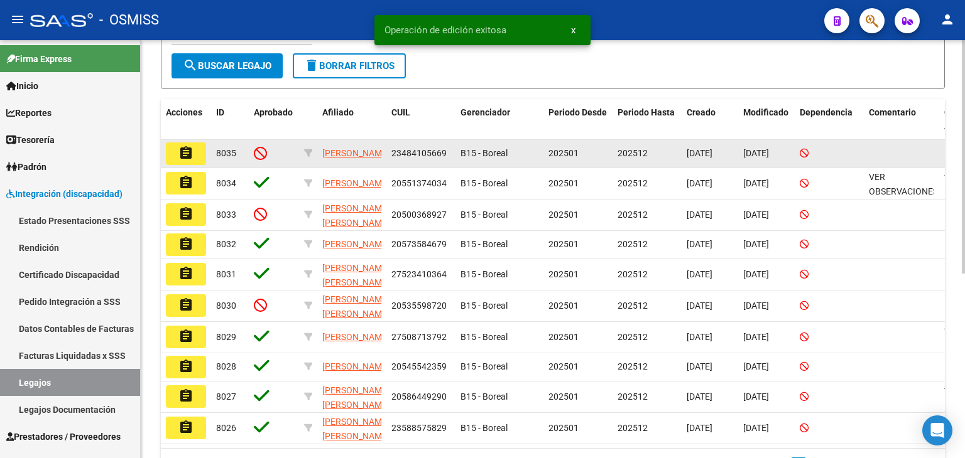
click at [180, 158] on mat-icon "assignment" at bounding box center [185, 153] width 15 height 15
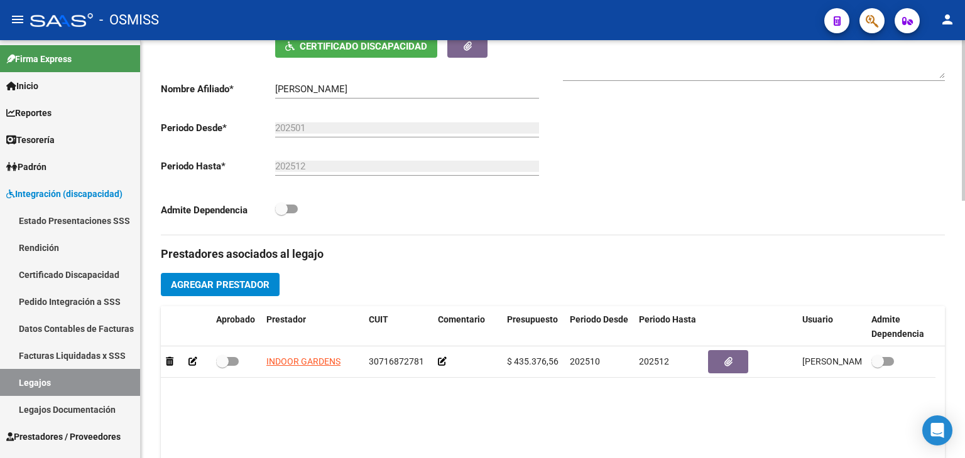
scroll to position [314, 0]
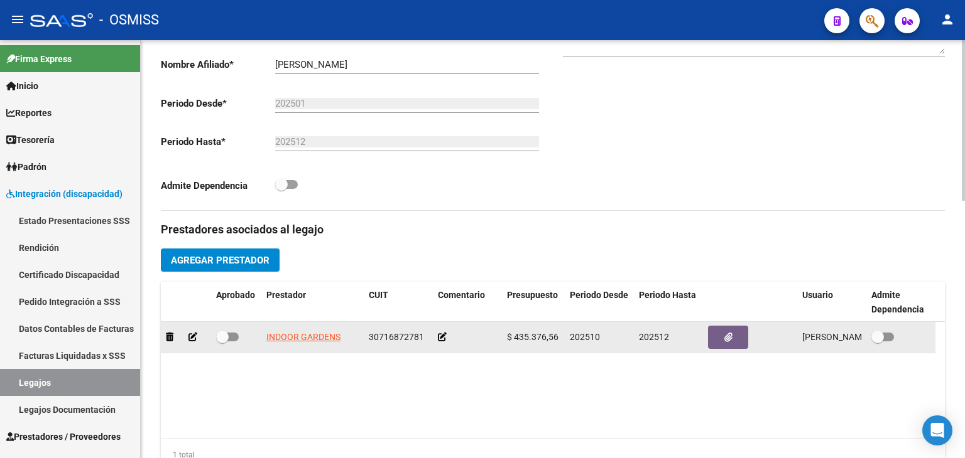
click at [396, 336] on span "30716872781" at bounding box center [396, 337] width 55 height 10
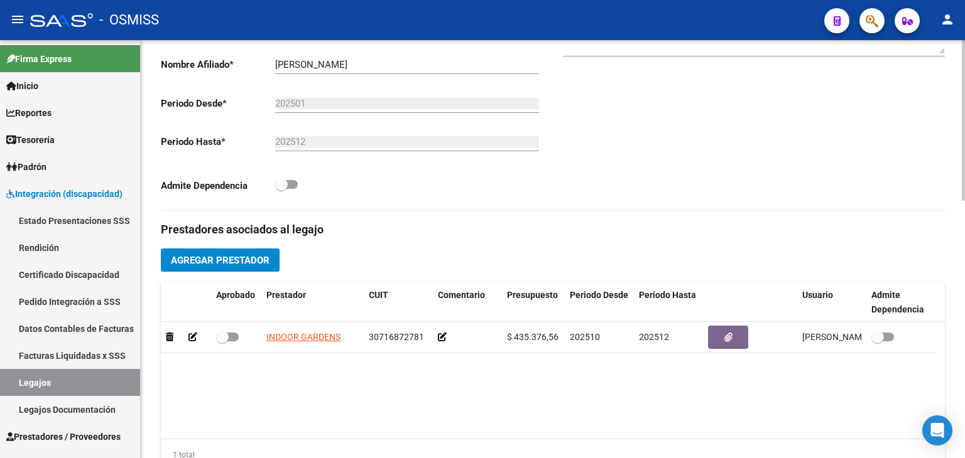
drag, startPoint x: 396, startPoint y: 335, endPoint x: 398, endPoint y: 361, distance: 25.9
click at [405, 367] on datatable-body "INDOOR GARDENS 30716872781 $ 435.376,56 202510 202512 [PERSON_NAME] [DATE]" at bounding box center [553, 380] width 784 height 117
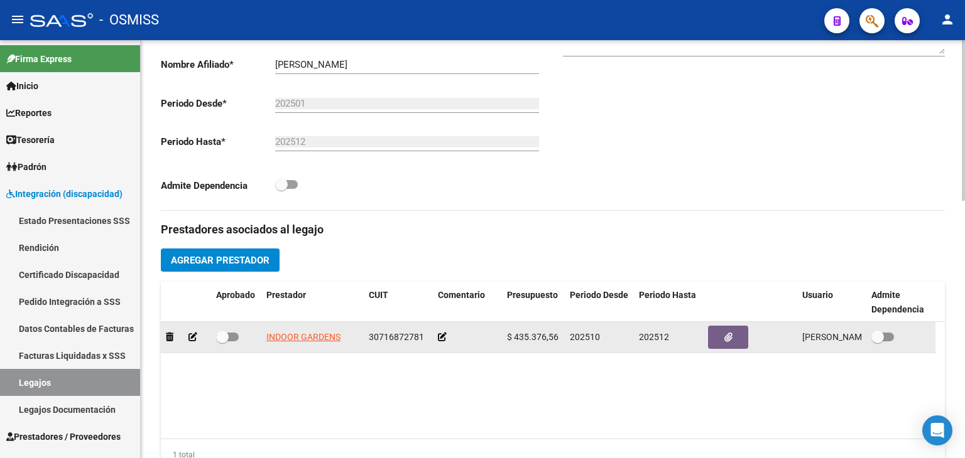
click at [388, 337] on span "30716872781" at bounding box center [396, 337] width 55 height 10
copy span "30716872781"
click at [444, 340] on icon at bounding box center [442, 337] width 9 height 9
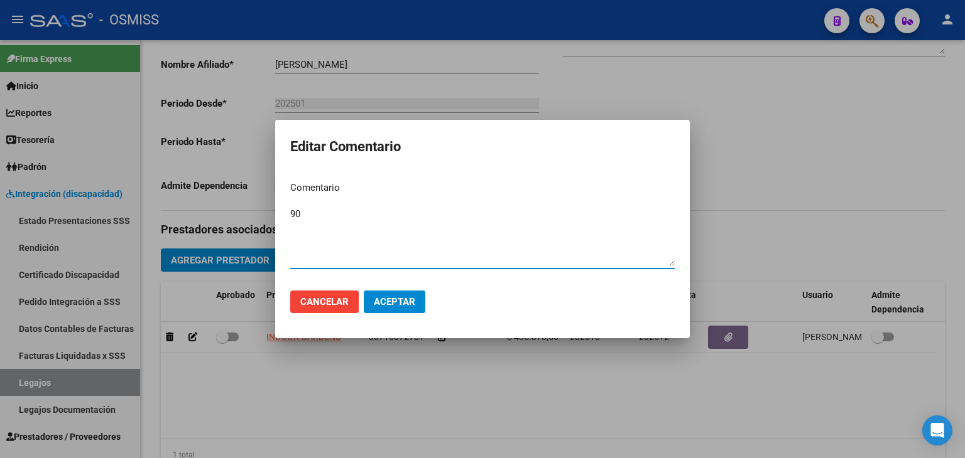
type textarea "90"
click at [420, 305] on button "Aceptar" at bounding box center [395, 302] width 62 height 23
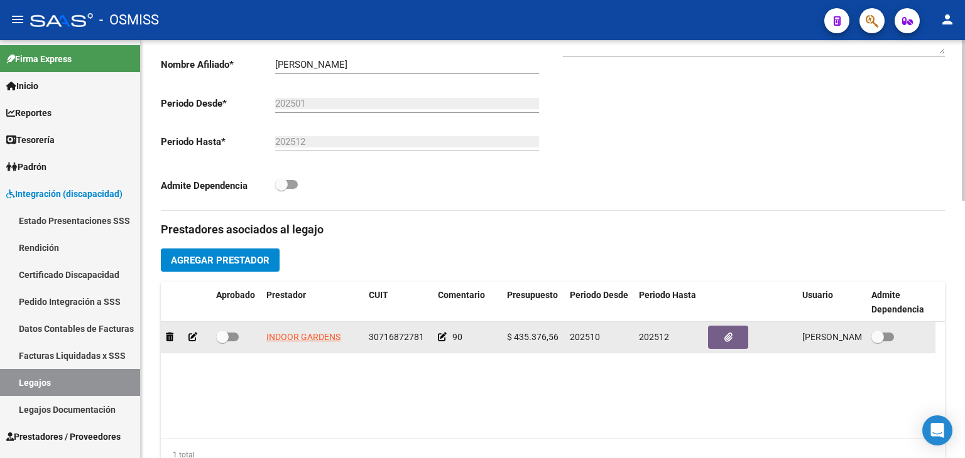
click at [233, 337] on span at bounding box center [227, 337] width 23 height 9
click at [222, 342] on input "checkbox" at bounding box center [222, 342] width 1 height 1
checkbox input "true"
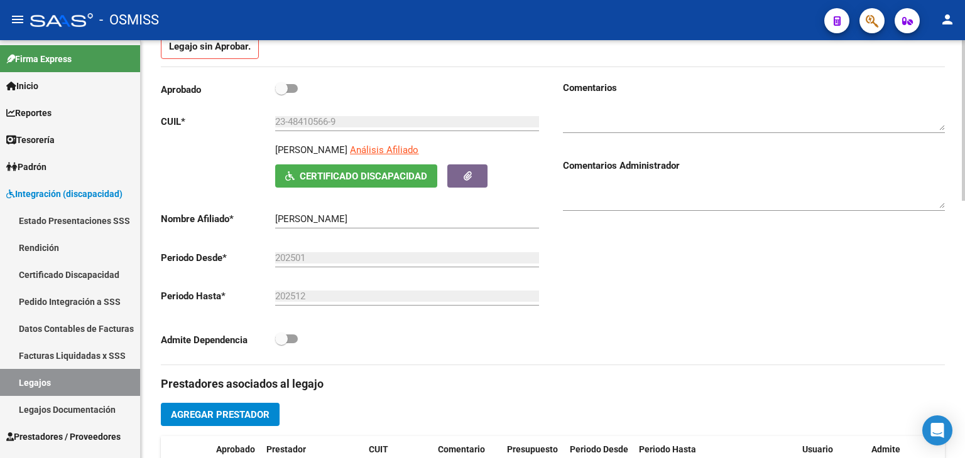
scroll to position [126, 0]
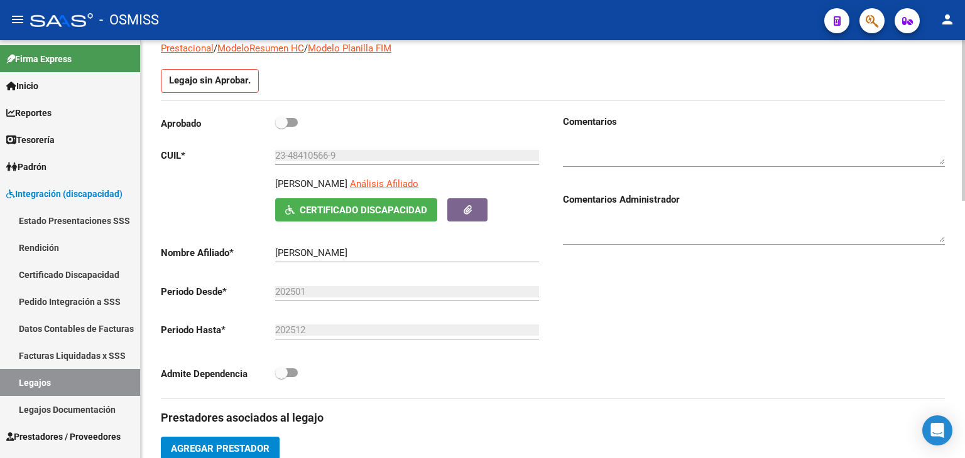
click at [291, 124] on span at bounding box center [286, 122] width 23 height 9
click at [281, 127] on input "checkbox" at bounding box center [281, 127] width 1 height 1
checkbox input "true"
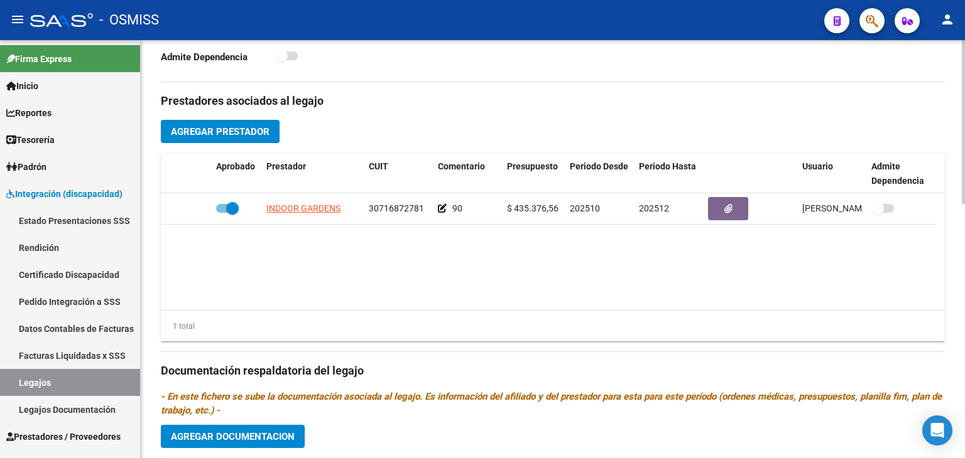
scroll to position [417, 0]
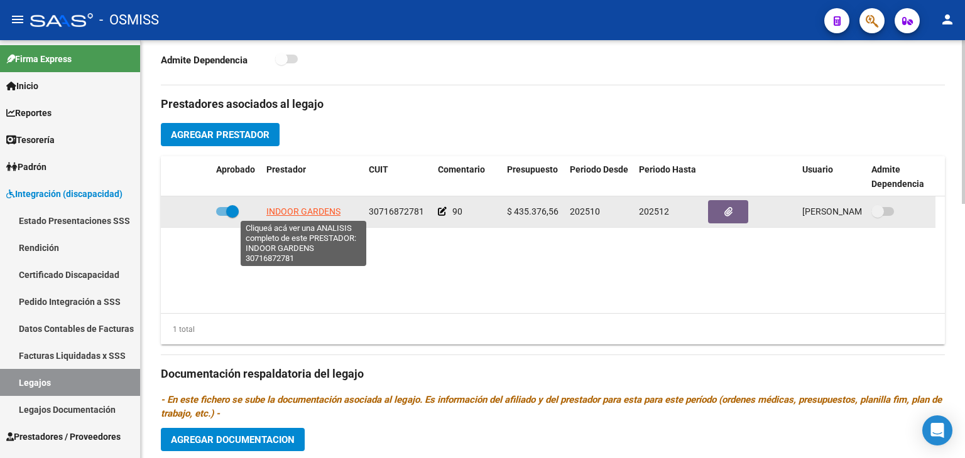
click at [304, 210] on span "INDOOR GARDENS" at bounding box center [303, 212] width 74 height 10
type textarea "30716872781"
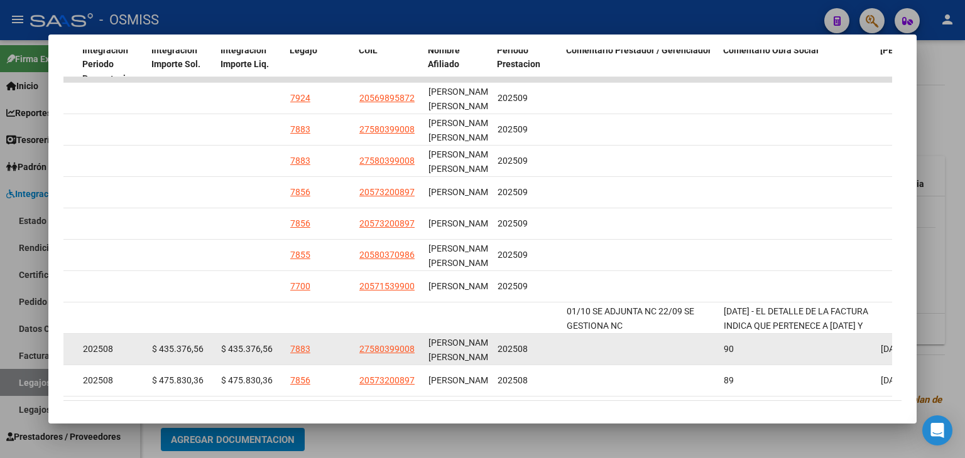
scroll to position [163, 0]
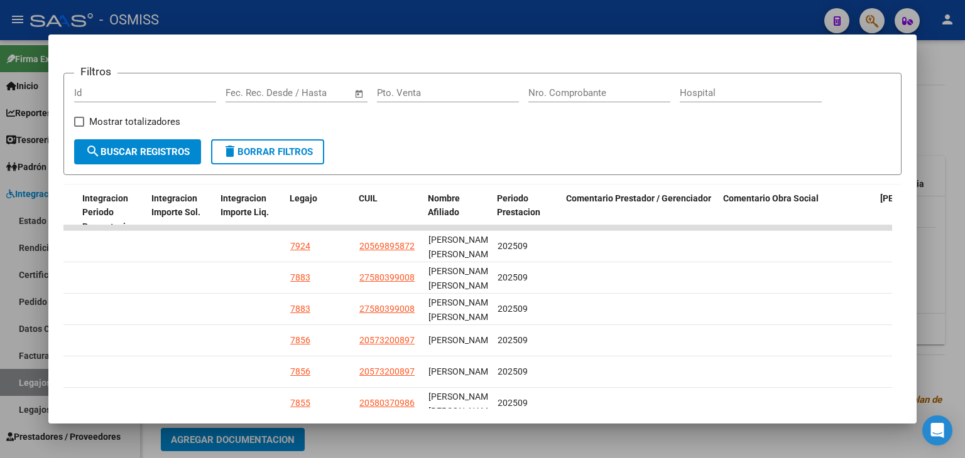
click at [512, 442] on div at bounding box center [482, 229] width 965 height 458
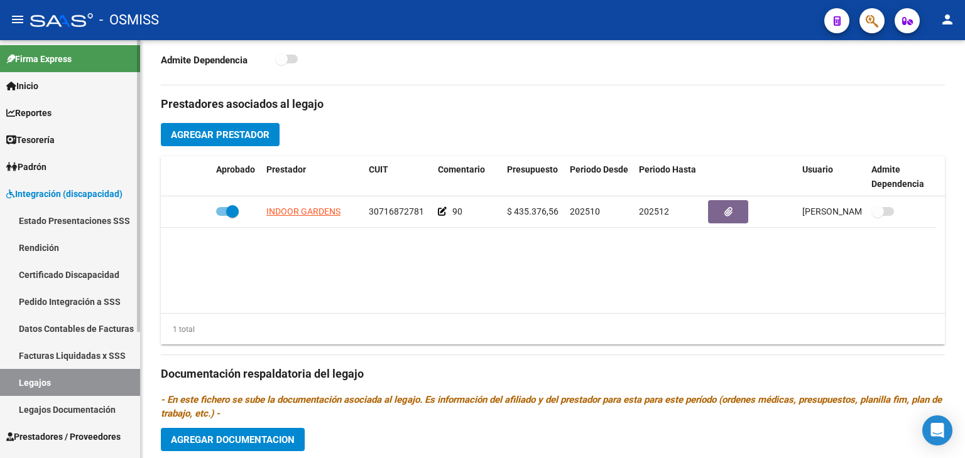
click at [55, 382] on link "Legajos" at bounding box center [70, 382] width 140 height 27
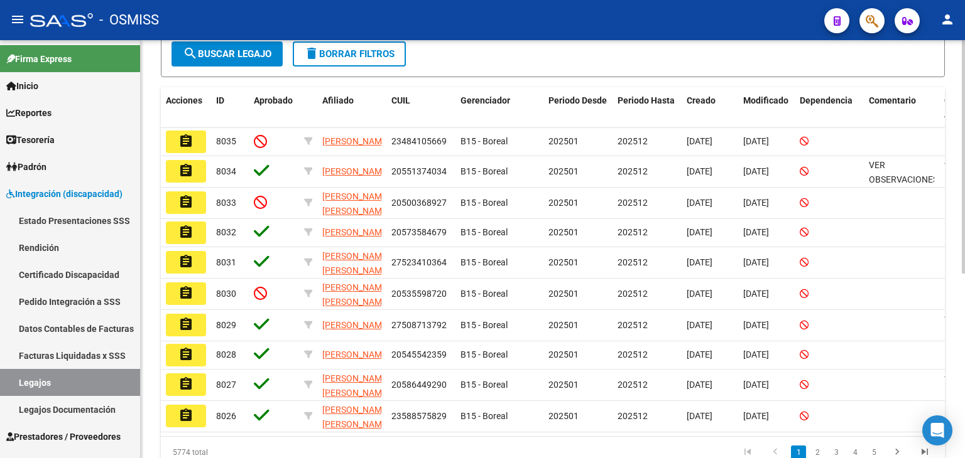
scroll to position [205, 0]
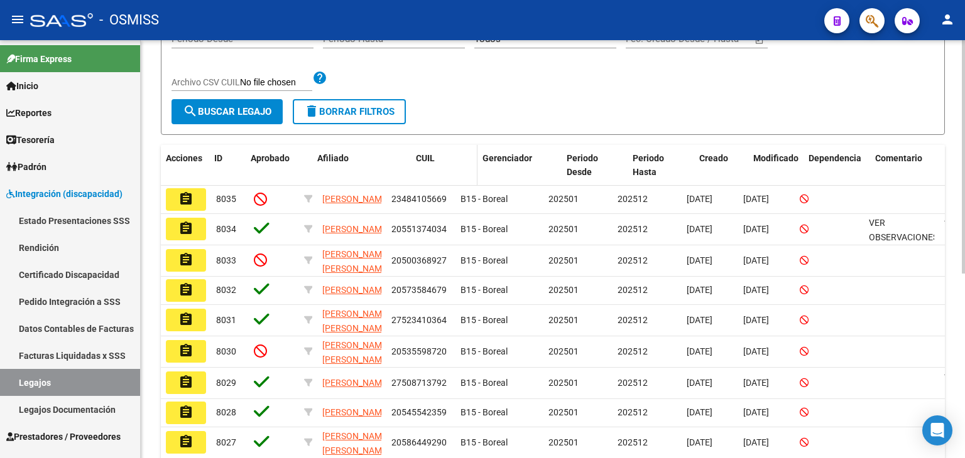
drag, startPoint x: 383, startPoint y: 171, endPoint x: 452, endPoint y: 169, distance: 68.5
click at [452, 169] on div "Acciones ID Aprobado Afiliado CUIL Gerenciador Periodo Desde Periodo Hasta Crea…" at bounding box center [587, 165] width 853 height 41
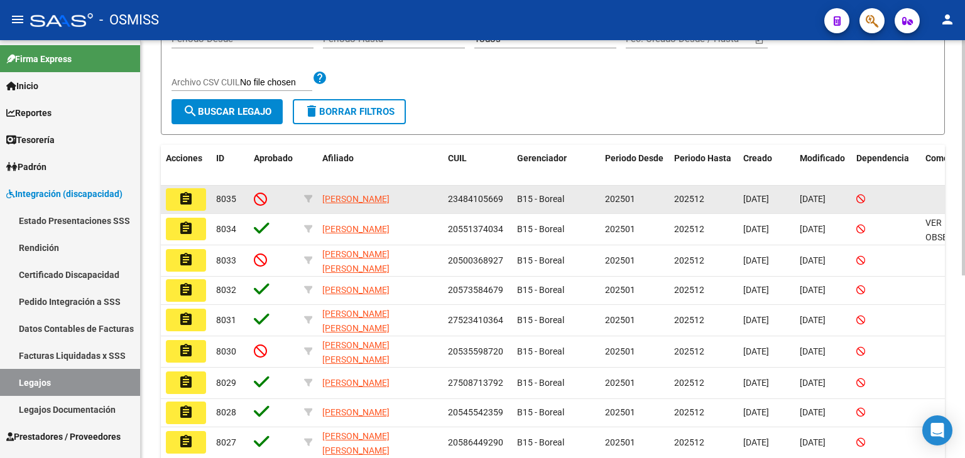
click at [195, 200] on button "assignment" at bounding box center [186, 199] width 40 height 23
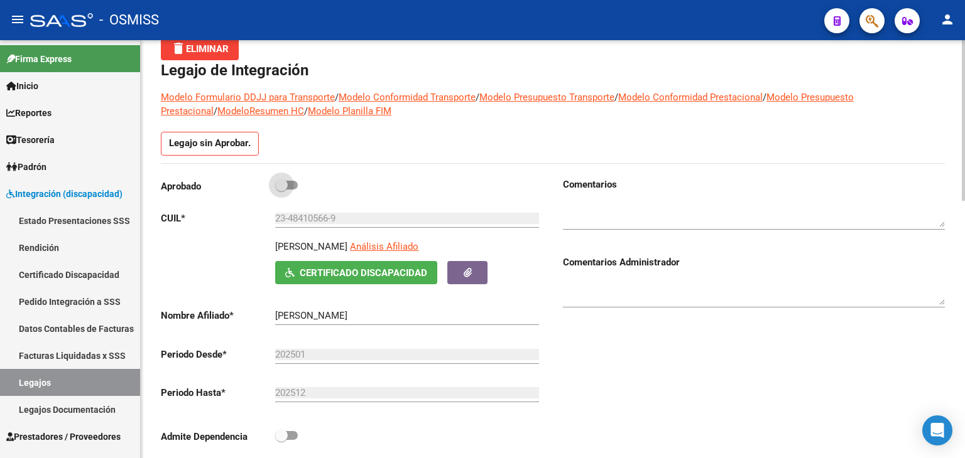
click at [294, 184] on span at bounding box center [286, 185] width 23 height 9
click at [281, 190] on input "checkbox" at bounding box center [281, 190] width 1 height 1
checkbox input "true"
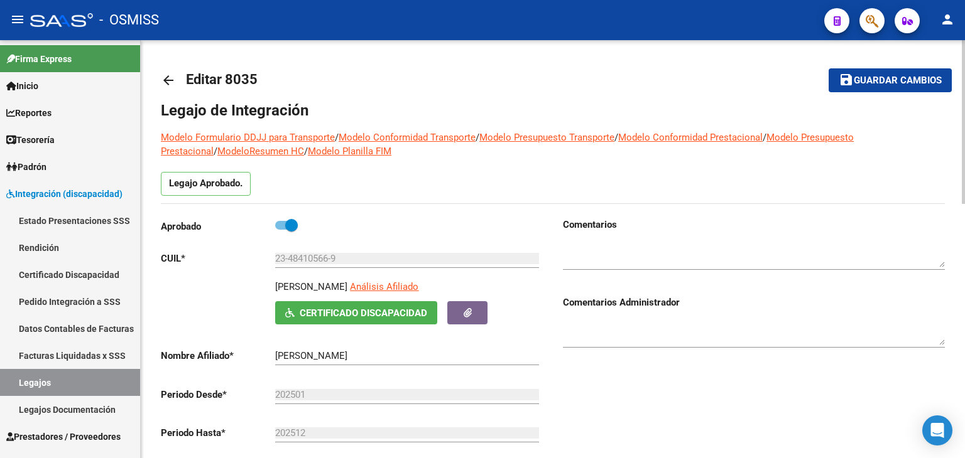
click at [880, 85] on span "Guardar cambios" at bounding box center [897, 80] width 88 height 11
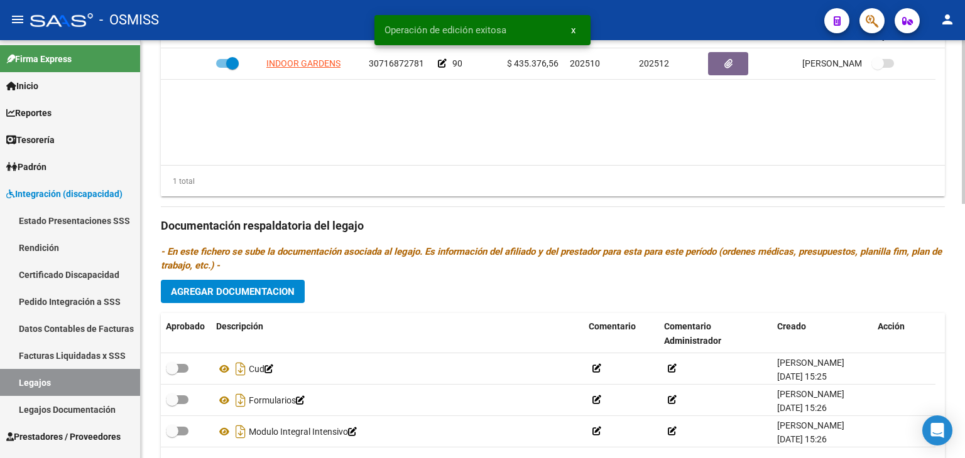
scroll to position [648, 0]
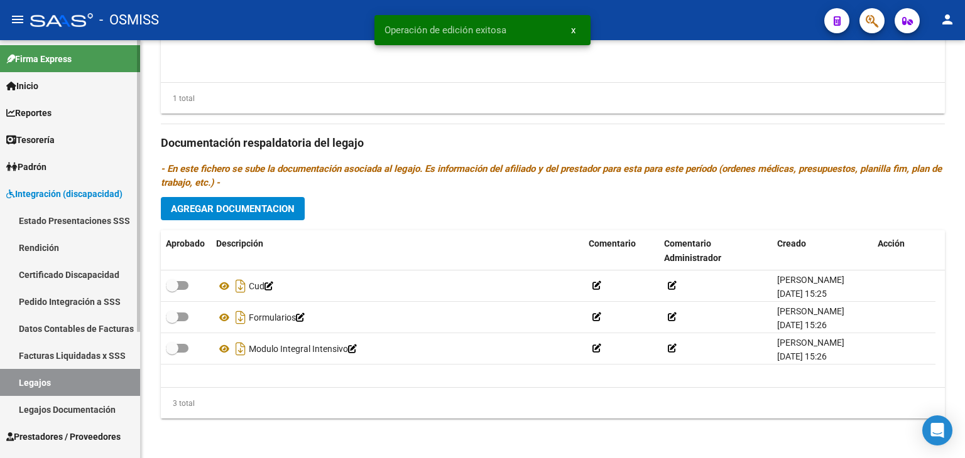
drag, startPoint x: 63, startPoint y: 384, endPoint x: 77, endPoint y: 371, distance: 18.2
click at [63, 384] on link "Legajos" at bounding box center [70, 382] width 140 height 27
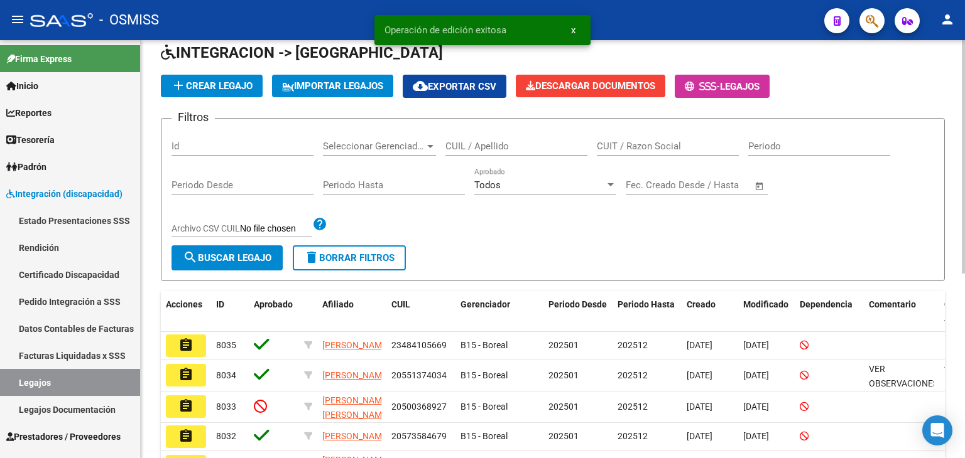
scroll to position [188, 0]
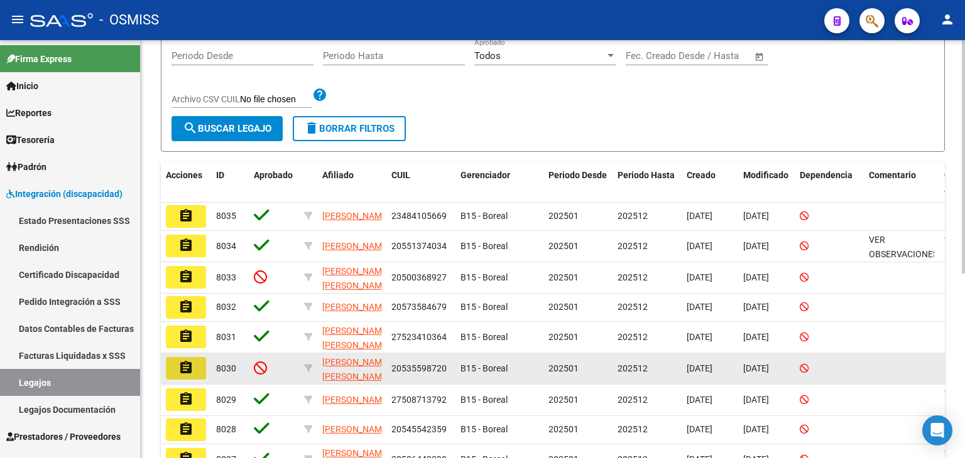
click at [188, 371] on mat-icon "assignment" at bounding box center [185, 367] width 15 height 15
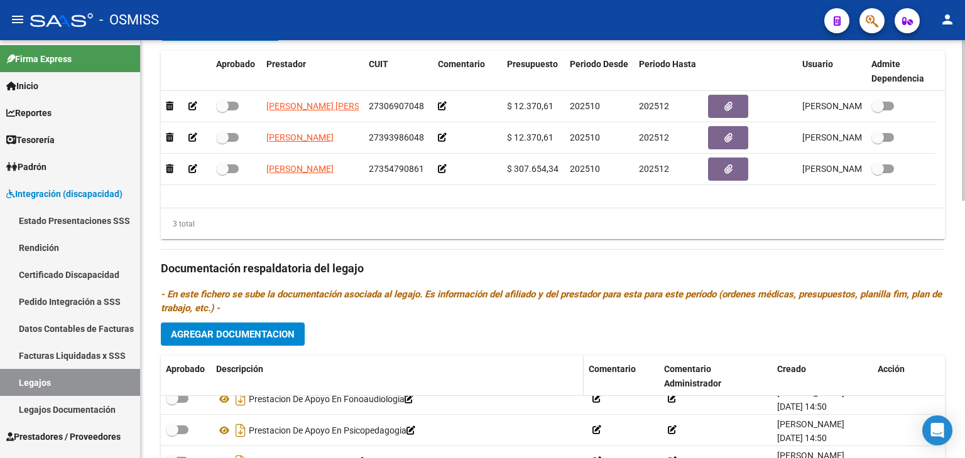
scroll to position [545, 0]
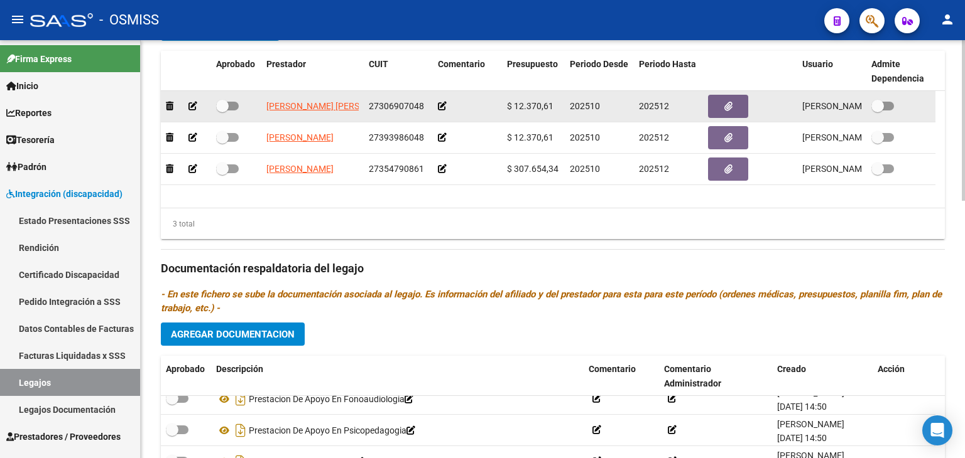
click at [321, 99] on app-link-go-to "[PERSON_NAME] [PERSON_NAME]" at bounding box center [334, 106] width 136 height 14
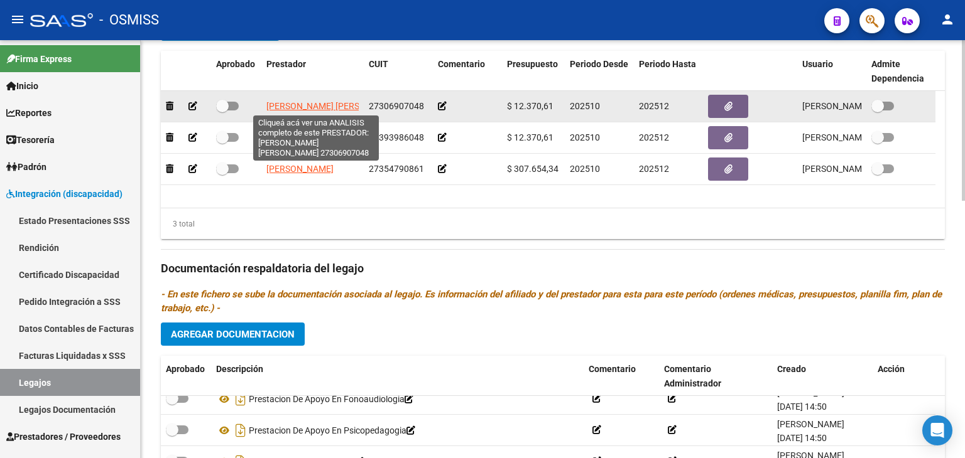
click at [325, 101] on span "[PERSON_NAME] [PERSON_NAME]" at bounding box center [334, 106] width 136 height 10
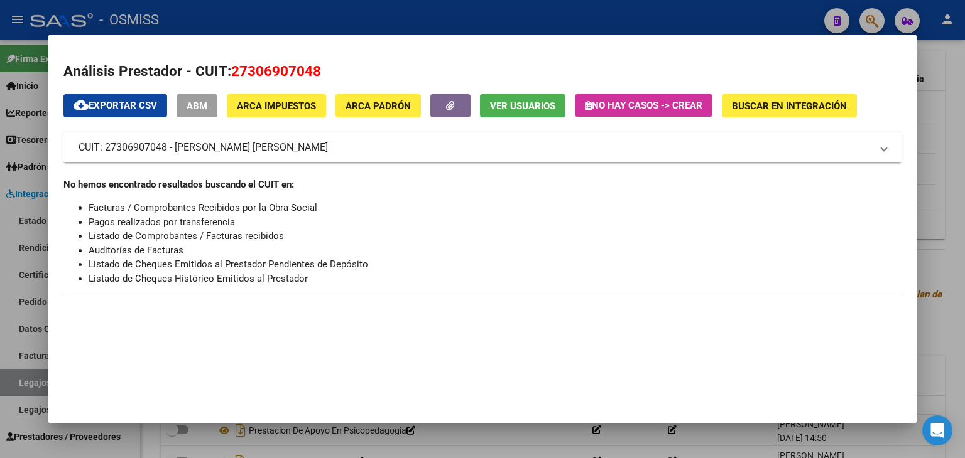
click at [440, 448] on div at bounding box center [482, 229] width 965 height 458
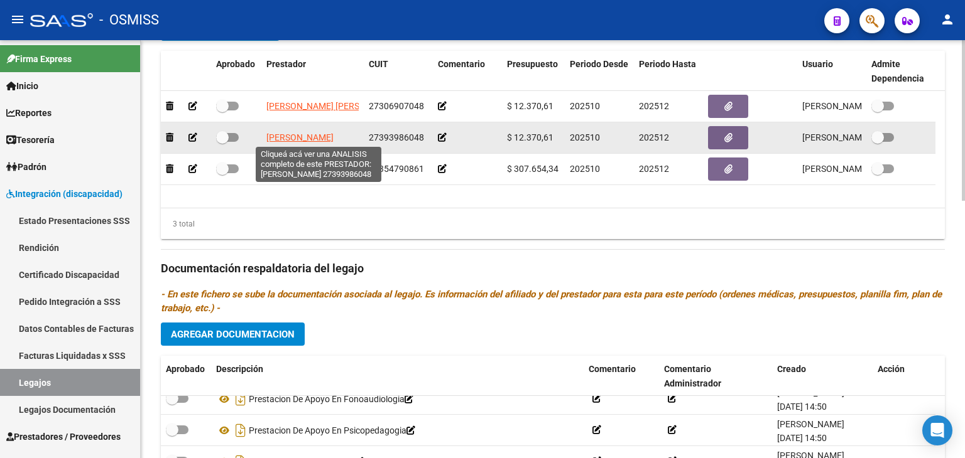
click at [315, 134] on span "[PERSON_NAME]" at bounding box center [299, 138] width 67 height 10
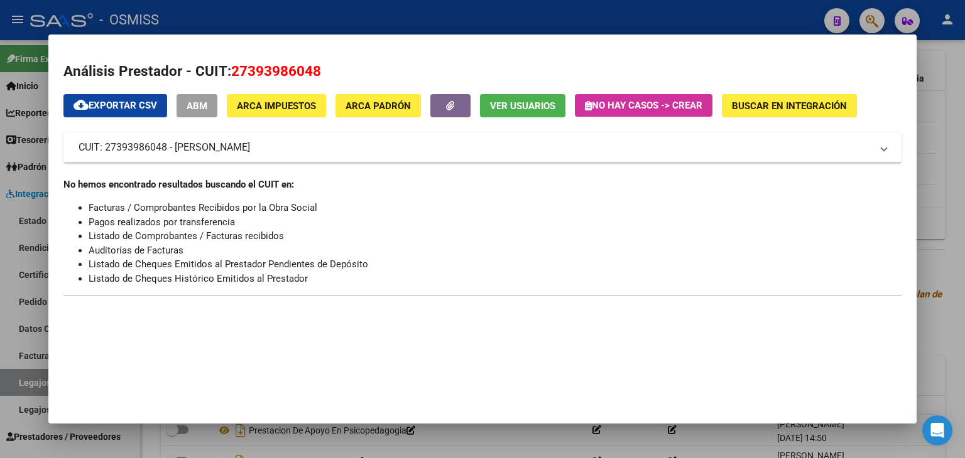
click at [450, 452] on div at bounding box center [482, 229] width 965 height 458
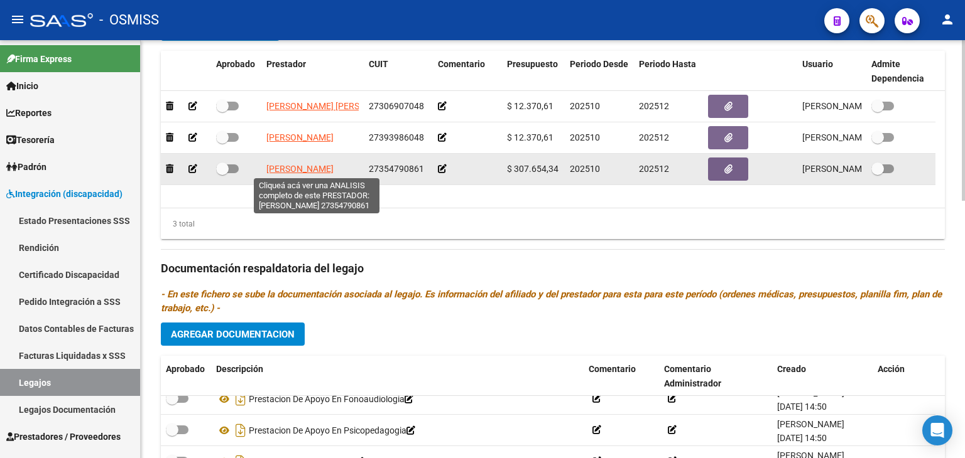
click at [333, 166] on span "[PERSON_NAME]" at bounding box center [299, 169] width 67 height 10
type textarea "27354790861"
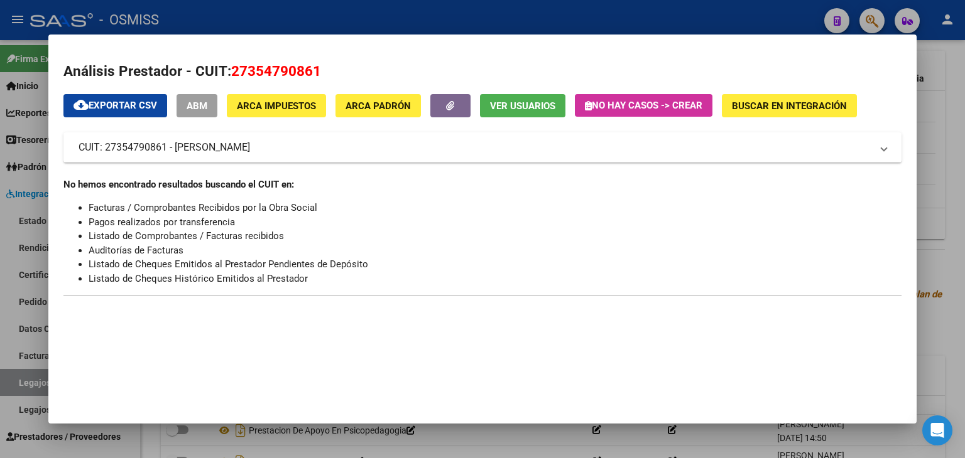
click at [478, 447] on div at bounding box center [482, 229] width 965 height 458
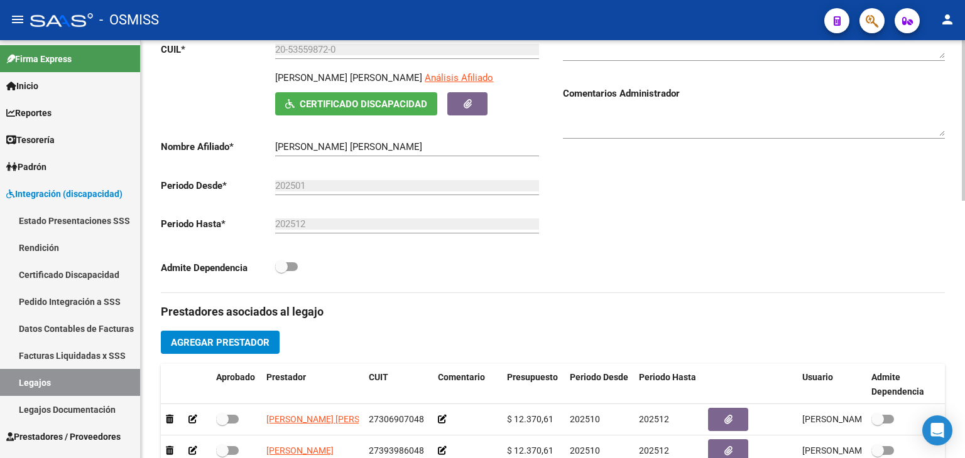
scroll to position [168, 0]
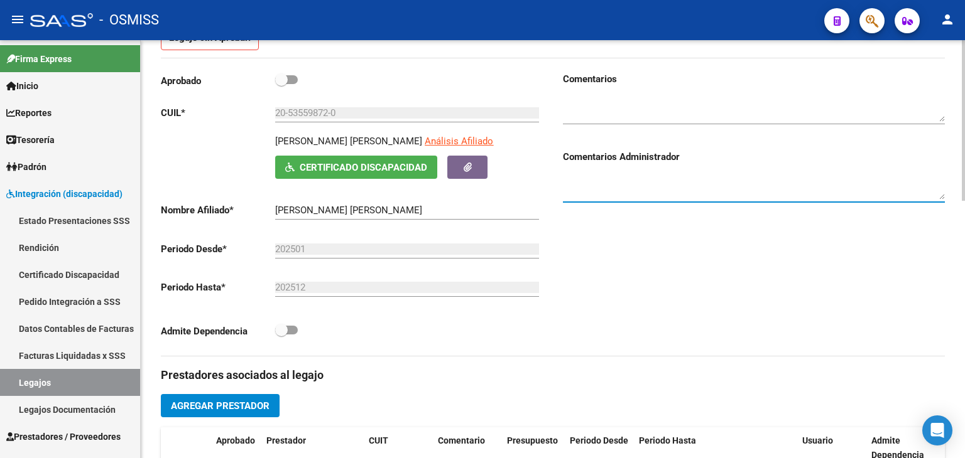
click at [636, 175] on textarea at bounding box center [754, 187] width 382 height 25
click at [793, 182] on textarea "* EXPED [PERSON_NAME] PRESENTADO EN OCTUBRE" at bounding box center [754, 187] width 382 height 25
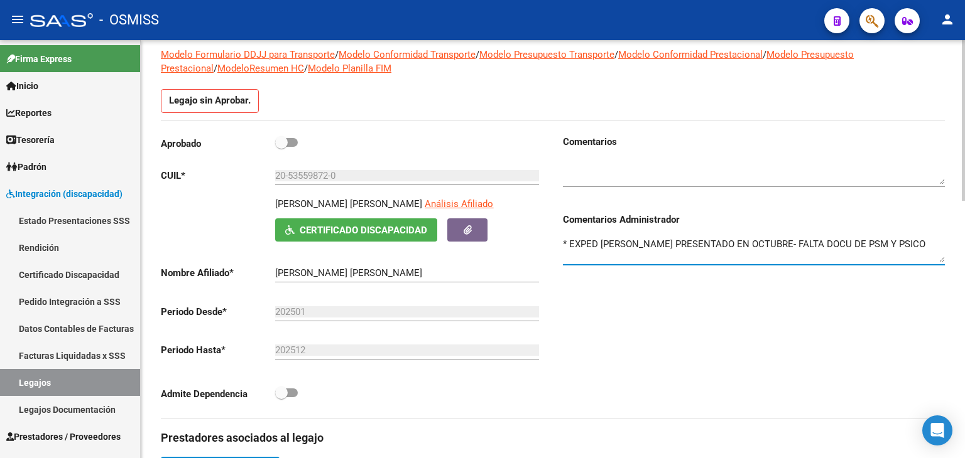
scroll to position [0, 0]
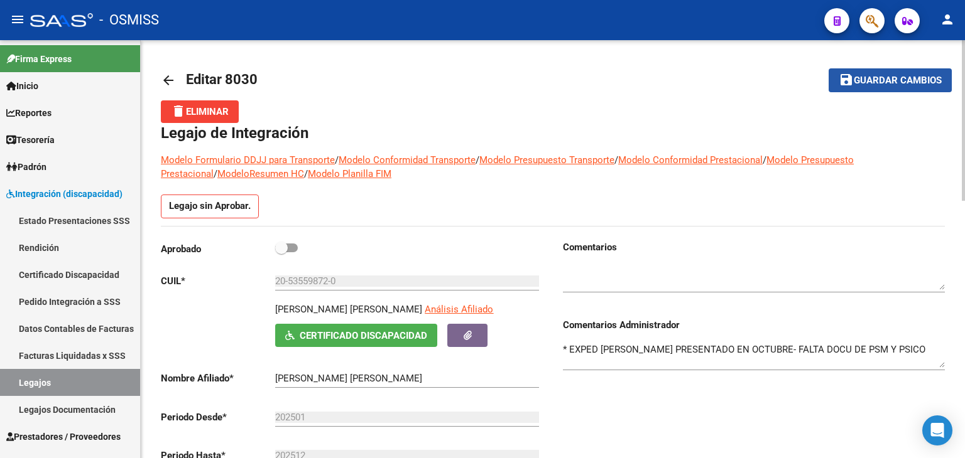
click at [904, 80] on span "Guardar cambios" at bounding box center [897, 80] width 88 height 11
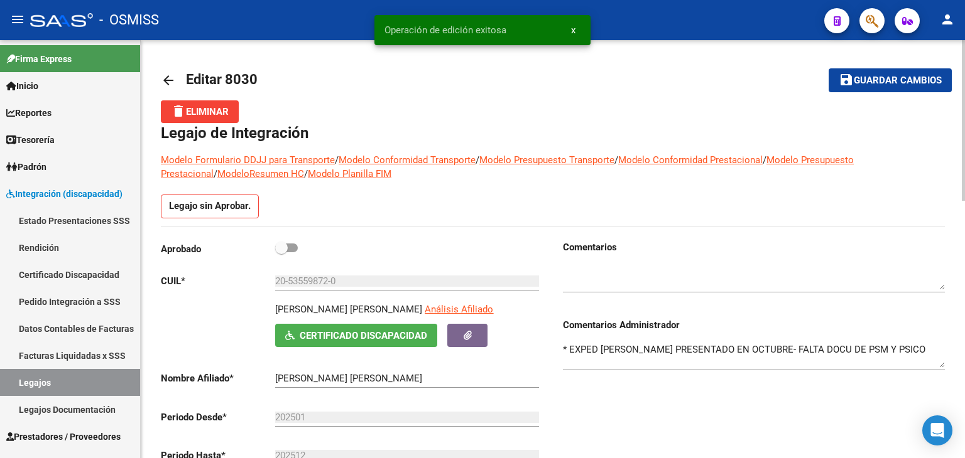
click at [561, 350] on div "Comentarios Comentarios Administrador * EXPED [PERSON_NAME] PRESENTADO EN OCTUB…" at bounding box center [749, 383] width 392 height 284
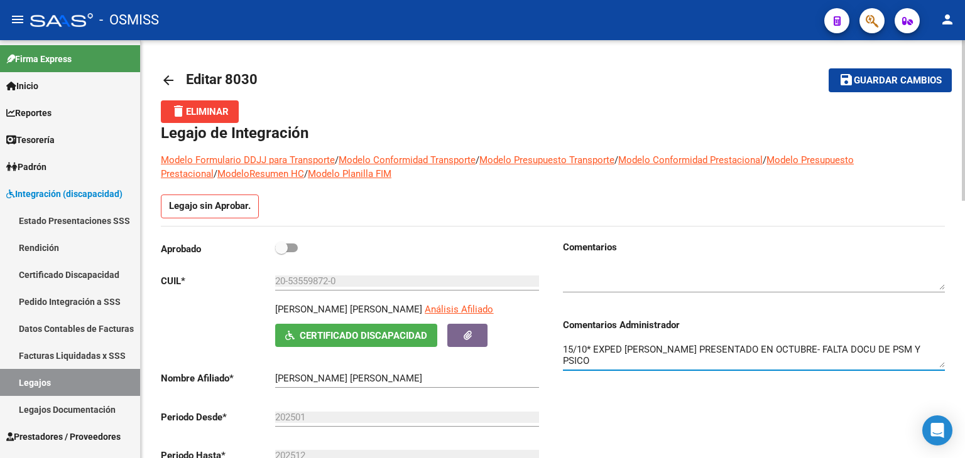
type textarea "15/10* EXPED [PERSON_NAME] PRESENTADO EN OCTUBRE- FALTA DOCU DE PSM Y PSICO"
click at [879, 75] on span "Guardar cambios" at bounding box center [897, 80] width 88 height 11
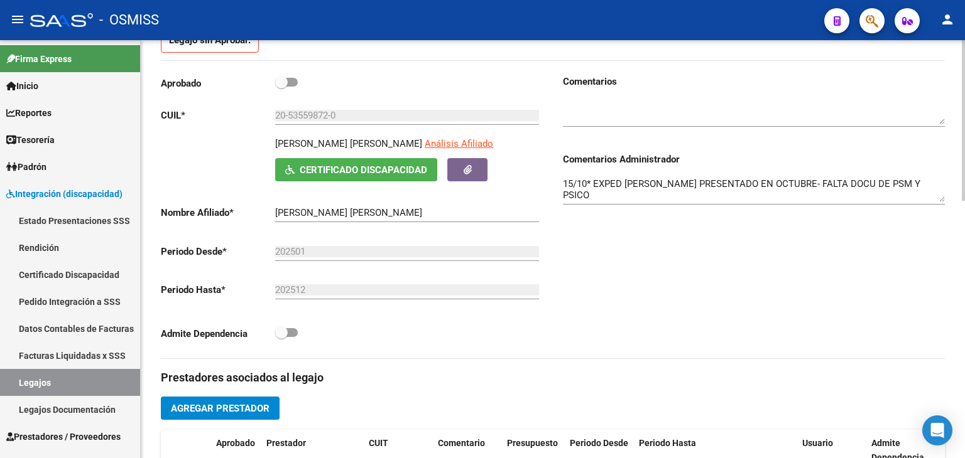
scroll to position [251, 0]
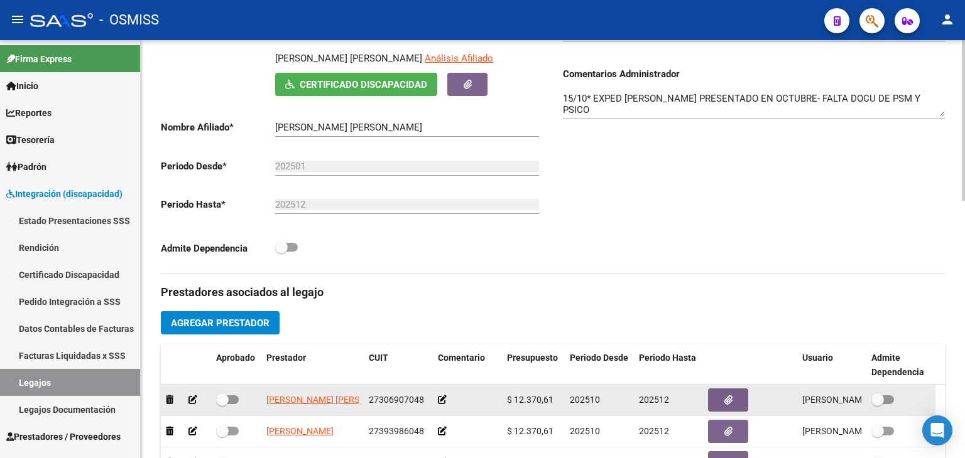
click at [446, 398] on icon at bounding box center [442, 400] width 9 height 9
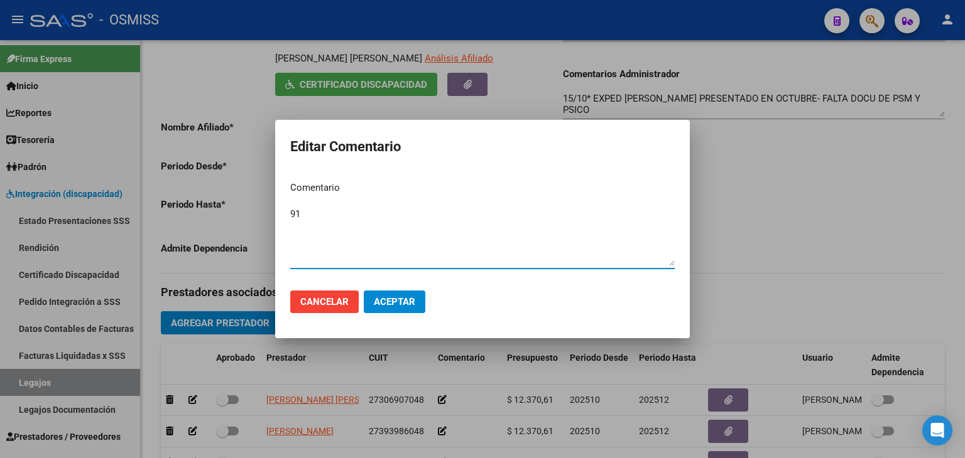
type textarea "91"
click at [397, 310] on button "Aceptar" at bounding box center [395, 302] width 62 height 23
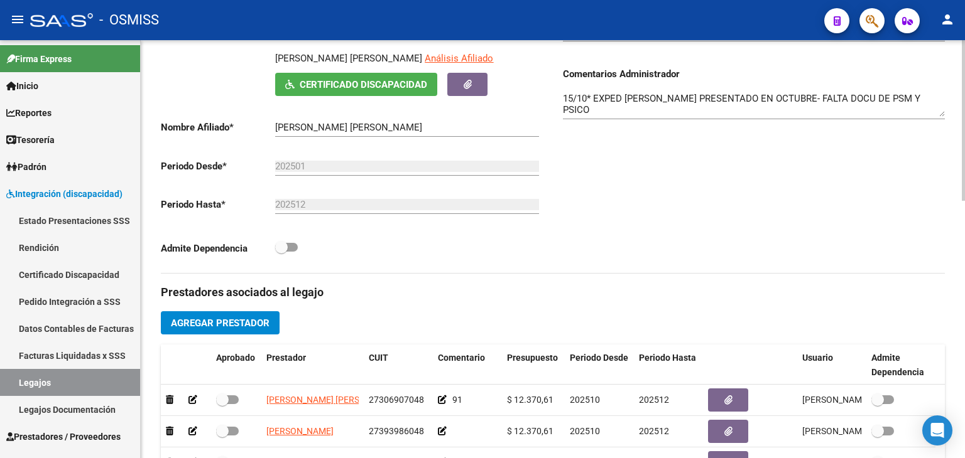
click at [918, 101] on textarea "15/10* EXPED [PERSON_NAME] PRESENTADO EN OCTUBRE- FALTA DOCU DE PSM Y PSICO" at bounding box center [754, 104] width 382 height 25
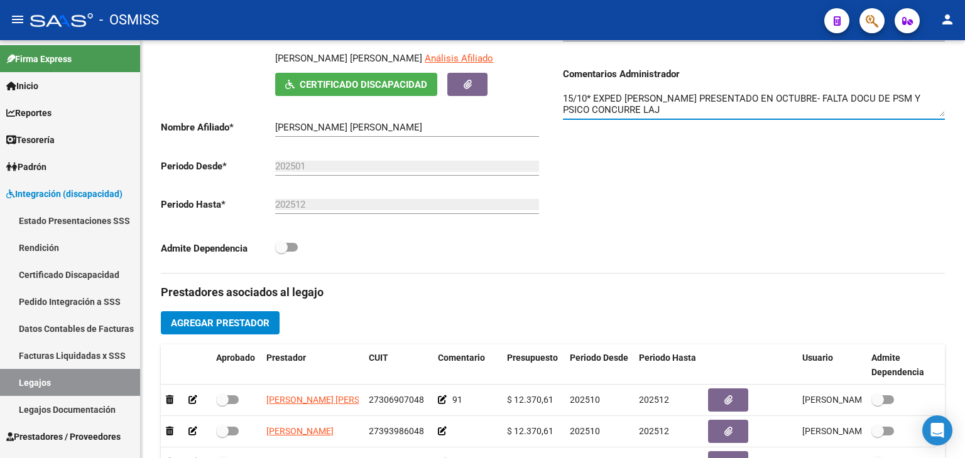
type textarea "15/10* EXPED [PERSON_NAME] PRESENTADO EN OCTUBRE- FALTA DOCU DE PSM Y PSICO CON…"
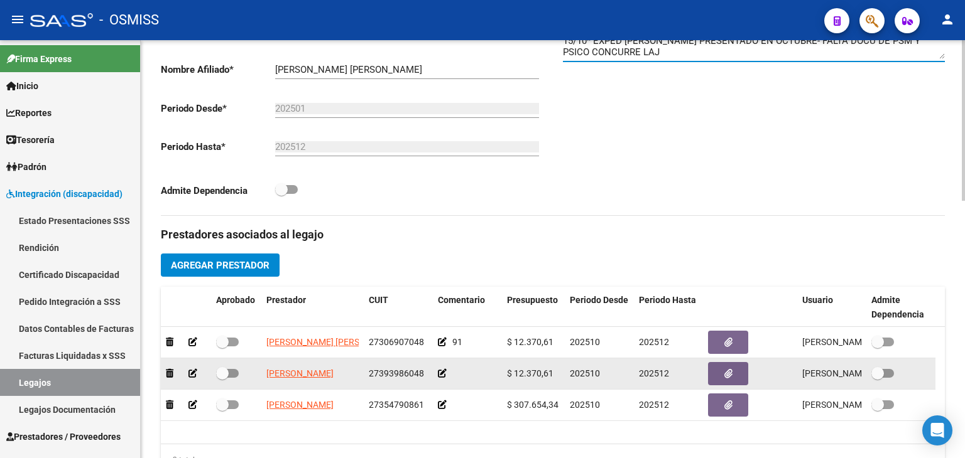
scroll to position [377, 0]
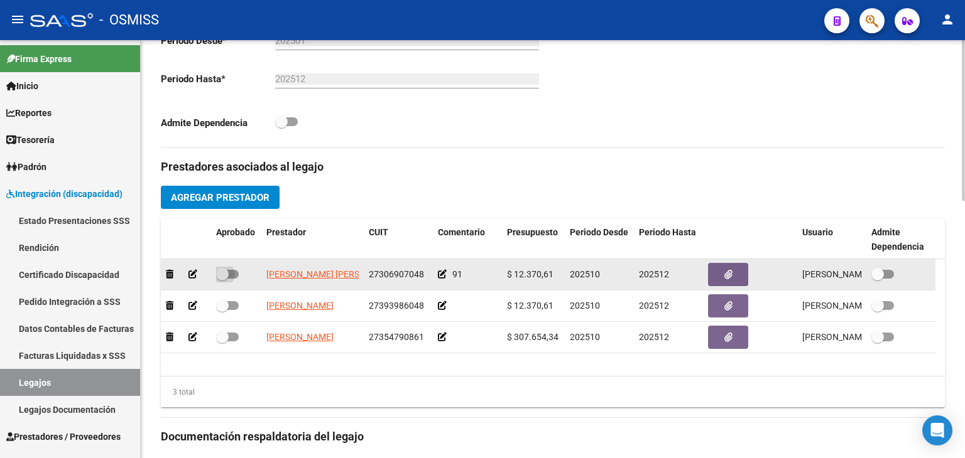
click at [228, 274] on span at bounding box center [222, 274] width 13 height 13
click at [222, 279] on input "checkbox" at bounding box center [222, 279] width 1 height 1
checkbox input "true"
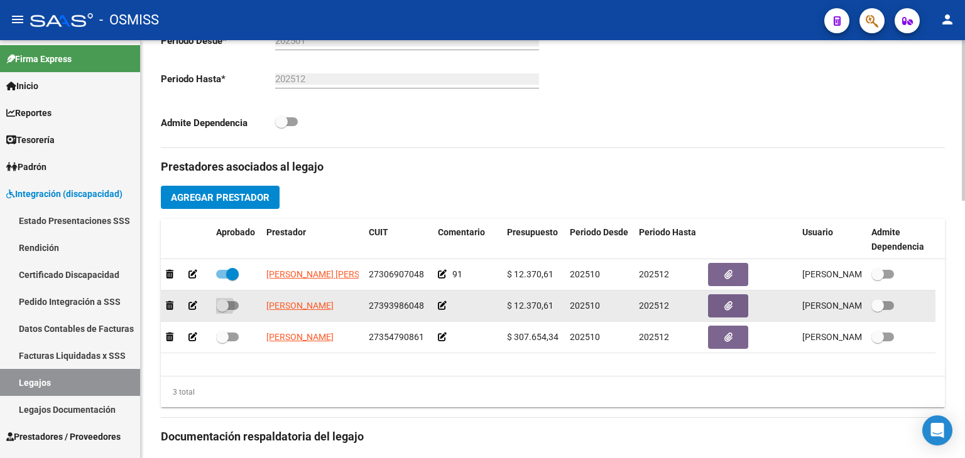
click at [231, 306] on span at bounding box center [227, 305] width 23 height 9
click at [222, 310] on input "checkbox" at bounding box center [222, 310] width 1 height 1
checkbox input "true"
click at [442, 304] on icon at bounding box center [442, 305] width 9 height 9
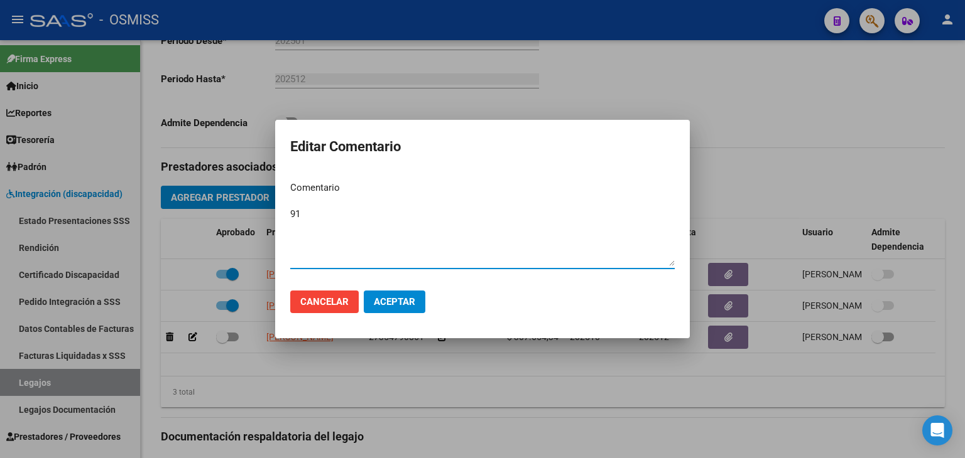
type textarea "91"
drag, startPoint x: 382, startPoint y: 295, endPoint x: 386, endPoint y: 303, distance: 9.3
click at [382, 295] on button "Aceptar" at bounding box center [395, 302] width 62 height 23
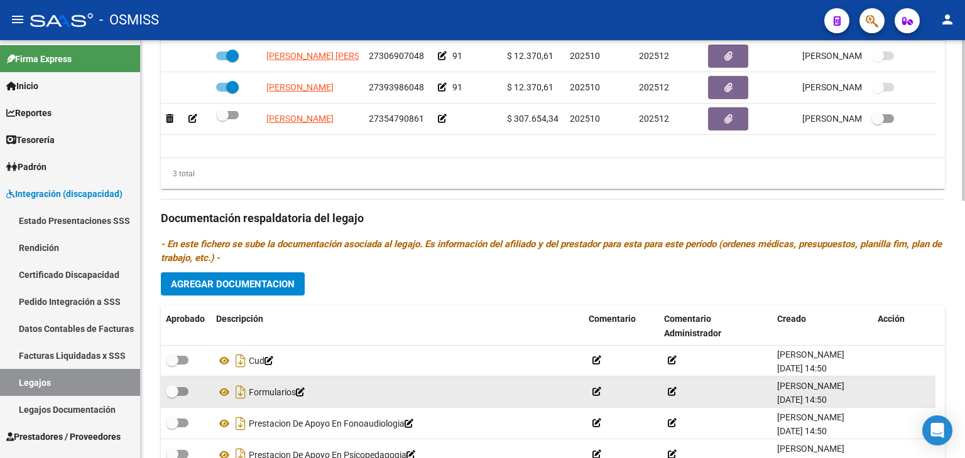
scroll to position [671, 0]
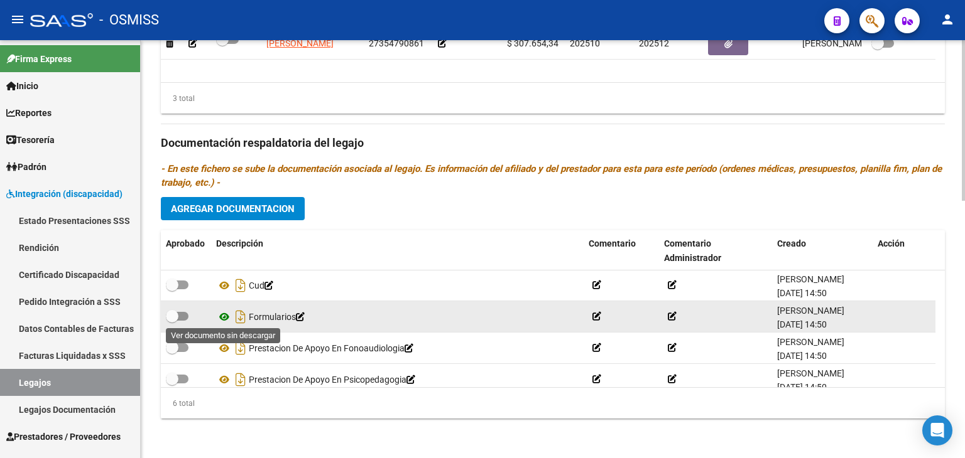
click at [224, 312] on icon at bounding box center [224, 317] width 16 height 15
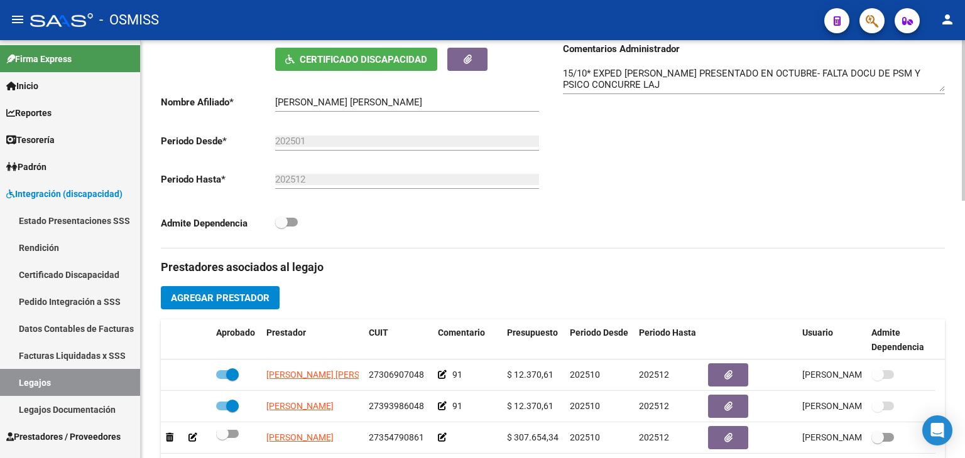
scroll to position [168, 0]
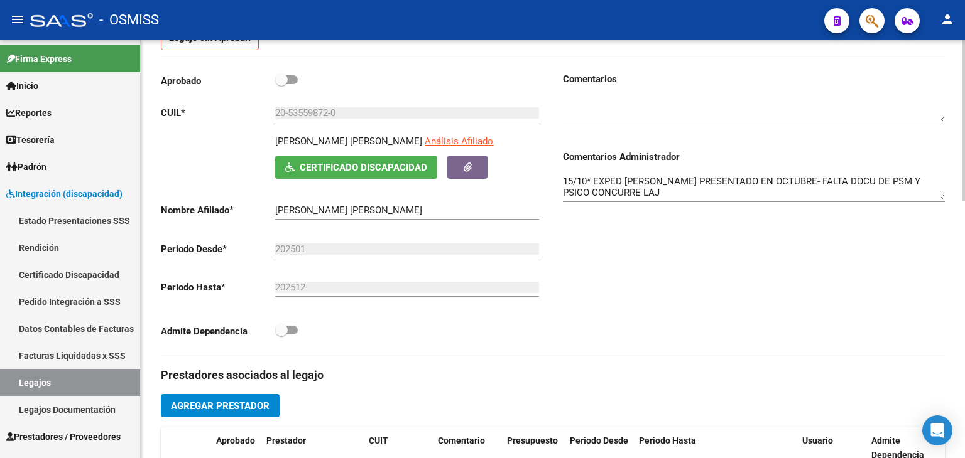
click at [565, 179] on textarea "15/10* EXPED [PERSON_NAME] PRESENTADO EN OCTUBRE- FALTA DOCU DE PSM Y PSICO CON…" at bounding box center [754, 187] width 382 height 25
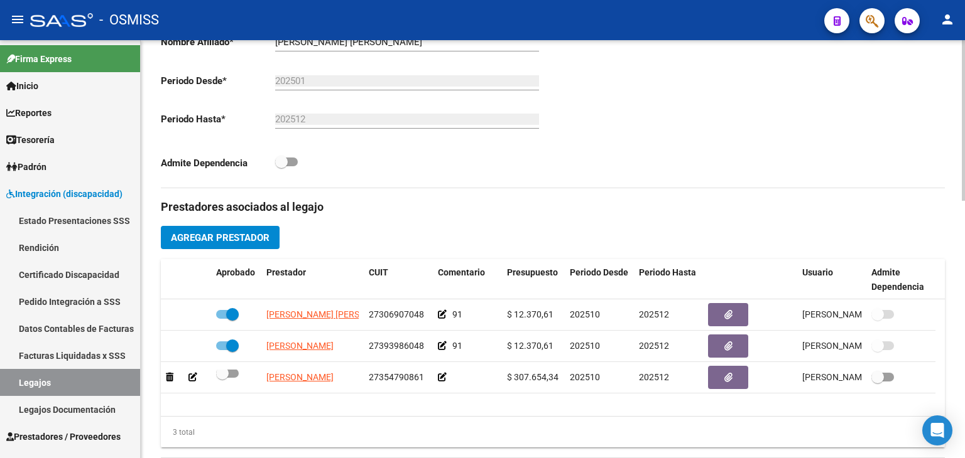
scroll to position [357, 0]
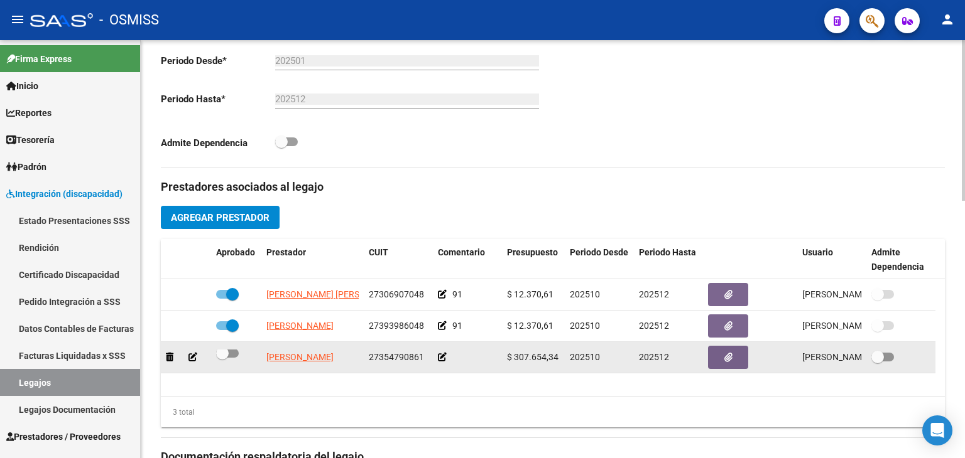
type textarea "15/10 FALTAN ADAPTACIONES CURRICULARES 15/10* EXPED [PERSON_NAME] PRESENTADO EN…"
click at [442, 357] on icon at bounding box center [442, 357] width 9 height 9
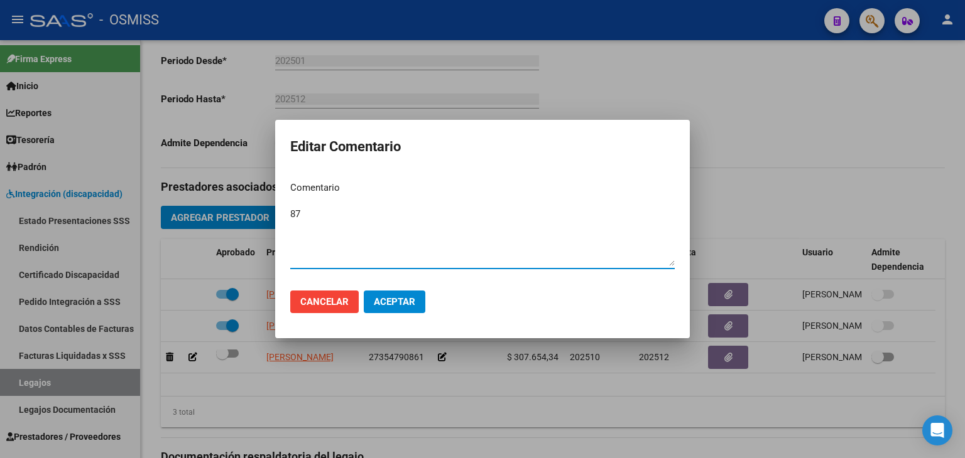
type textarea "87"
click at [407, 295] on button "Aceptar" at bounding box center [395, 302] width 62 height 23
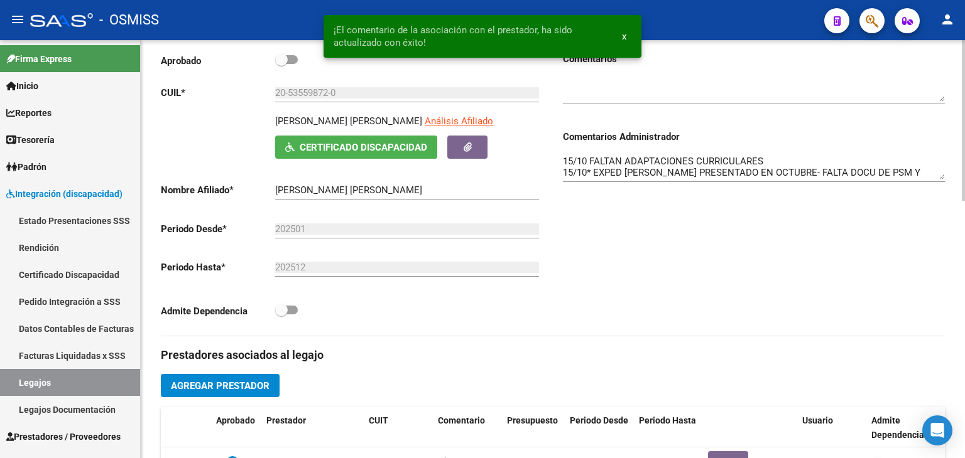
scroll to position [106, 0]
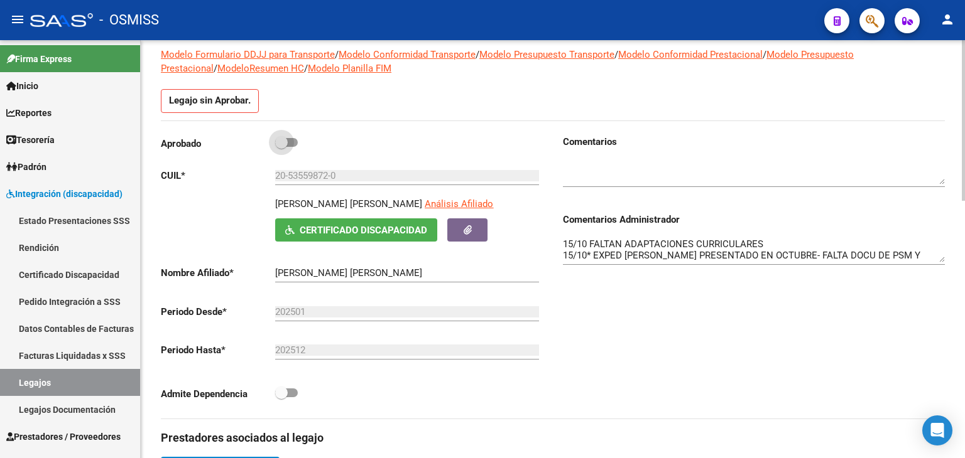
click at [292, 147] on label at bounding box center [286, 142] width 23 height 15
click at [281, 147] on input "checkbox" at bounding box center [281, 147] width 1 height 1
checkbox input "true"
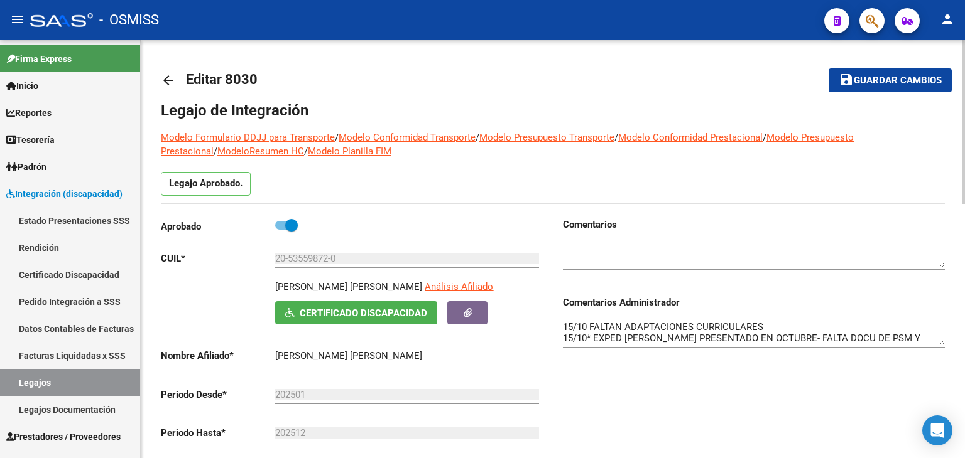
click at [891, 87] on button "save Guardar cambios" at bounding box center [889, 79] width 123 height 23
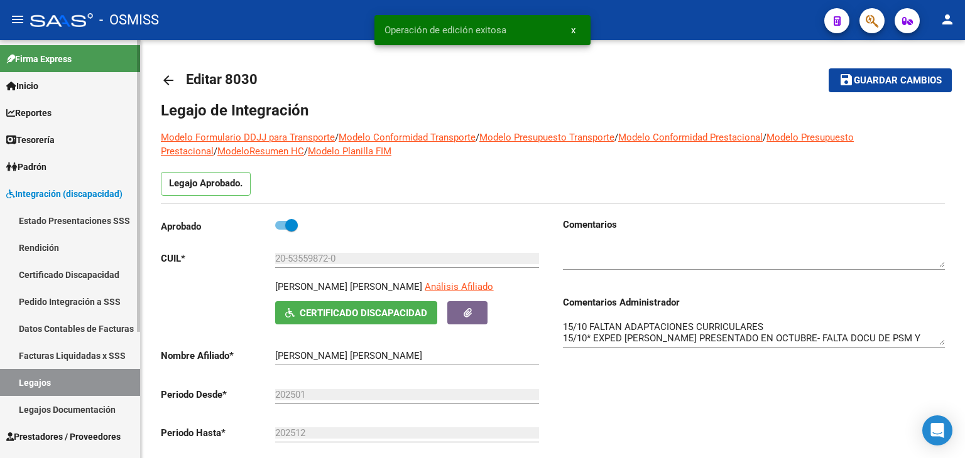
click at [58, 386] on link "Legajos" at bounding box center [70, 382] width 140 height 27
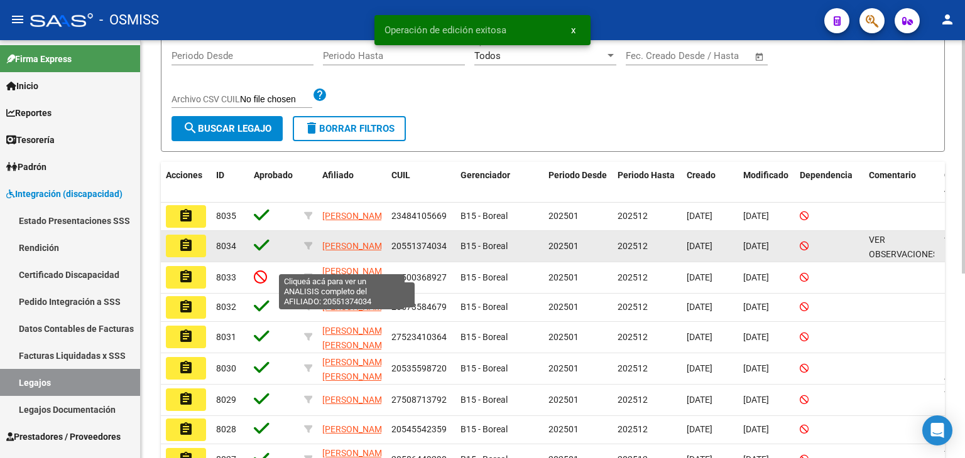
scroll to position [16, 0]
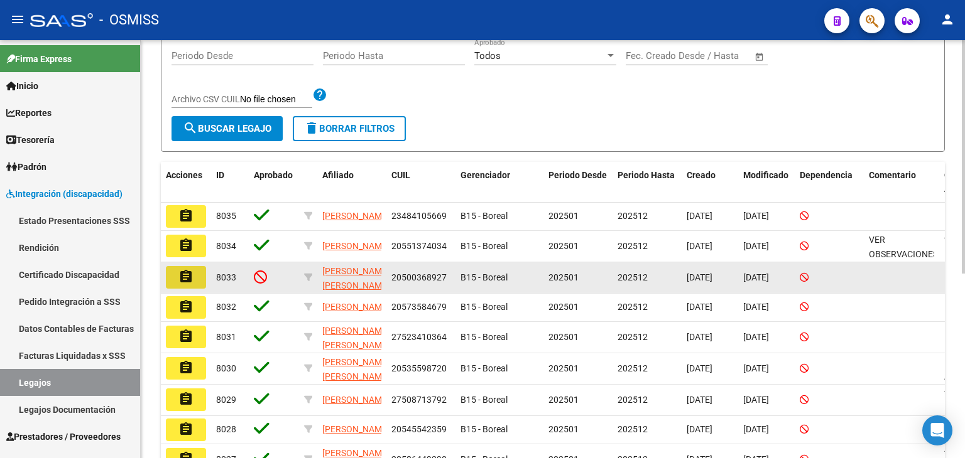
drag, startPoint x: 198, startPoint y: 280, endPoint x: 205, endPoint y: 274, distance: 8.4
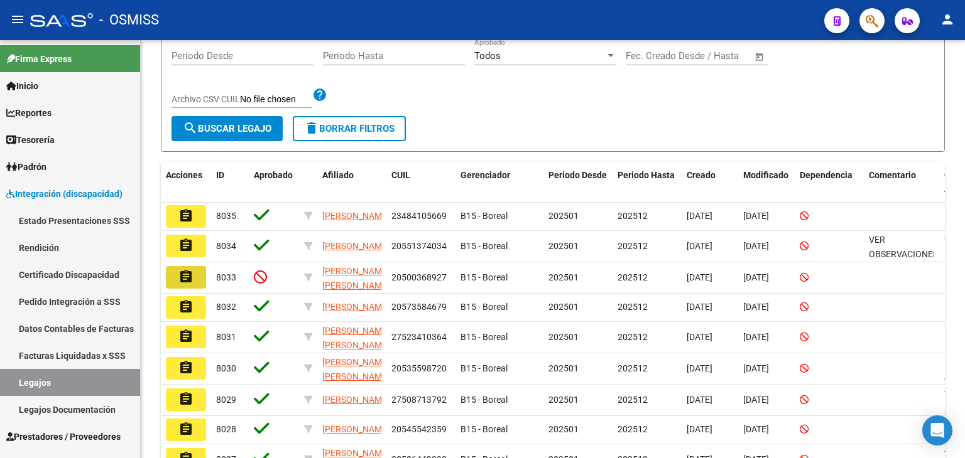
click at [198, 280] on button "assignment" at bounding box center [186, 277] width 40 height 23
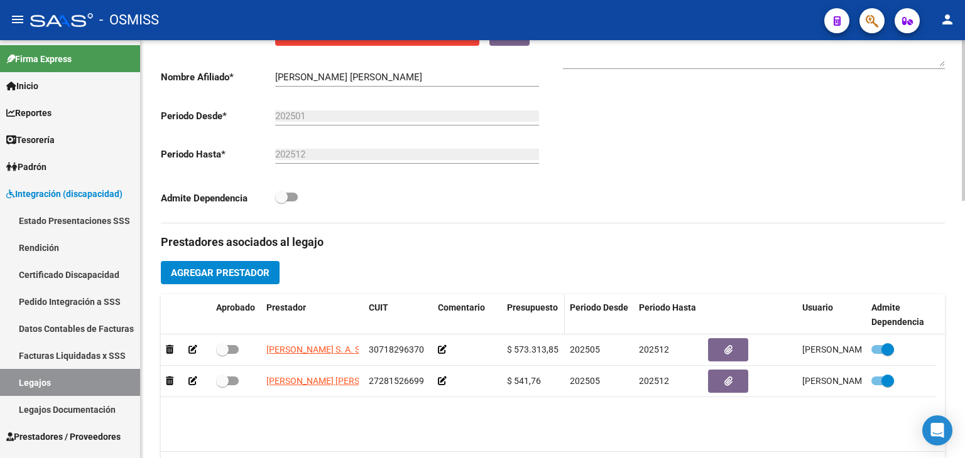
scroll to position [294, 0]
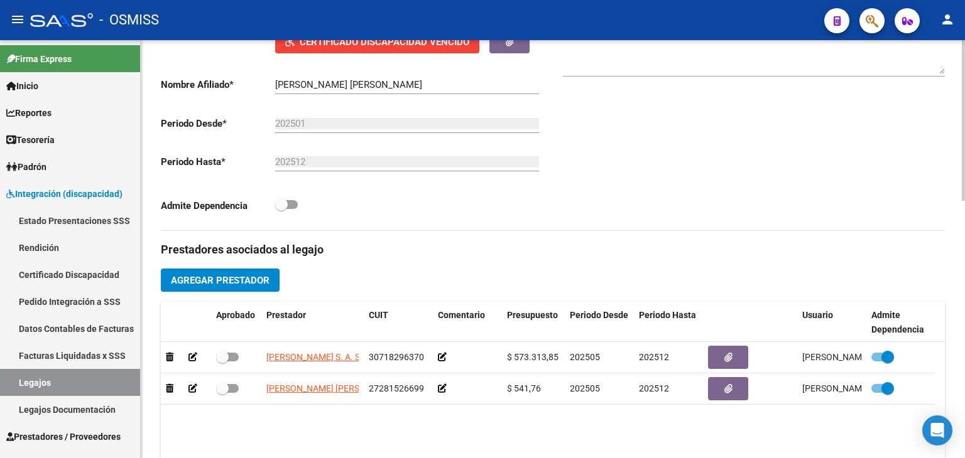
click at [653, 72] on textarea at bounding box center [754, 61] width 382 height 25
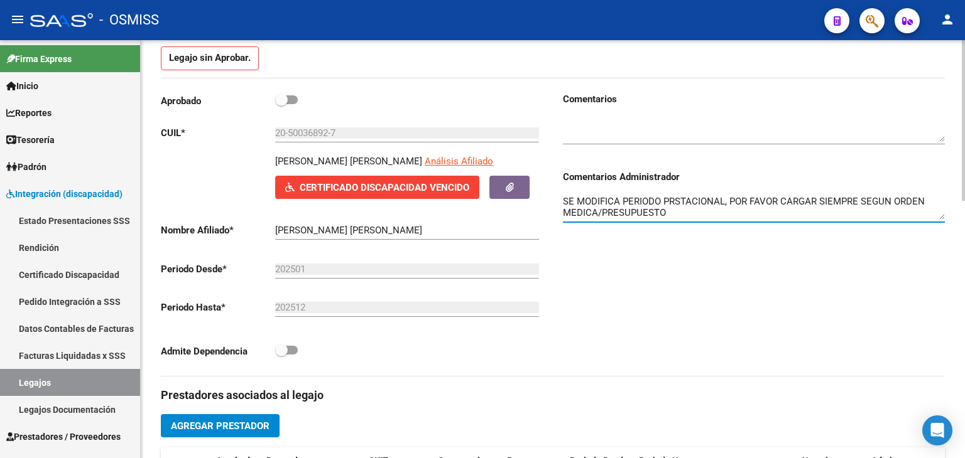
scroll to position [0, 0]
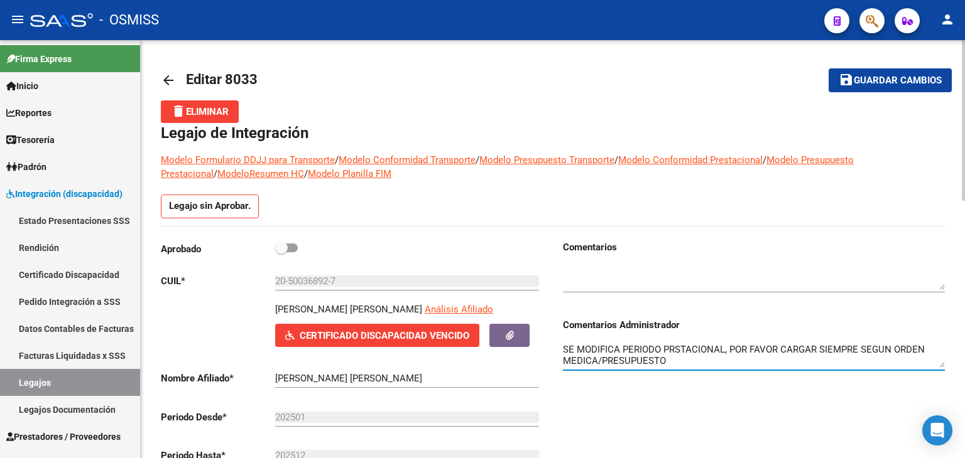
click at [565, 347] on textarea "SE MODIFICA PERIODO PRSTACIONAL, POR FAVOR CARGAR SIEMPRE SEGUN ORDEN MEDICA/PR…" at bounding box center [754, 355] width 382 height 25
drag, startPoint x: 911, startPoint y: 94, endPoint x: 906, endPoint y: 89, distance: 6.7
click at [910, 94] on mat-toolbar-row "save Guardar cambios" at bounding box center [868, 80] width 165 height 40
click at [905, 86] on span "Guardar cambios" at bounding box center [897, 80] width 88 height 11
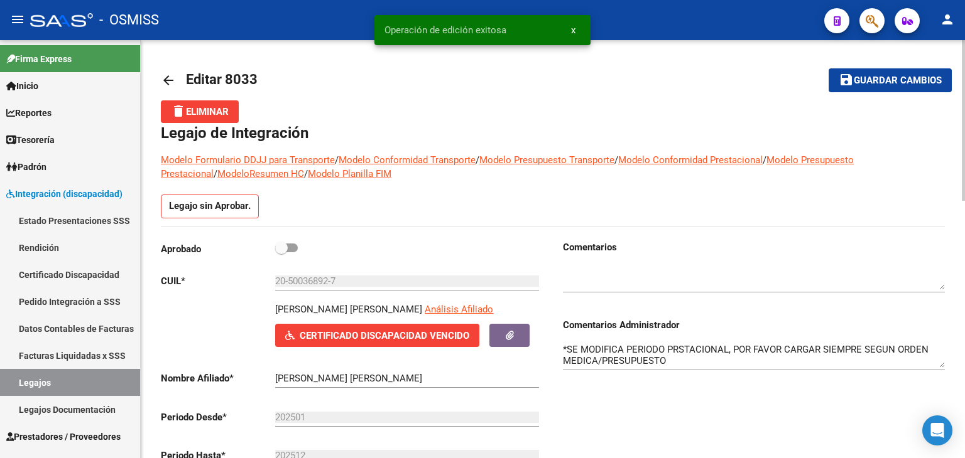
click at [687, 360] on textarea "*SE MODIFICA PERIODO PRSTACIONAL, POR FAVOR CARGAR SIEMPRE SEGUN ORDEN MEDICA/P…" at bounding box center [754, 355] width 382 height 25
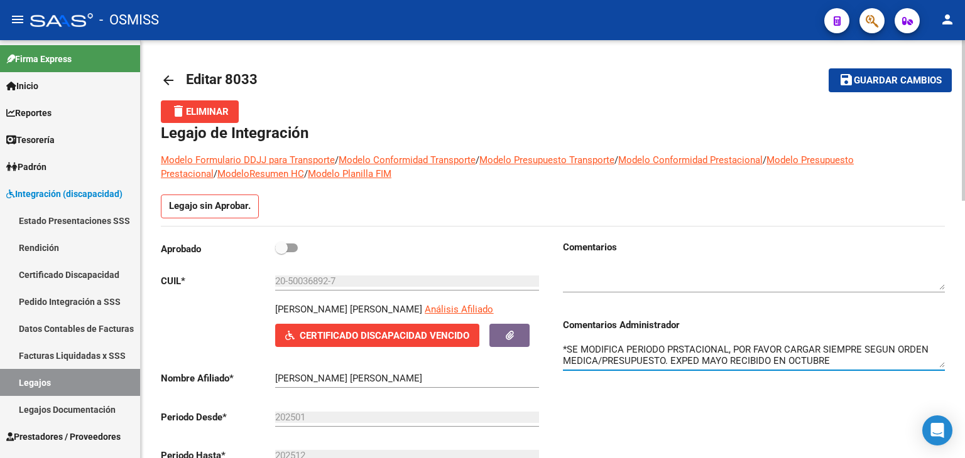
type textarea "*SE MODIFICA PERIODO PRSTACIONAL, POR FAVOR CARGAR SIEMPRE SEGUN ORDEN MEDICA/P…"
click at [879, 82] on span "Guardar cambios" at bounding box center [897, 80] width 88 height 11
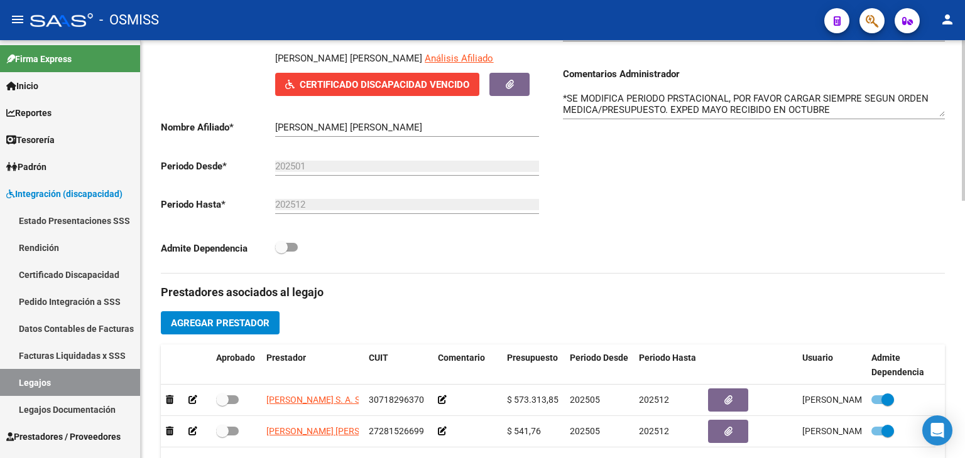
scroll to position [440, 0]
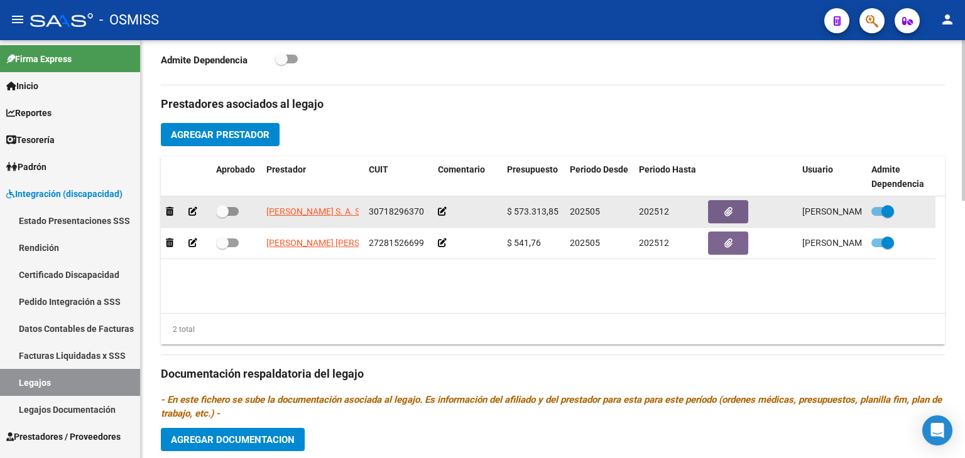
click at [441, 212] on icon at bounding box center [442, 211] width 9 height 9
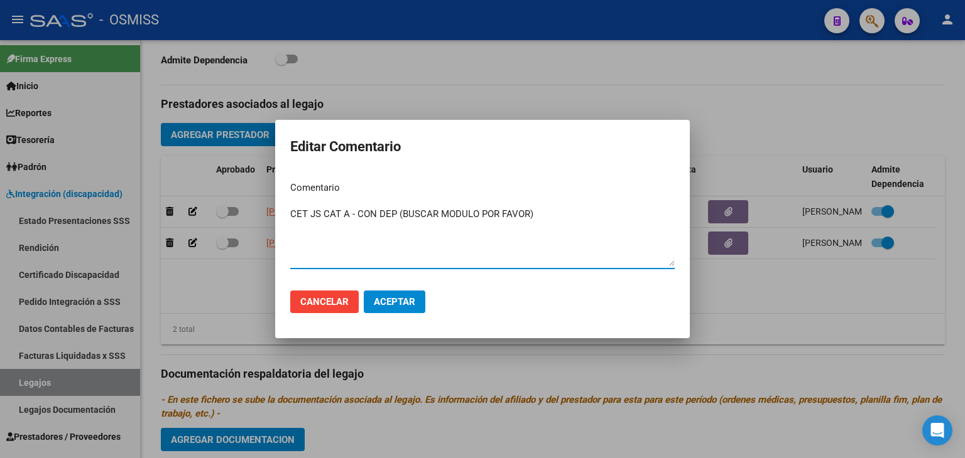
type textarea "CET JS CAT A - CON DEP (BUSCAR MODULO POR FAVOR)"
click at [393, 303] on span "Aceptar" at bounding box center [394, 301] width 41 height 11
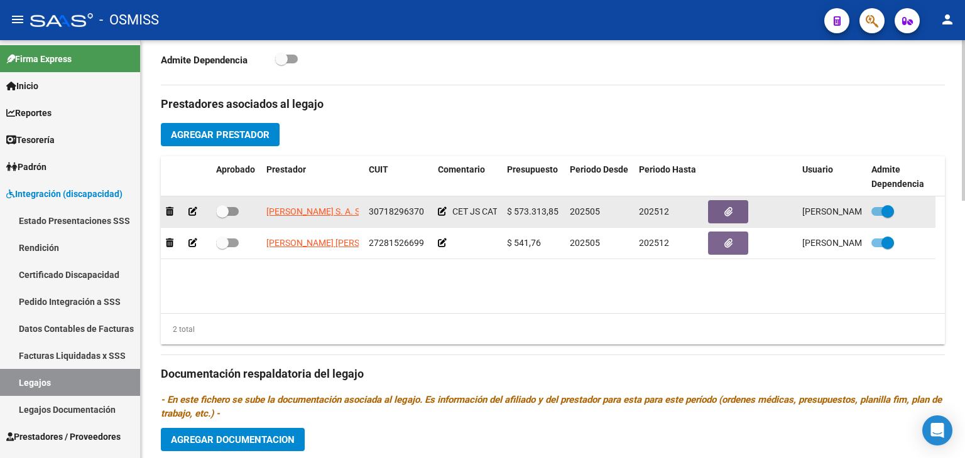
click at [408, 207] on span "30718296370" at bounding box center [396, 212] width 55 height 10
copy span "30718296370"
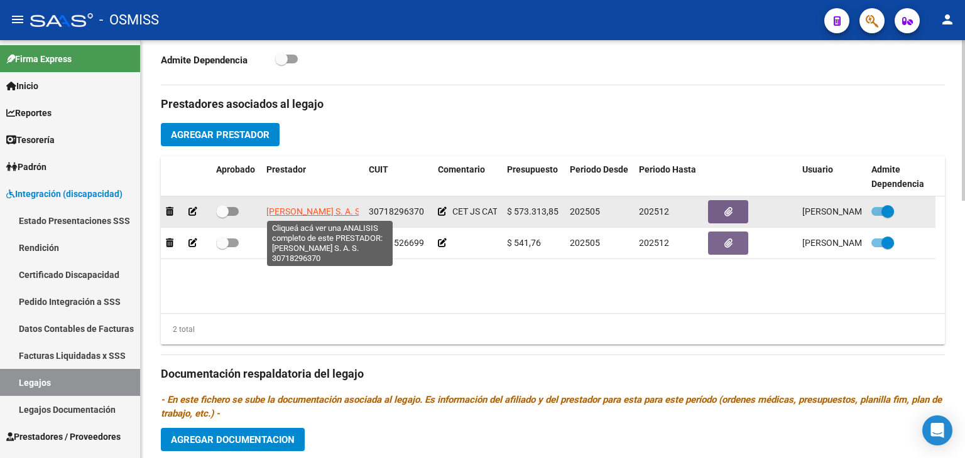
click at [324, 213] on span "[PERSON_NAME] S. A. S." at bounding box center [314, 212] width 96 height 10
type textarea "30718296370"
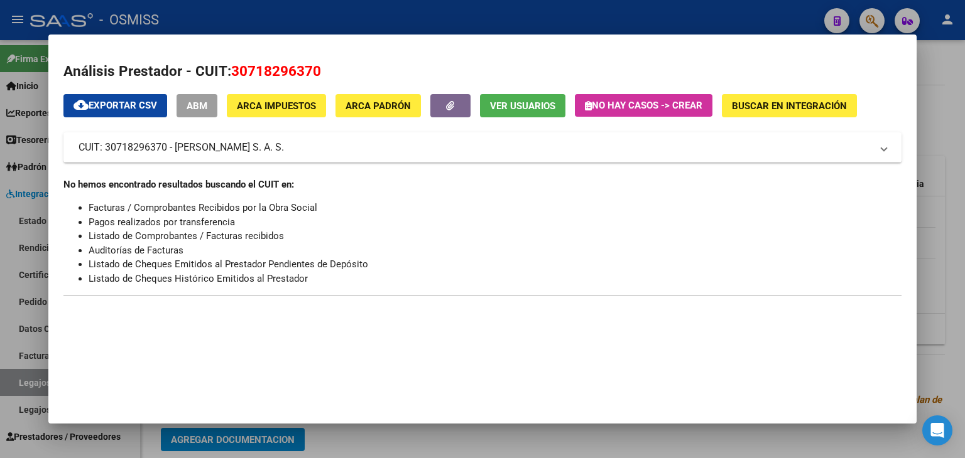
click at [367, 440] on div at bounding box center [482, 229] width 965 height 458
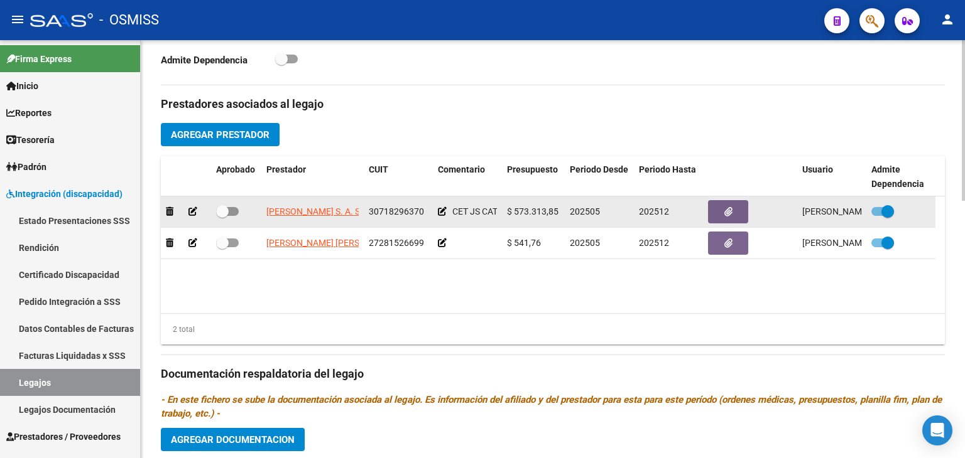
click at [232, 212] on span at bounding box center [227, 211] width 23 height 9
click at [222, 216] on input "checkbox" at bounding box center [222, 216] width 1 height 1
checkbox input "true"
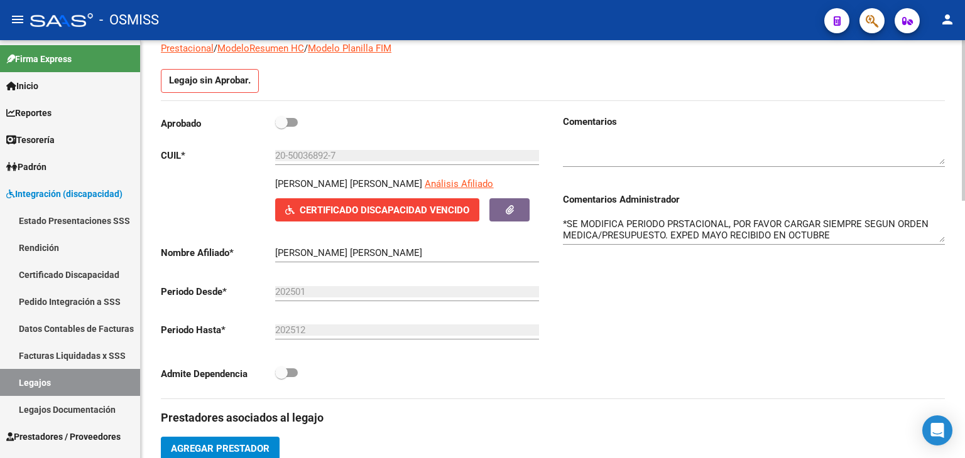
click at [289, 123] on span at bounding box center [286, 122] width 23 height 9
click at [281, 127] on input "checkbox" at bounding box center [281, 127] width 1 height 1
checkbox input "true"
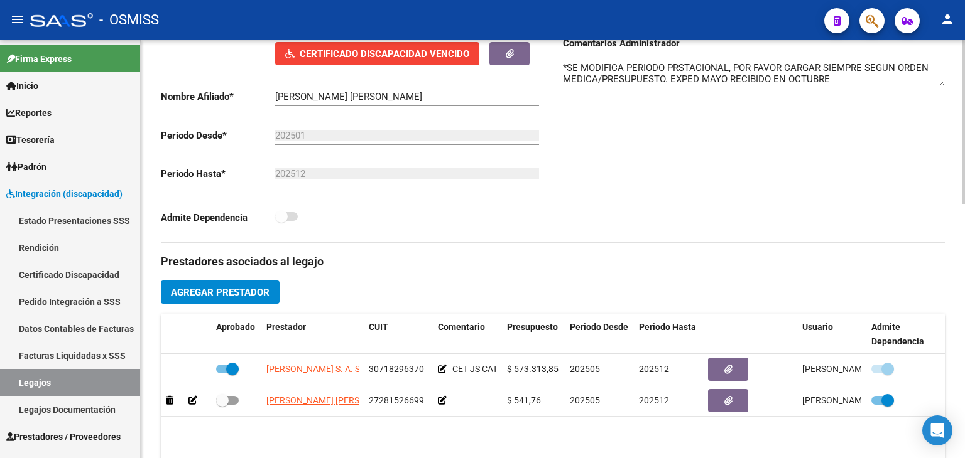
scroll to position [291, 0]
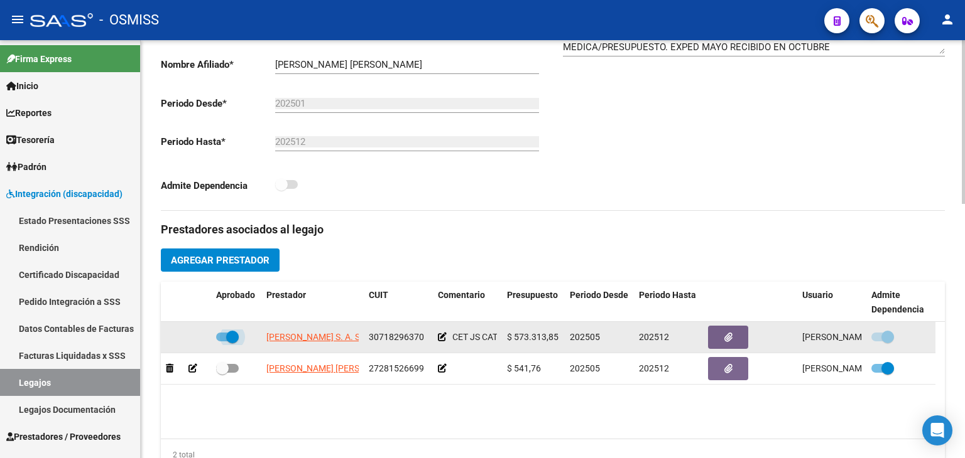
click at [223, 343] on label at bounding box center [227, 337] width 23 height 15
click at [222, 342] on input "checkbox" at bounding box center [222, 342] width 1 height 1
checkbox input "false"
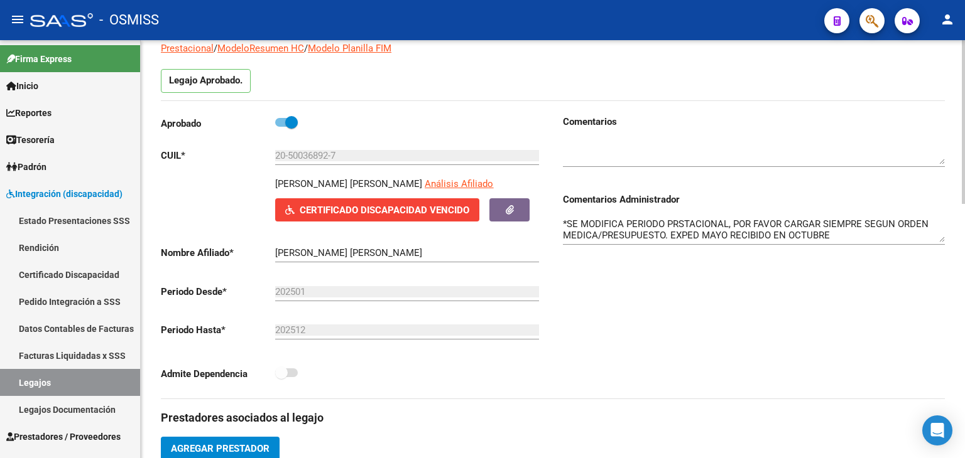
click at [284, 121] on span at bounding box center [286, 122] width 23 height 9
click at [281, 127] on input "checkbox" at bounding box center [281, 127] width 1 height 1
checkbox input "false"
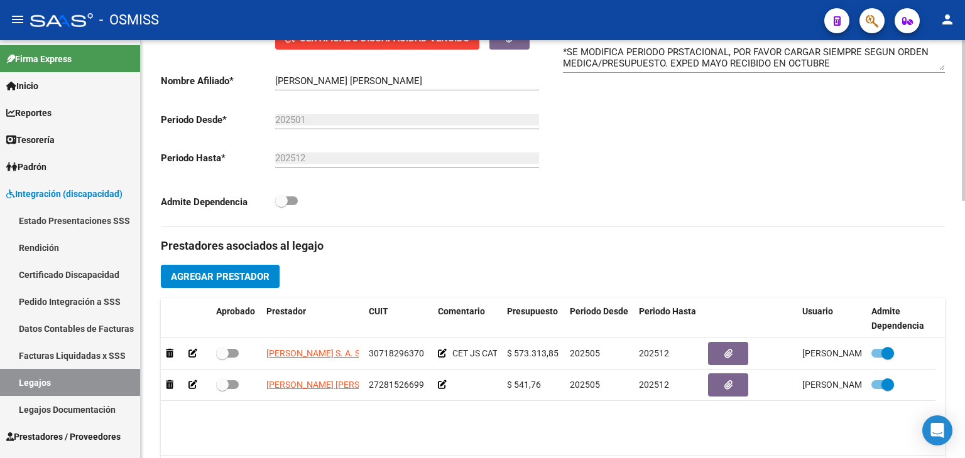
scroll to position [314, 0]
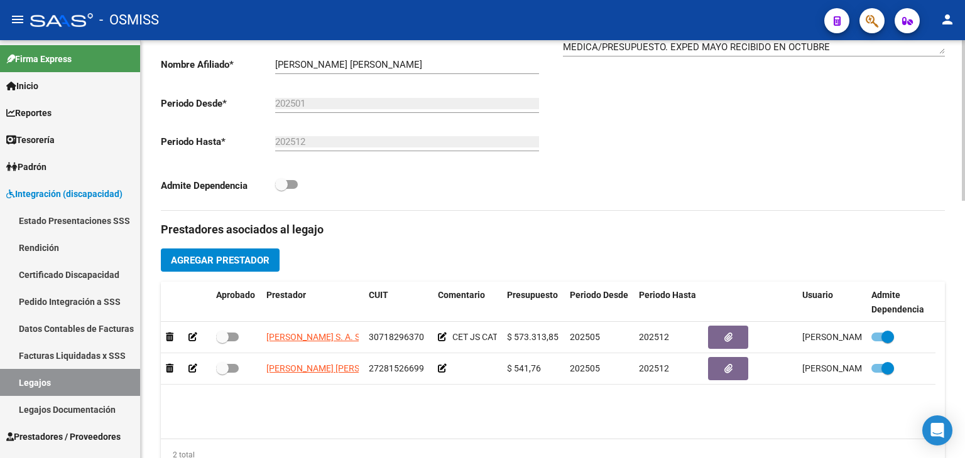
click at [290, 184] on span at bounding box center [286, 184] width 23 height 9
click at [281, 189] on input "checkbox" at bounding box center [281, 189] width 1 height 1
checkbox input "true"
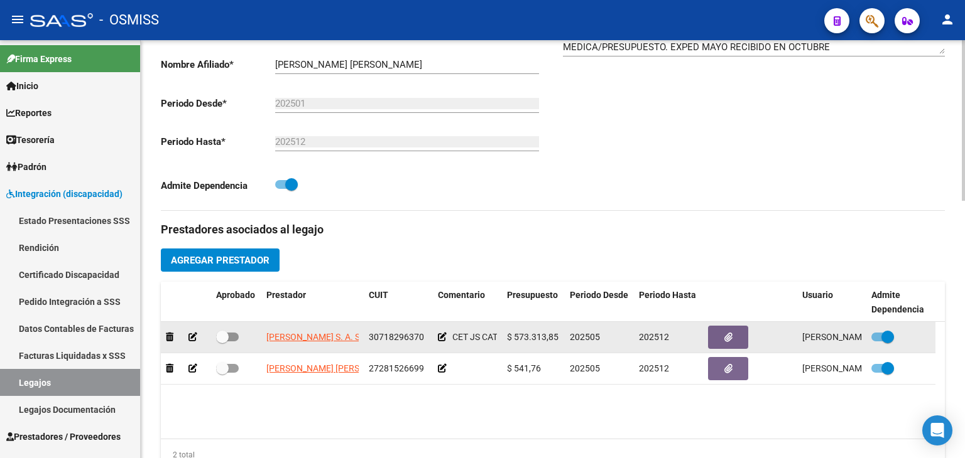
click at [234, 337] on span at bounding box center [227, 337] width 23 height 9
click at [222, 342] on input "checkbox" at bounding box center [222, 342] width 1 height 1
click at [219, 337] on span at bounding box center [227, 337] width 23 height 9
click at [222, 342] on input "checkbox" at bounding box center [222, 342] width 1 height 1
checkbox input "false"
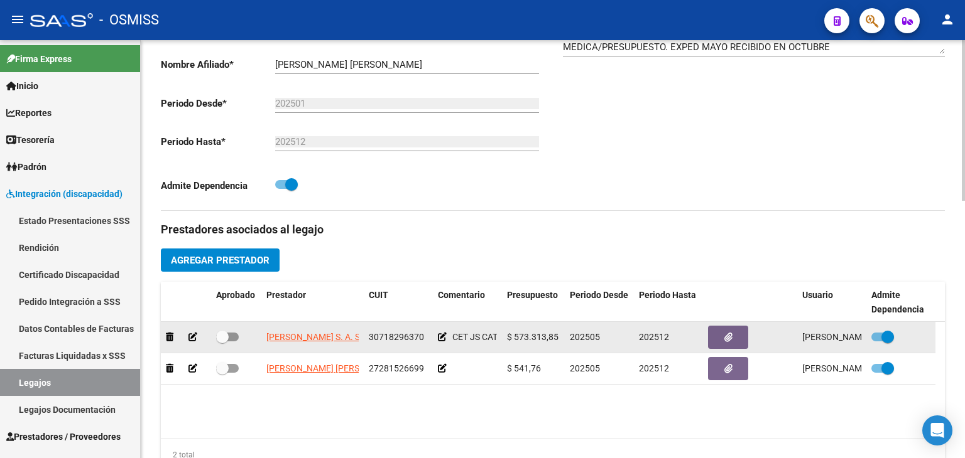
click at [193, 336] on icon at bounding box center [192, 337] width 9 height 9
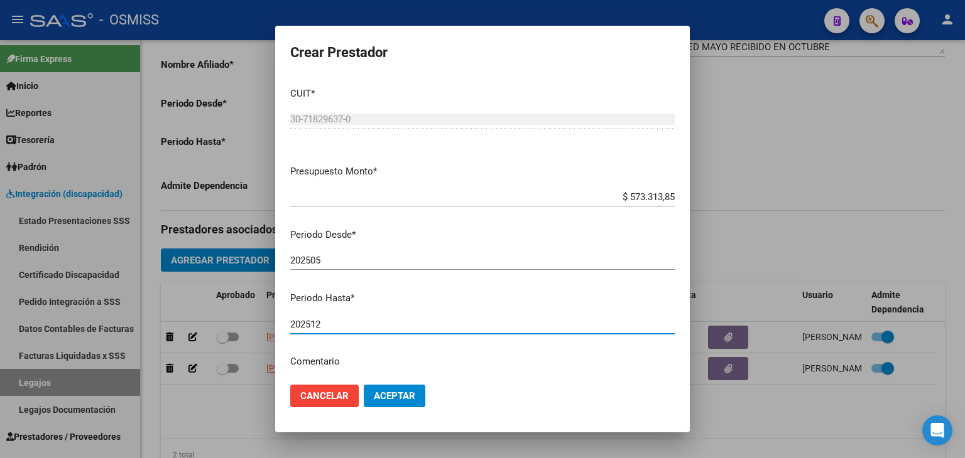
click at [338, 324] on input "202512" at bounding box center [482, 324] width 384 height 11
click at [348, 263] on input "202505" at bounding box center [482, 260] width 384 height 11
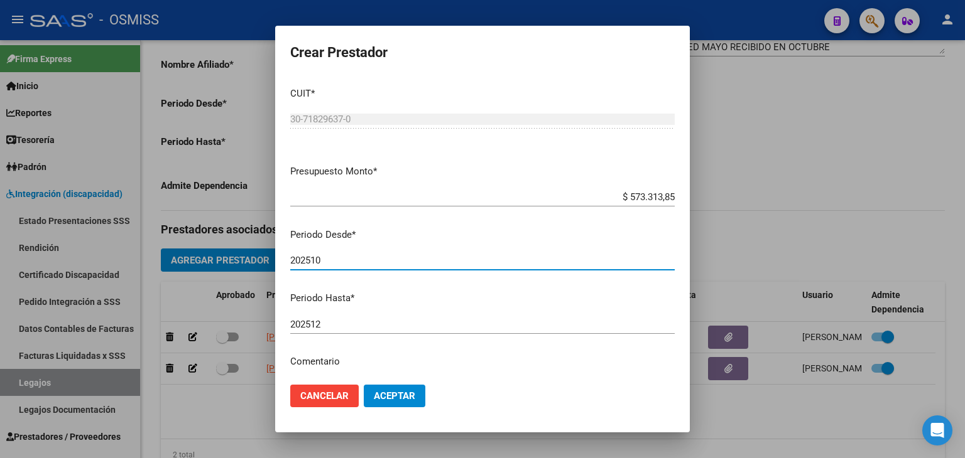
type input "202510"
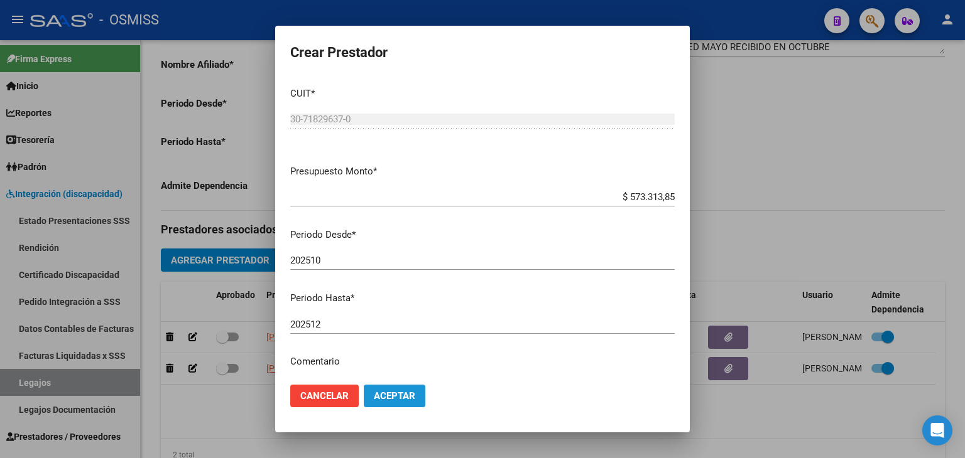
click at [391, 393] on span "Aceptar" at bounding box center [394, 396] width 41 height 11
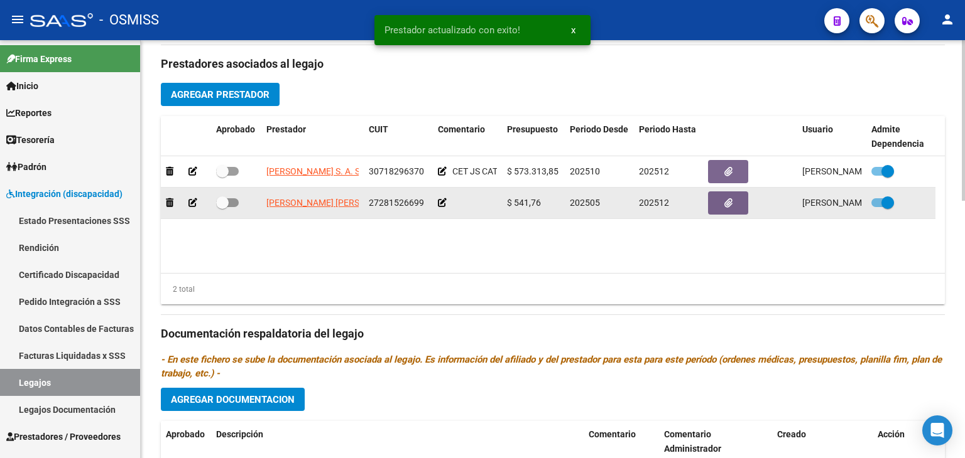
scroll to position [628, 0]
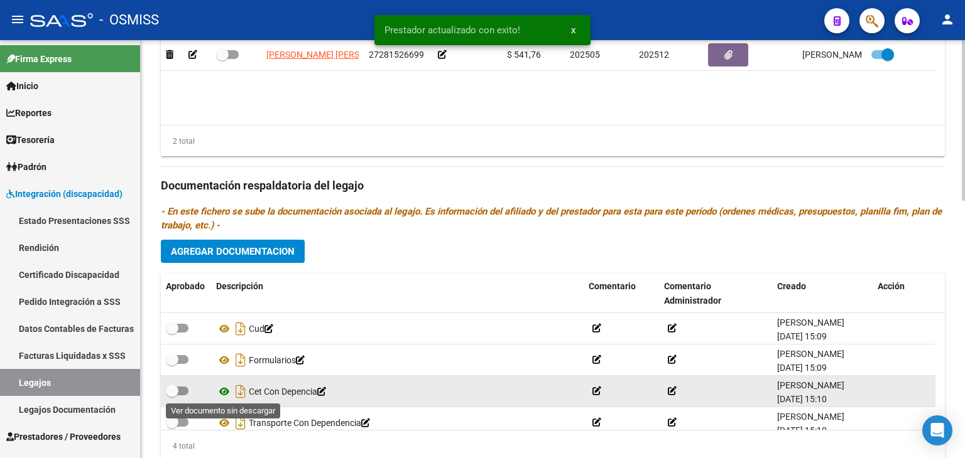
click at [225, 387] on icon at bounding box center [224, 391] width 16 height 15
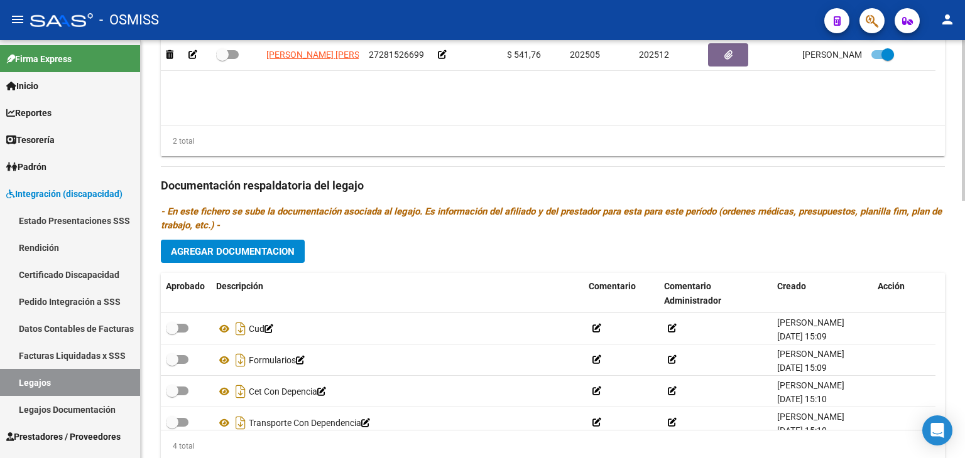
scroll to position [565, 0]
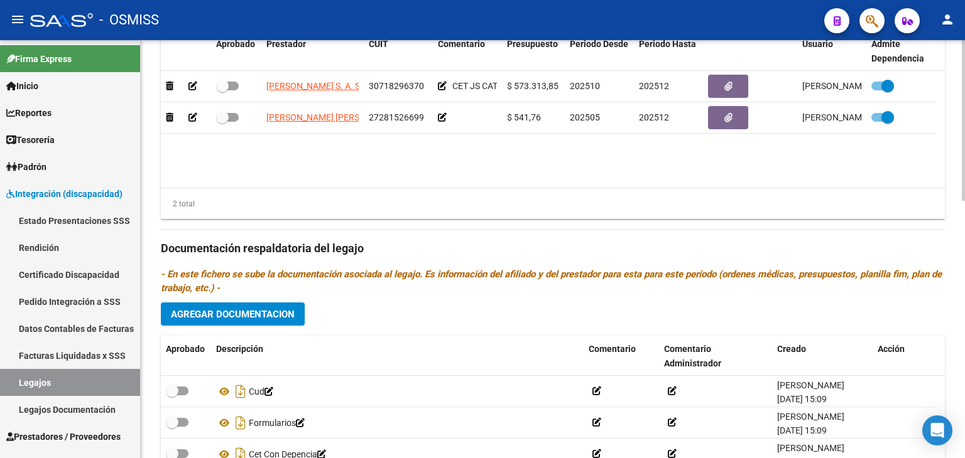
click at [284, 189] on div "2 total" at bounding box center [553, 203] width 784 height 31
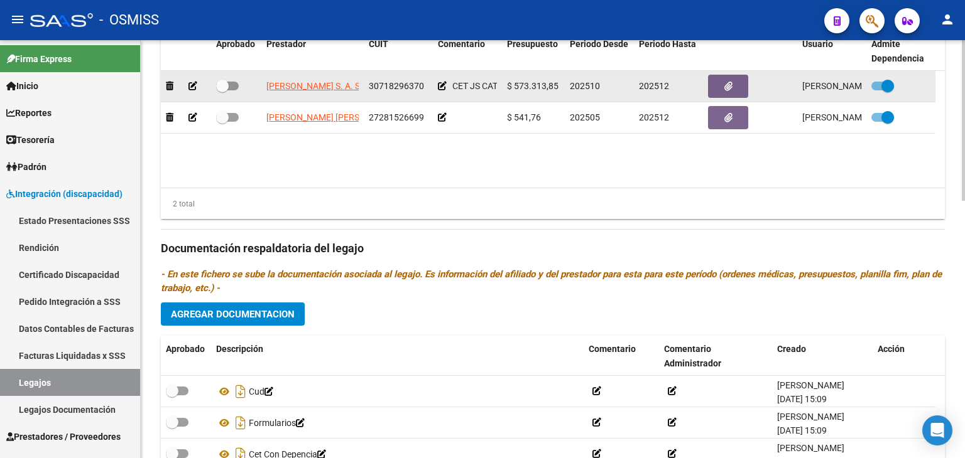
click at [195, 87] on icon at bounding box center [192, 86] width 9 height 9
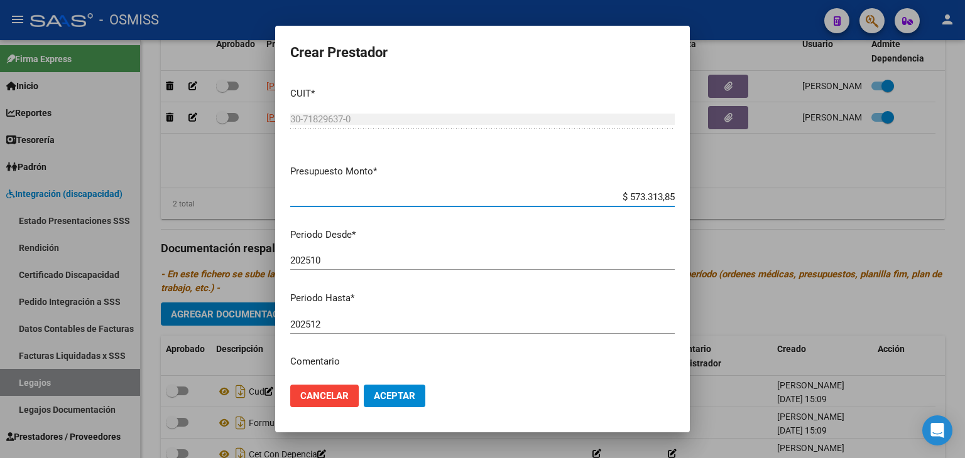
click at [354, 262] on input "202510" at bounding box center [482, 260] width 384 height 11
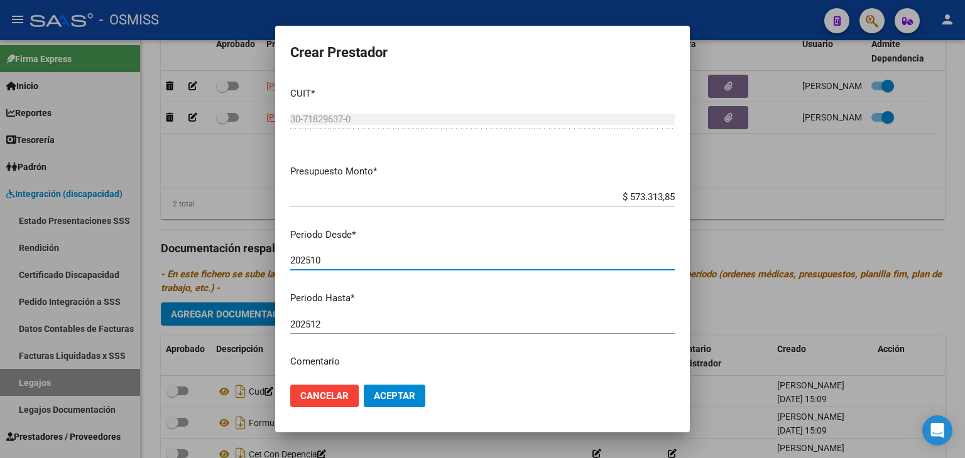
click at [415, 396] on button "Aceptar" at bounding box center [395, 396] width 62 height 23
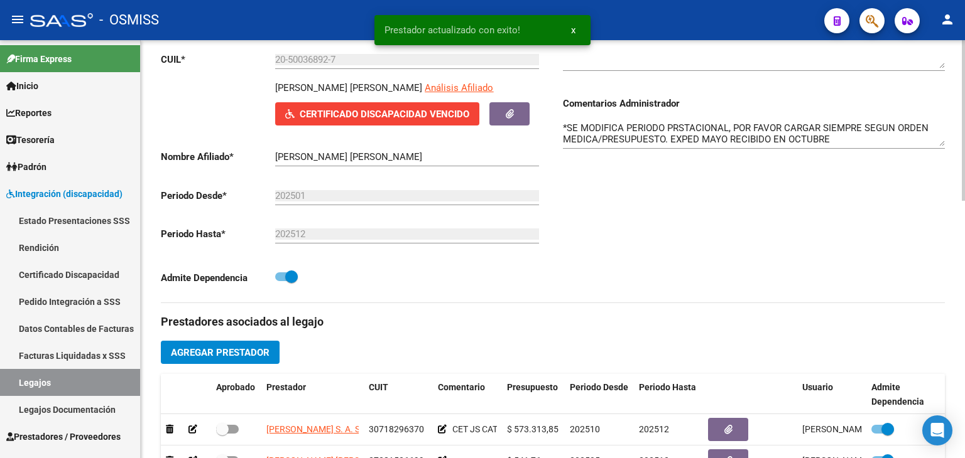
scroll to position [188, 0]
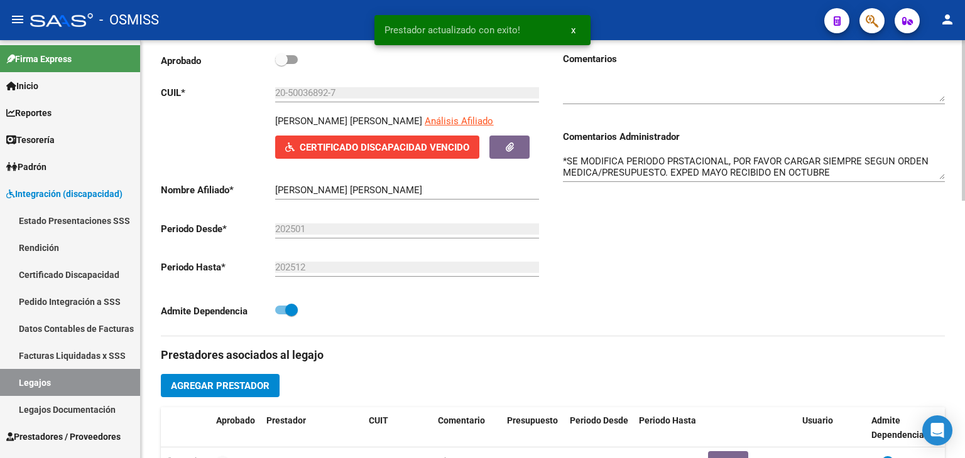
click at [698, 172] on textarea "*SE MODIFICA PERIODO PRSTACIONAL, POR FAVOR CARGAR SIEMPRE SEGUN ORDEN MEDICA/P…" at bounding box center [754, 166] width 382 height 25
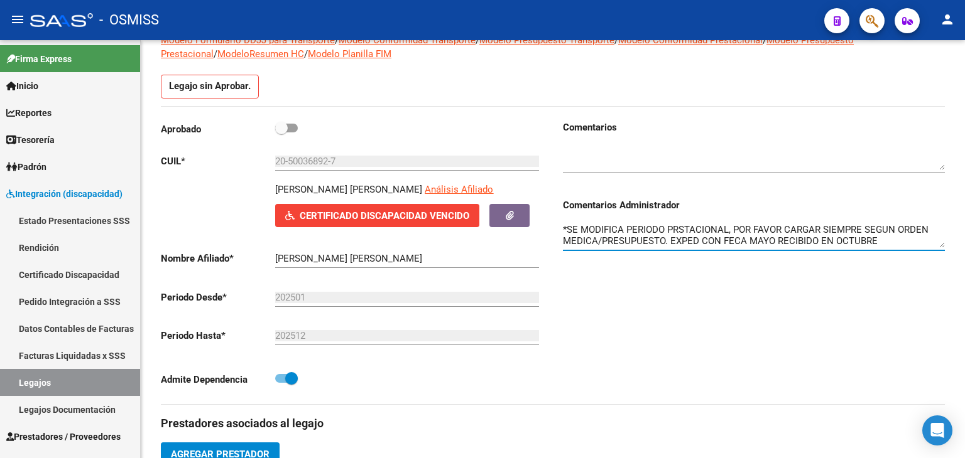
scroll to position [0, 0]
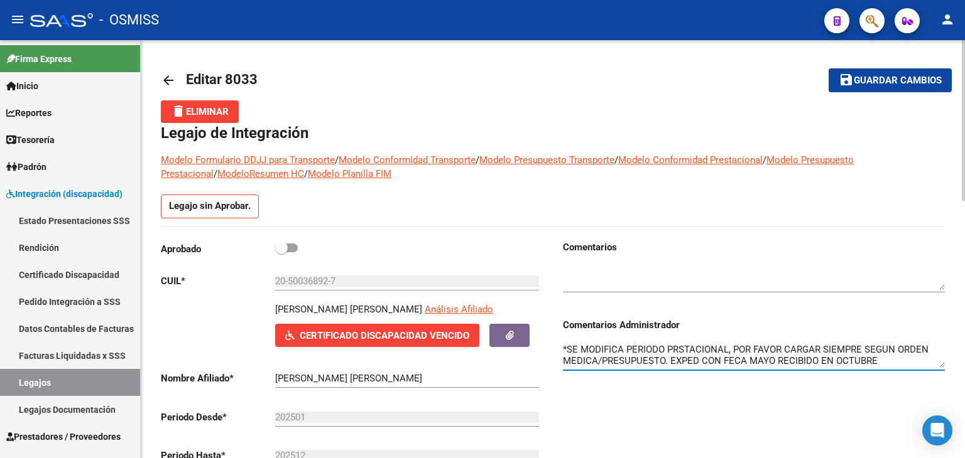
type textarea "*SE MODIFICA PERIODO PRSTACIONAL, POR FAVOR CARGAR SIEMPRE SEGUN ORDEN MEDICA/P…"
click at [904, 83] on span "Guardar cambios" at bounding box center [897, 80] width 88 height 11
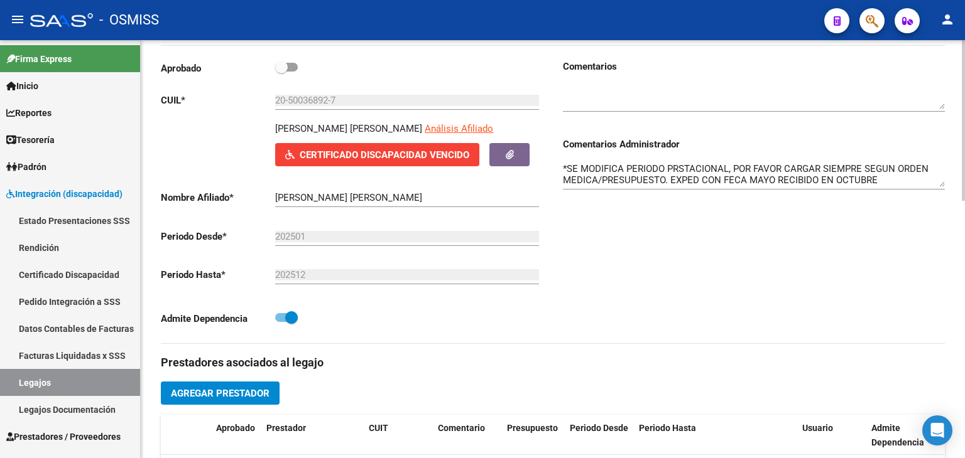
scroll to position [314, 0]
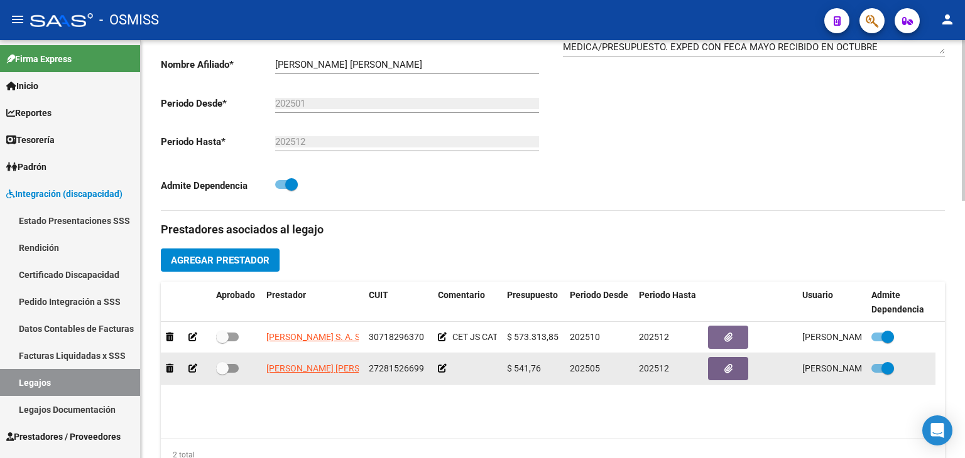
click at [191, 364] on icon at bounding box center [192, 368] width 9 height 9
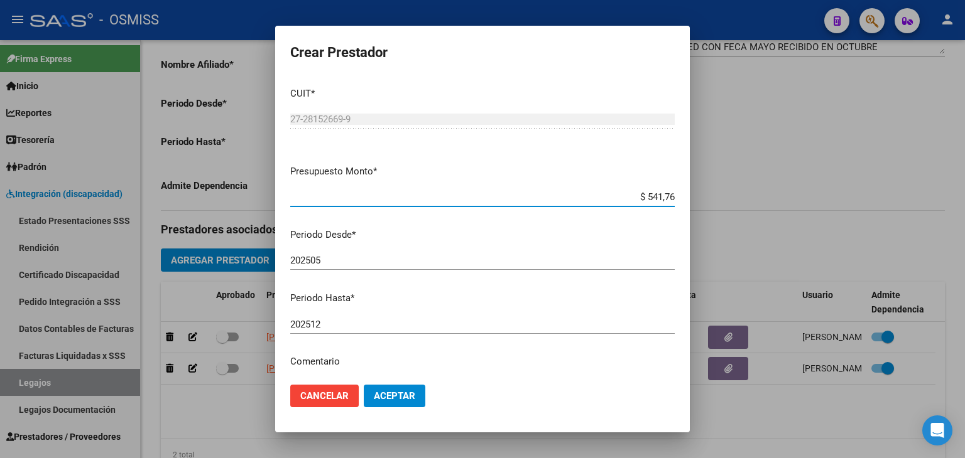
click at [351, 261] on input "202505" at bounding box center [482, 260] width 384 height 11
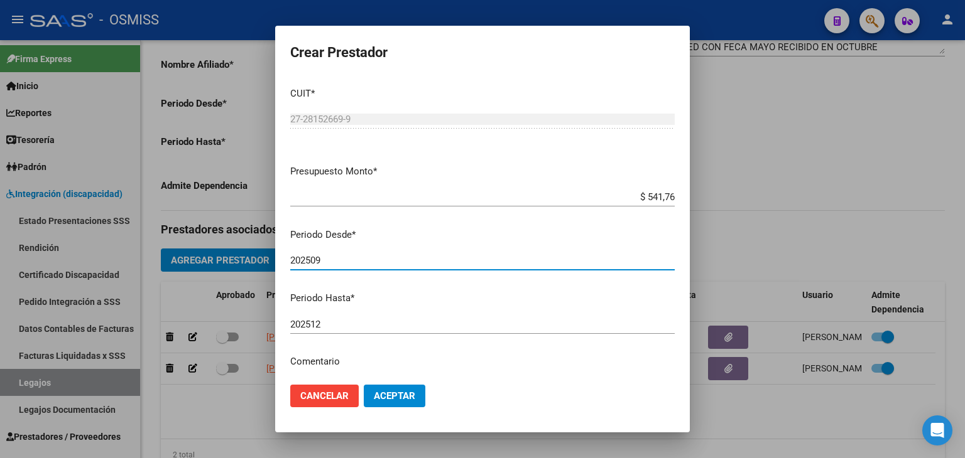
type input "202509"
click at [365, 393] on button "Aceptar" at bounding box center [395, 396] width 62 height 23
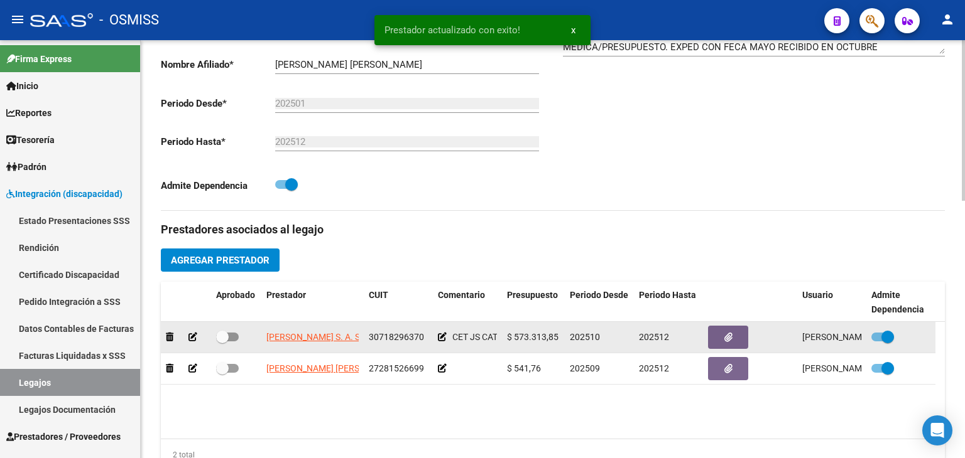
click at [191, 338] on icon at bounding box center [192, 337] width 9 height 9
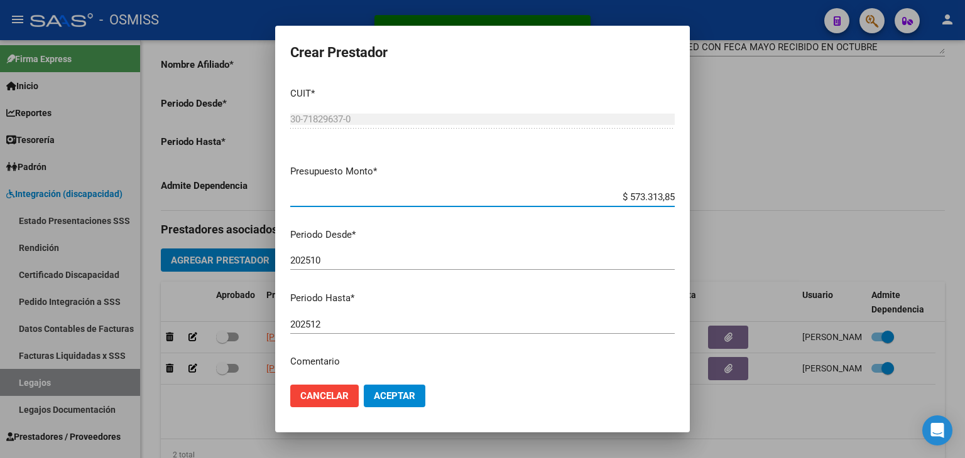
click at [386, 261] on input "202510" at bounding box center [482, 260] width 384 height 11
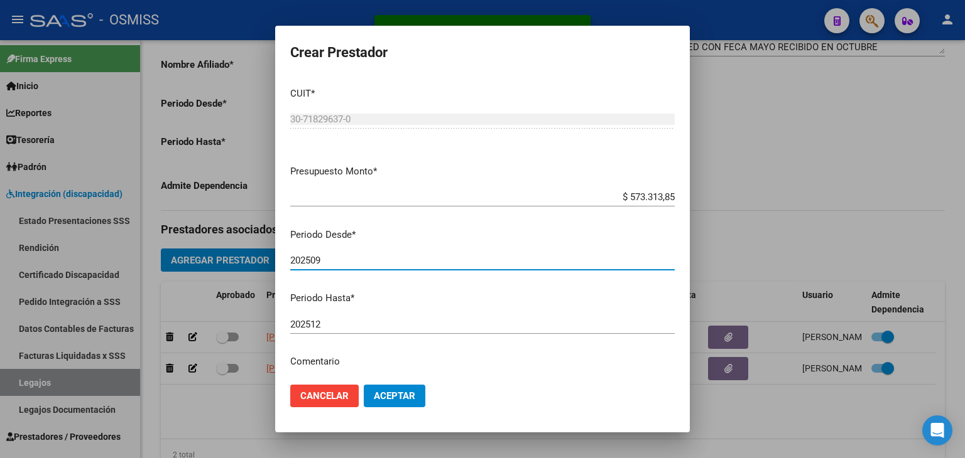
type input "202509"
click at [408, 391] on span "Aceptar" at bounding box center [394, 396] width 41 height 11
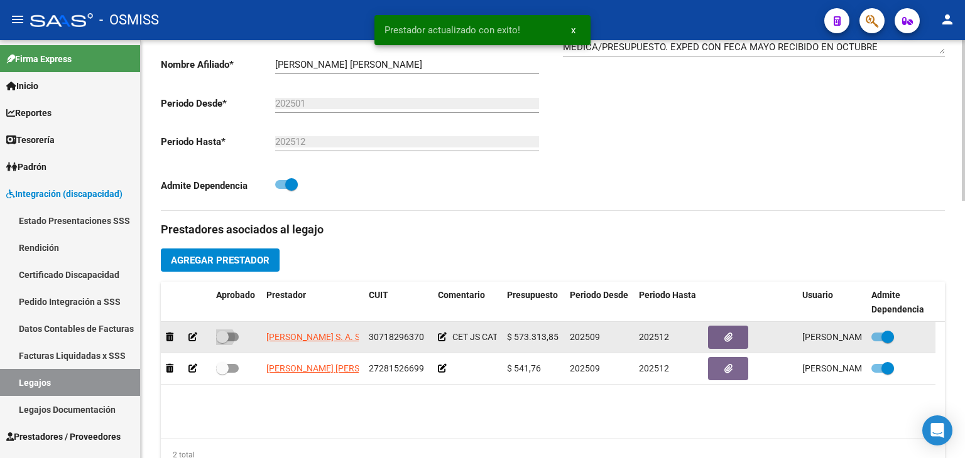
click at [230, 334] on span at bounding box center [227, 337] width 23 height 9
click at [222, 342] on input "checkbox" at bounding box center [222, 342] width 1 height 1
checkbox input "true"
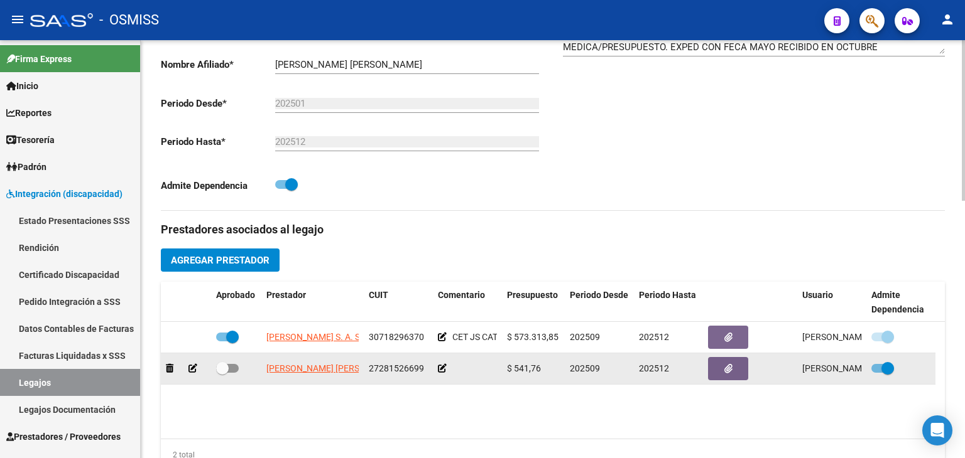
click at [445, 367] on icon at bounding box center [442, 368] width 9 height 9
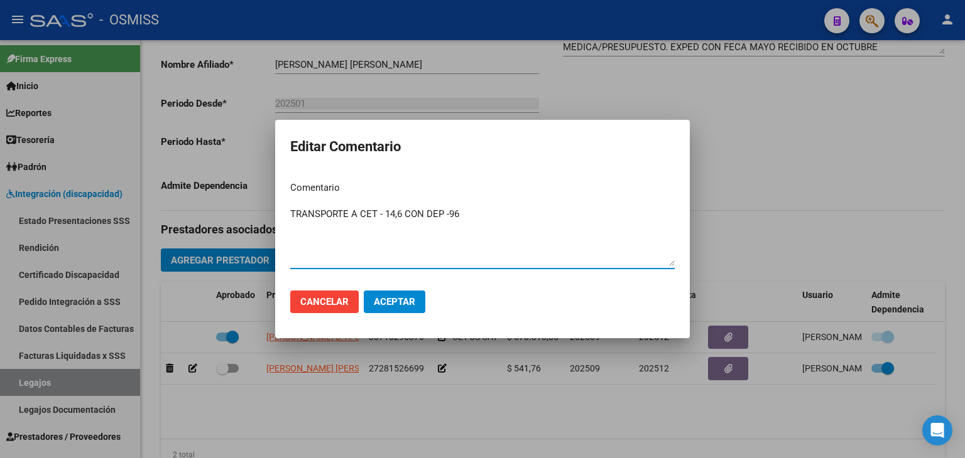
type textarea "TRANSPORTE A CET - 14,6 CON DEP -96"
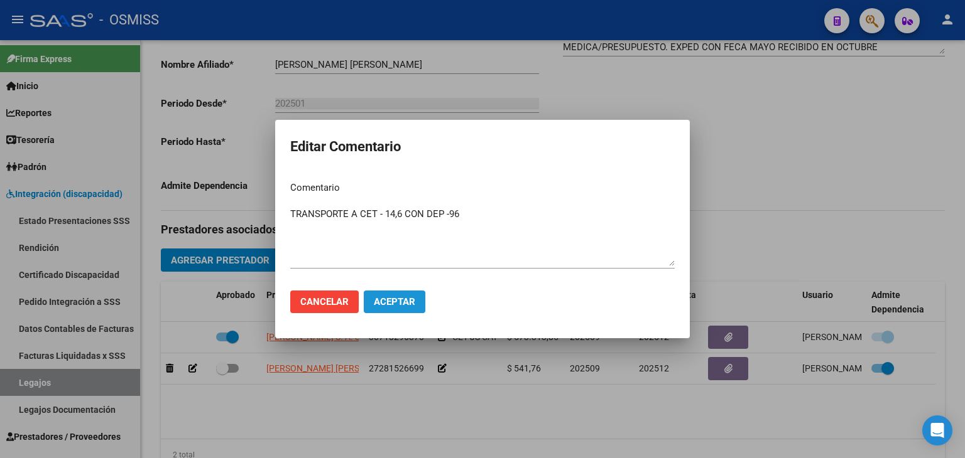
click at [396, 302] on span "Aceptar" at bounding box center [394, 301] width 41 height 11
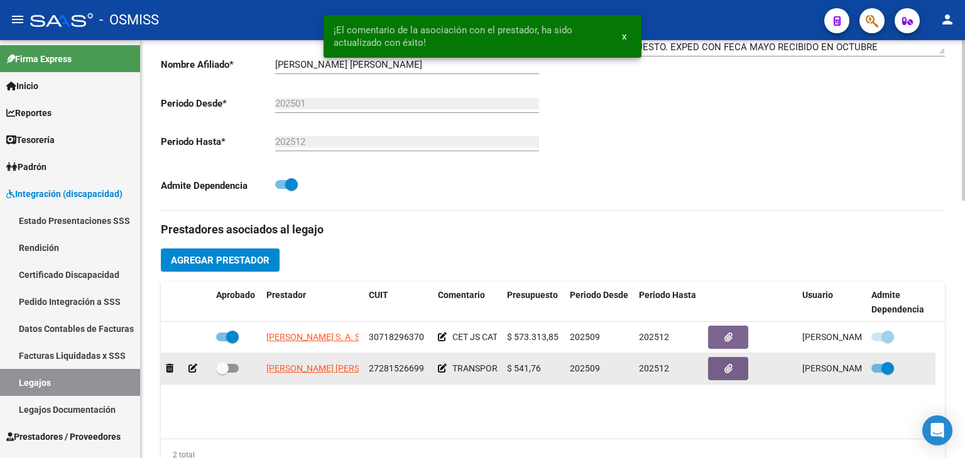
click at [237, 367] on span at bounding box center [227, 368] width 23 height 9
click at [222, 373] on input "checkbox" at bounding box center [222, 373] width 1 height 1
checkbox input "true"
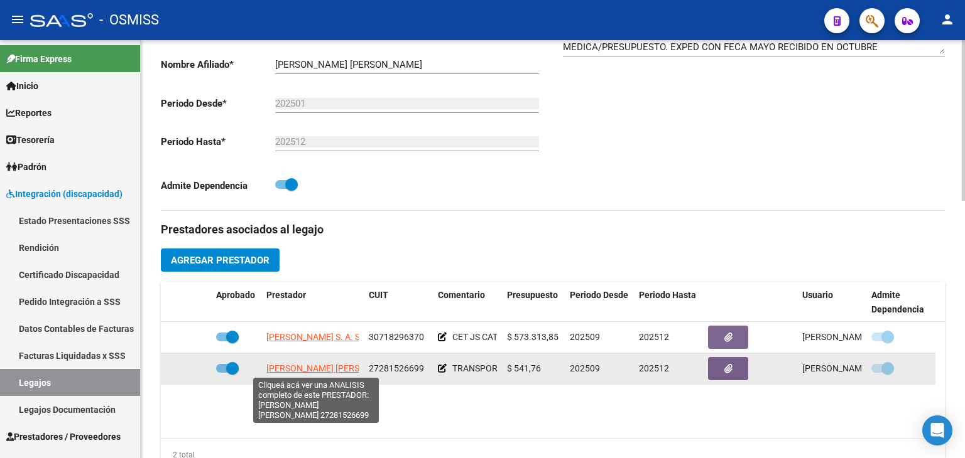
click at [316, 366] on span "[PERSON_NAME] [PERSON_NAME]" at bounding box center [334, 369] width 136 height 10
type textarea "27281526699"
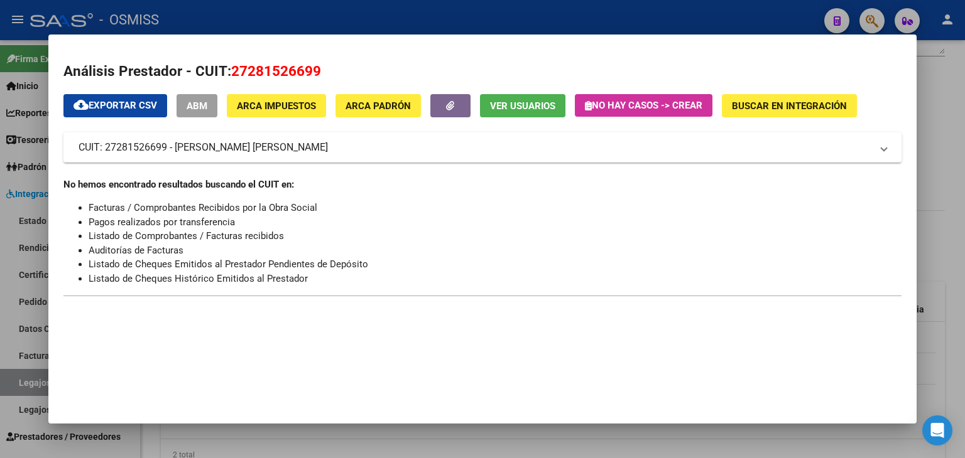
drag, startPoint x: 538, startPoint y: 449, endPoint x: 538, endPoint y: 372, distance: 77.2
click at [541, 449] on div at bounding box center [482, 229] width 965 height 458
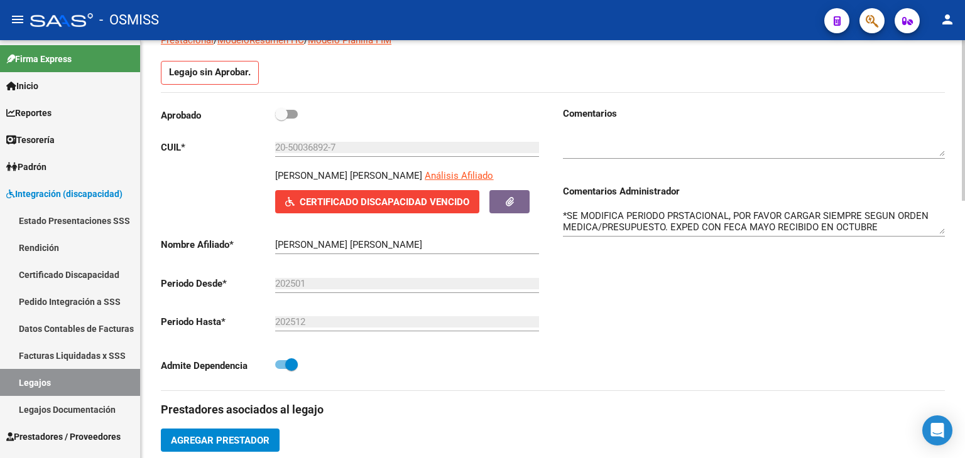
scroll to position [106, 0]
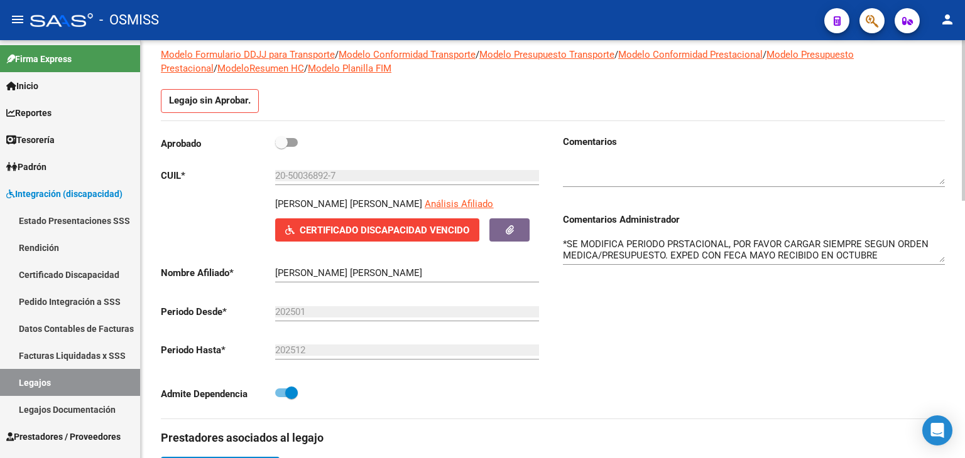
click at [304, 143] on div "Aprobado" at bounding box center [352, 146] width 382 height 23
click at [284, 146] on span at bounding box center [281, 142] width 13 height 13
click at [281, 147] on input "checkbox" at bounding box center [281, 147] width 1 height 1
checkbox input "true"
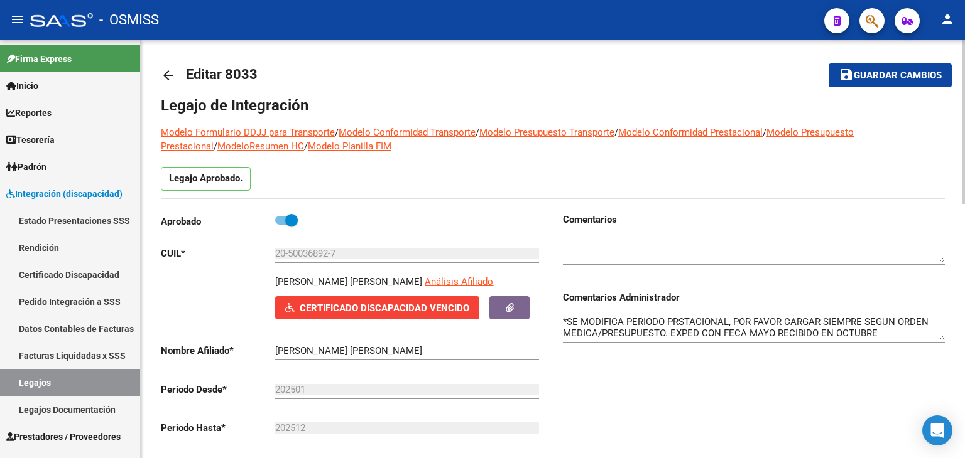
scroll to position [0, 0]
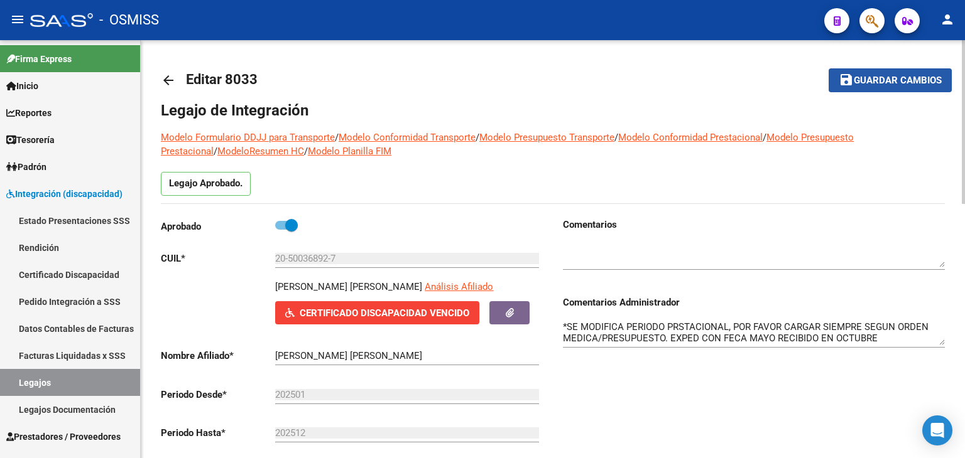
click at [893, 81] on span "Guardar cambios" at bounding box center [897, 80] width 88 height 11
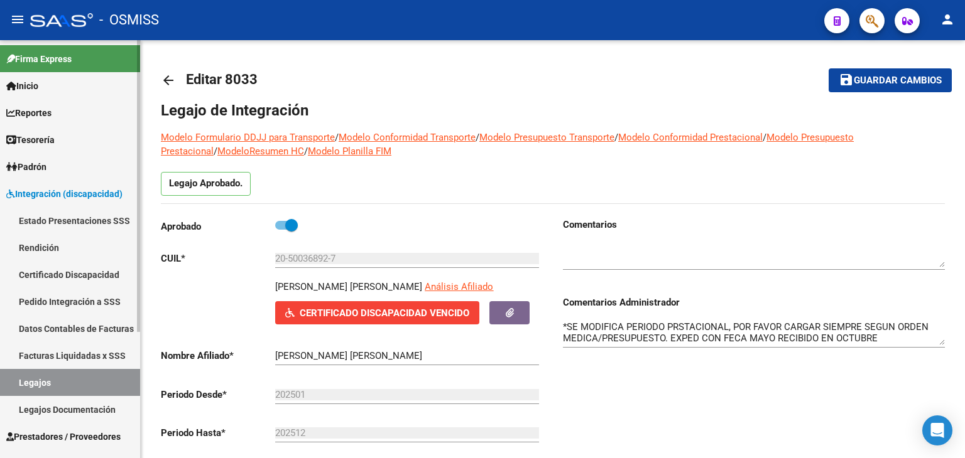
click at [70, 375] on link "Legajos" at bounding box center [70, 382] width 140 height 27
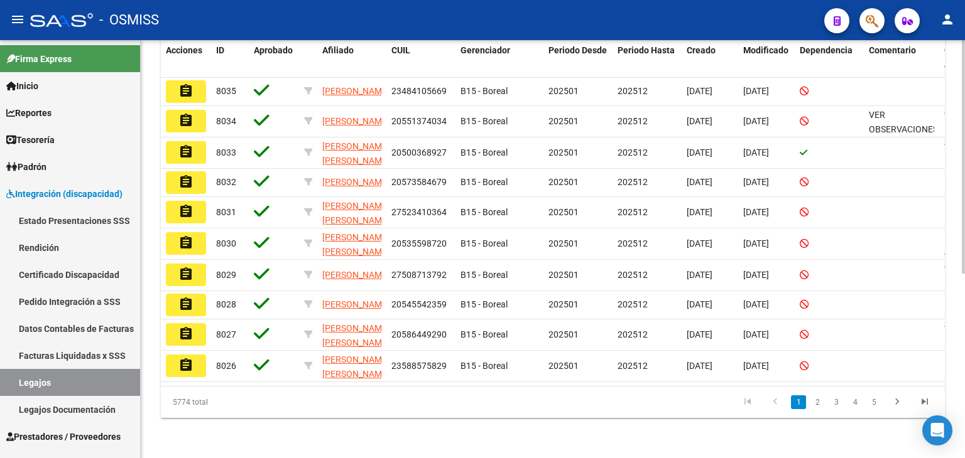
scroll to position [331, 0]
click at [897, 406] on icon "go to next page" at bounding box center [897, 403] width 16 height 15
